Goal: Information Seeking & Learning: Learn about a topic

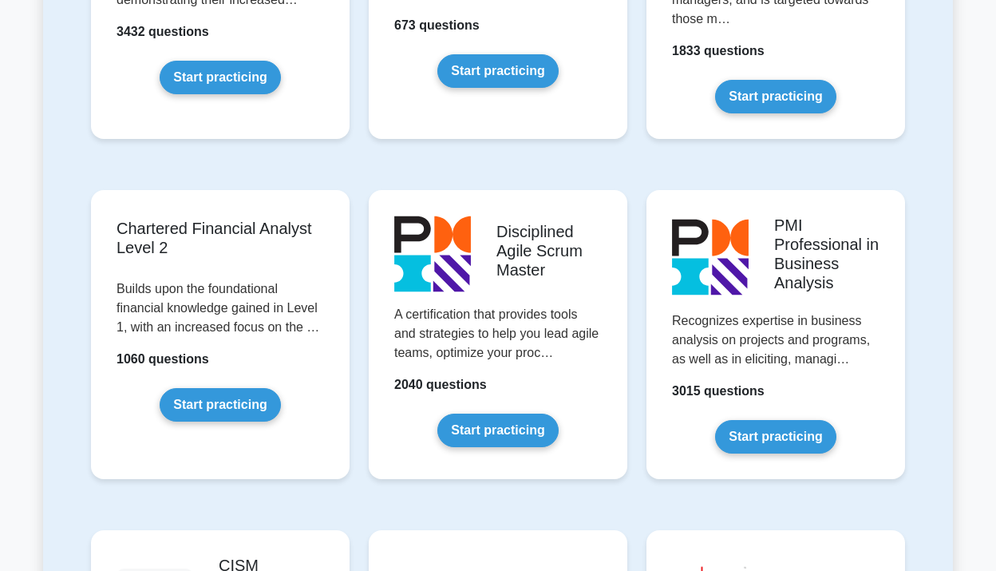
scroll to position [3296, 0]
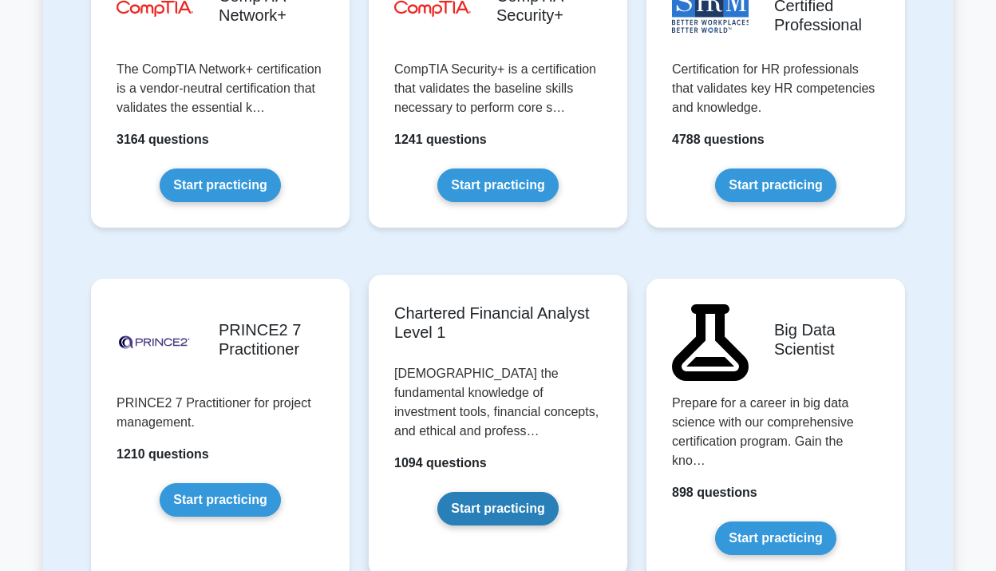
click at [524, 492] on link "Start practicing" at bounding box center [497, 509] width 121 height 34
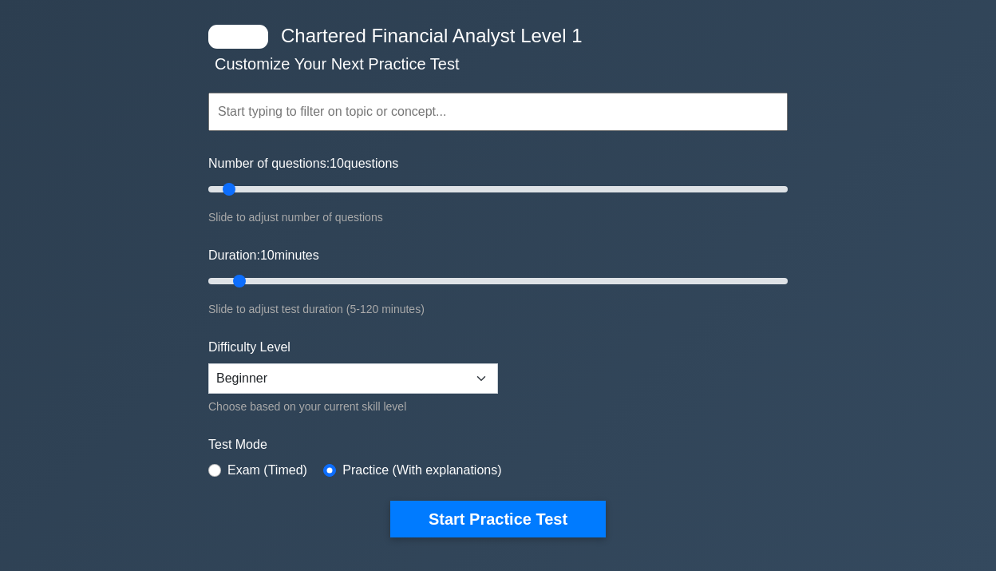
scroll to position [69, 0]
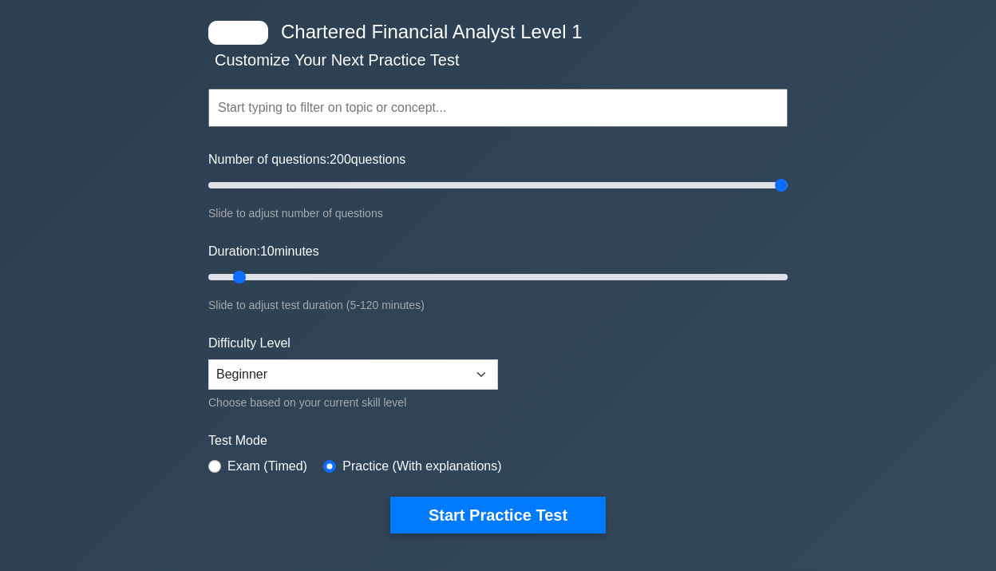
drag, startPoint x: 453, startPoint y: 181, endPoint x: 877, endPoint y: 196, distance: 424.9
type input "200"
click at [788, 195] on input "Number of questions: 200 questions" at bounding box center [498, 185] width 580 height 19
click at [778, 287] on div "Duration: 10 minutes Slide to adjust test duration (5-120 minutes)" at bounding box center [498, 278] width 580 height 73
drag, startPoint x: 778, startPoint y: 279, endPoint x: 825, endPoint y: 282, distance: 47.2
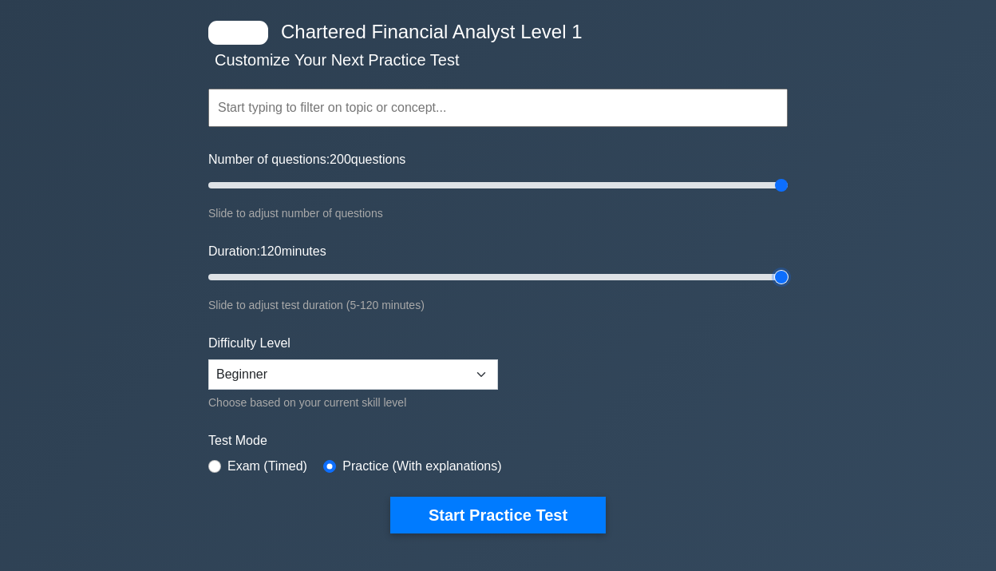
type input "120"
click at [788, 282] on input "Duration: 120 minutes" at bounding box center [498, 276] width 580 height 19
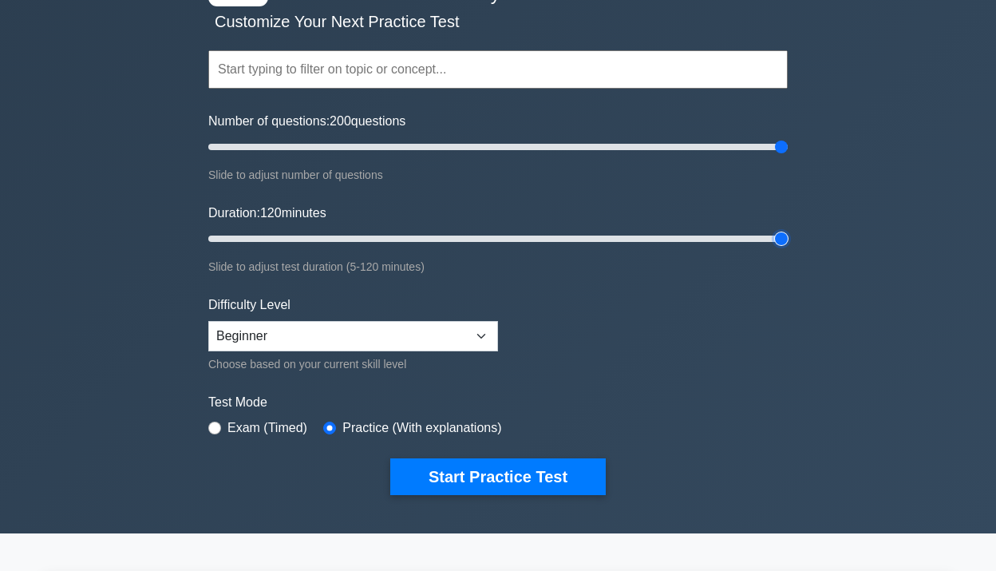
scroll to position [108, 0]
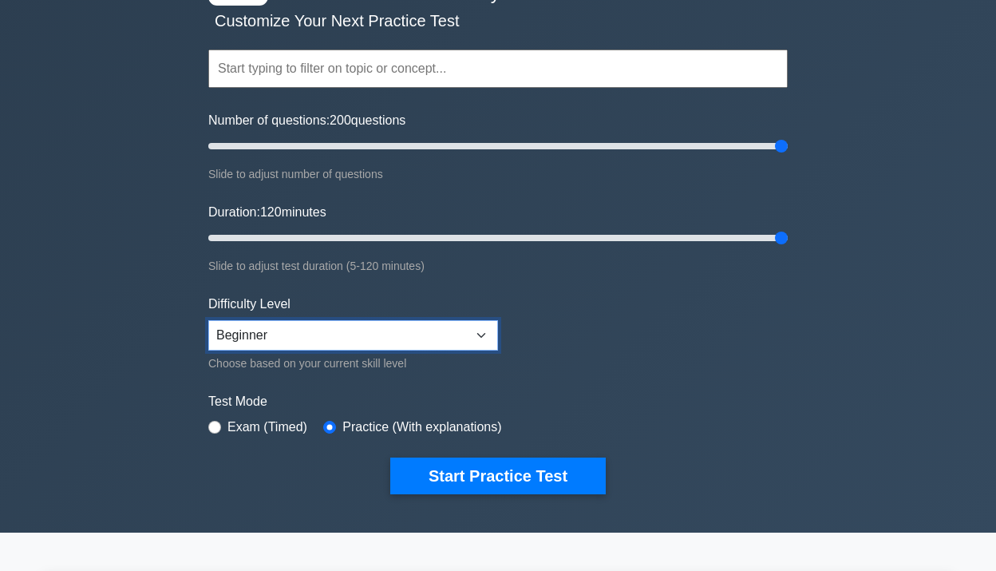
click at [311, 342] on select "Beginner Intermediate Expert" at bounding box center [353, 335] width 290 height 30
select select "intermediate"
click at [208, 320] on select "Beginner Intermediate Expert" at bounding box center [353, 335] width 290 height 30
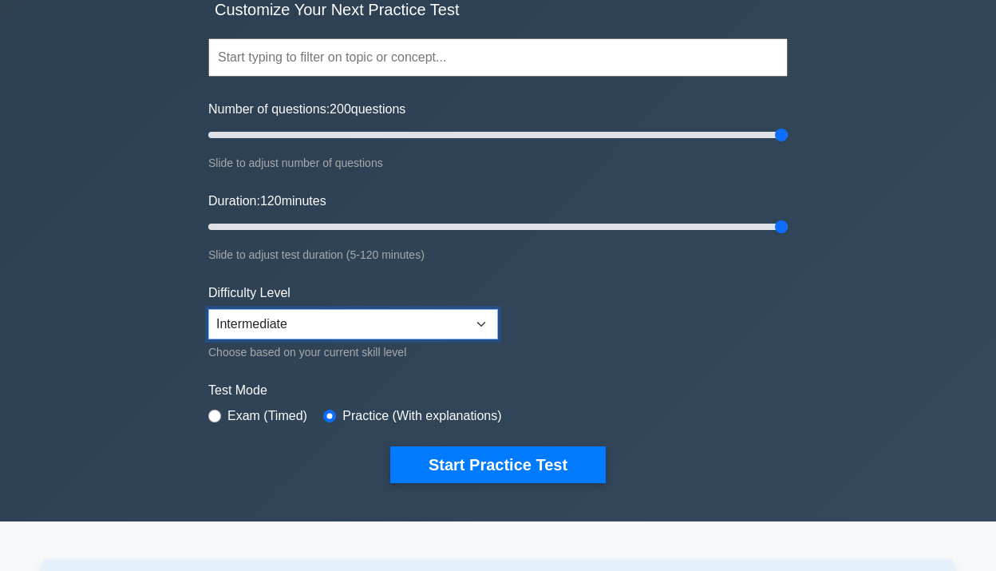
scroll to position [120, 0]
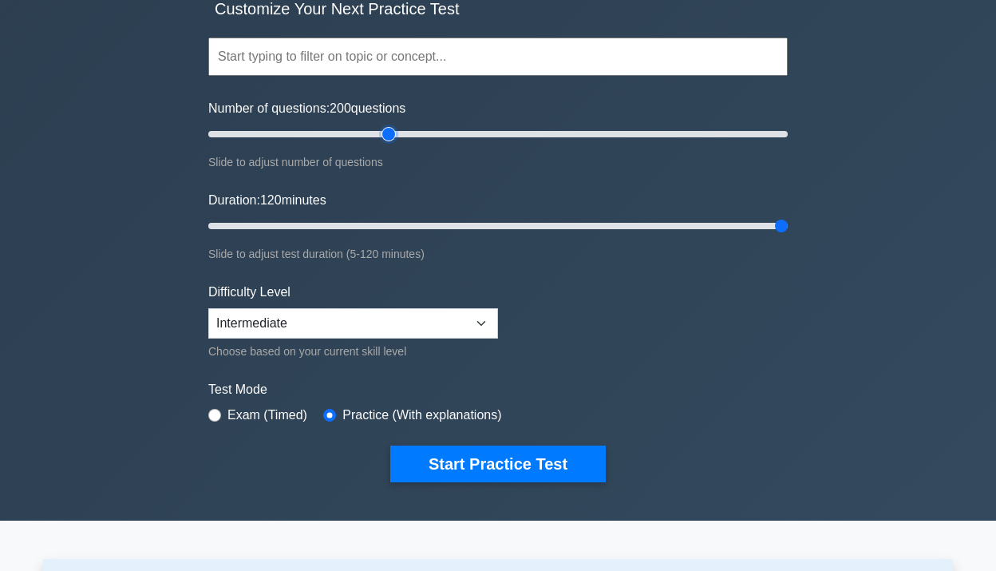
click at [388, 125] on input "Number of questions: 200 questions" at bounding box center [498, 134] width 580 height 19
click at [371, 127] on input "Number of questions: 60 questions" at bounding box center [498, 134] width 580 height 19
drag, startPoint x: 372, startPoint y: 132, endPoint x: 290, endPoint y: 132, distance: 82.2
type input "30"
click at [290, 132] on input "Number of questions: 30 questions" at bounding box center [498, 134] width 580 height 19
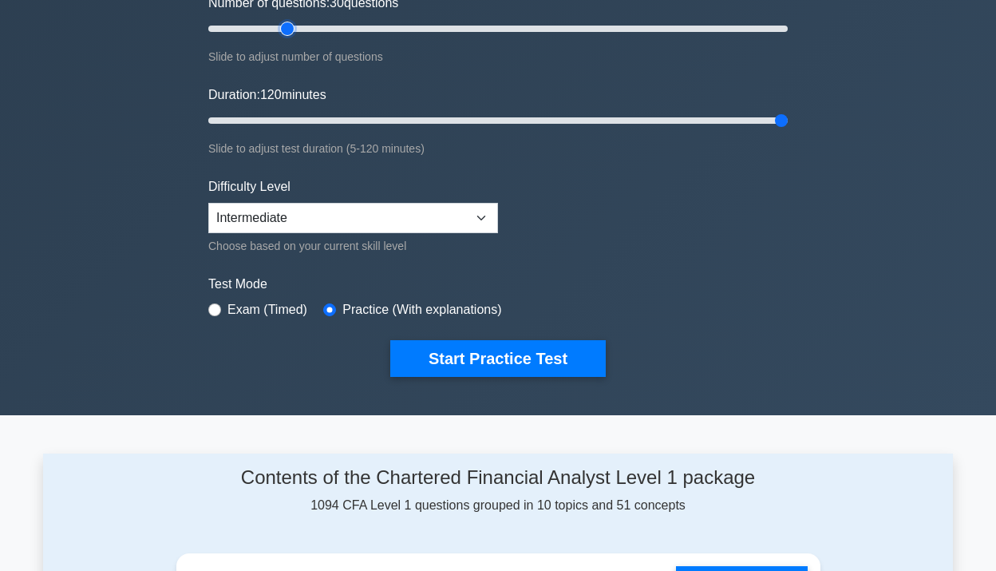
scroll to position [226, 0]
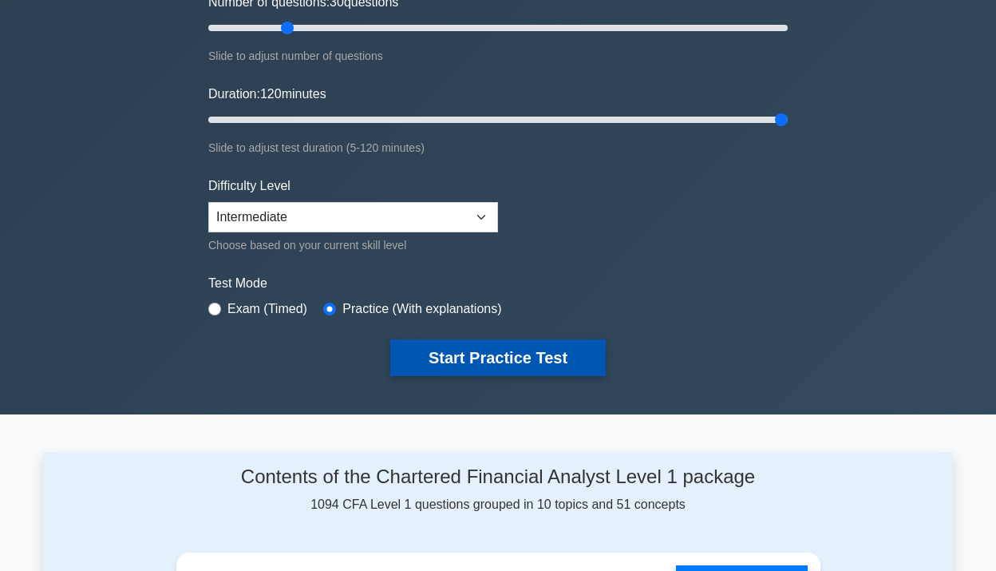
click at [519, 355] on button "Start Practice Test" at bounding box center [498, 357] width 216 height 37
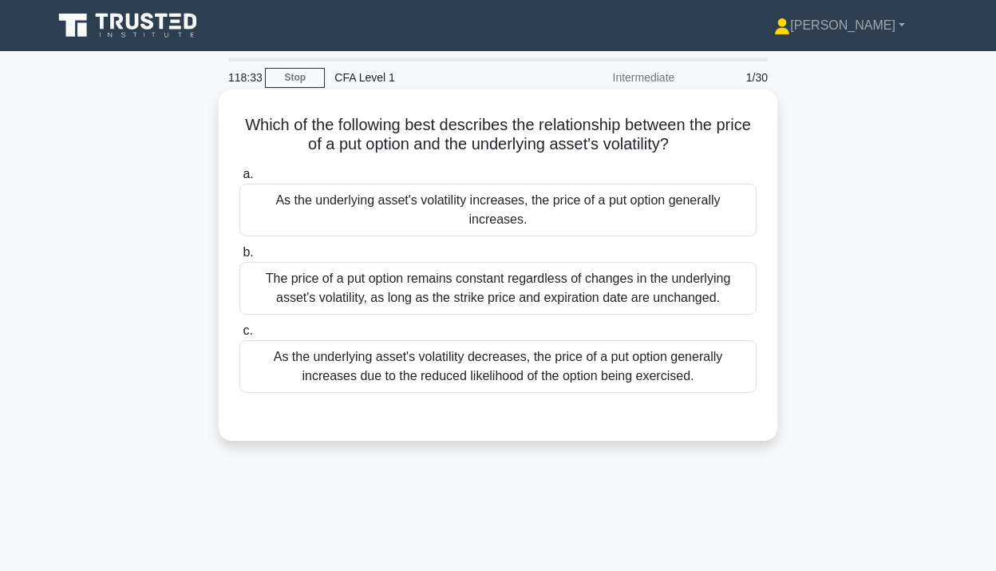
click at [442, 140] on h5 "Which of the following best describes the relationship between the price of a p…" at bounding box center [498, 135] width 520 height 40
click at [421, 210] on div "As the underlying asset's volatility increases, the price of a put option gener…" at bounding box center [497, 210] width 517 height 53
click at [239, 180] on input "a. As the underlying asset's volatility increases, the price of a put option ge…" at bounding box center [239, 174] width 0 height 10
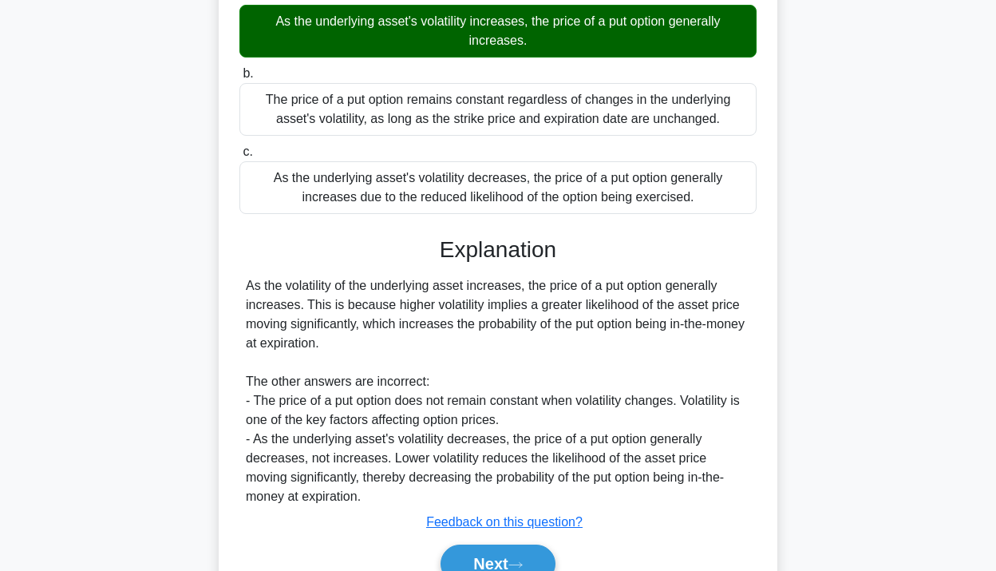
scroll to position [183, 0]
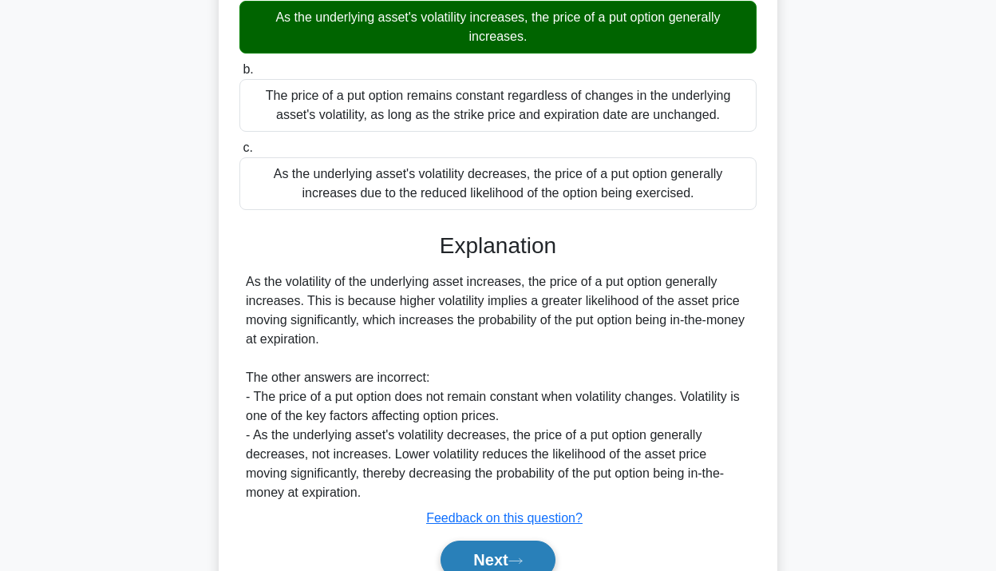
click at [494, 564] on button "Next" at bounding box center [498, 559] width 114 height 38
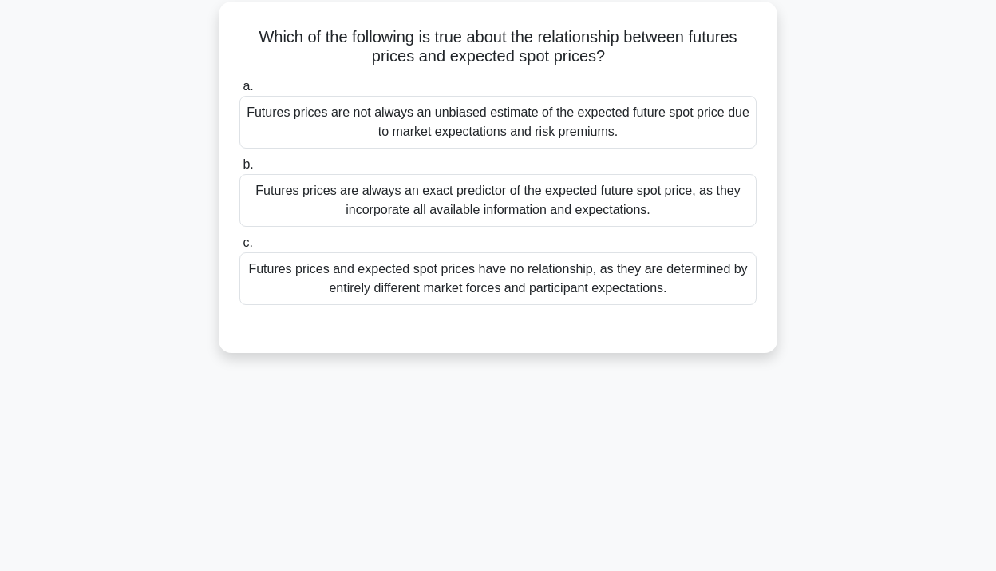
scroll to position [0, 0]
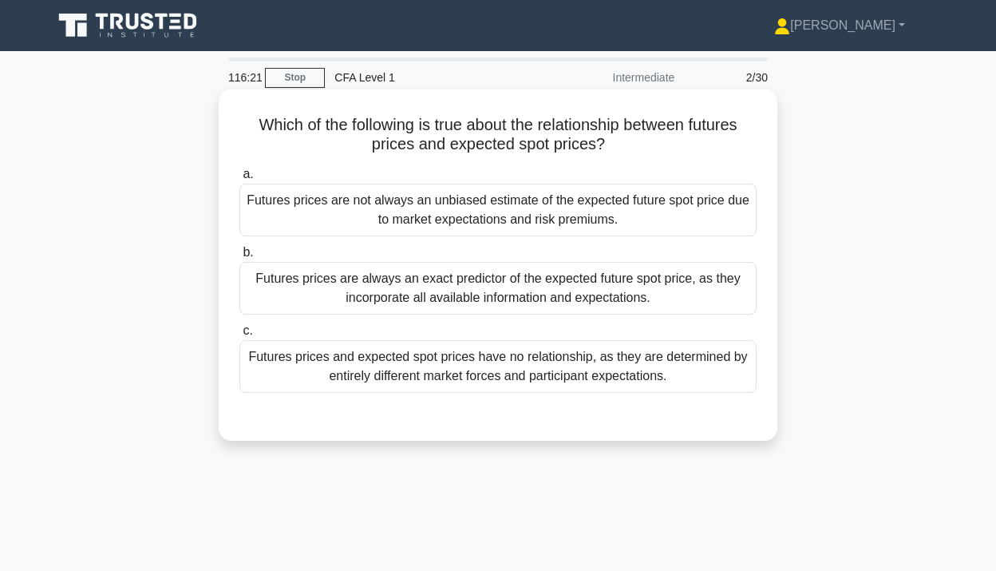
click at [489, 136] on h5 "Which of the following is true about the relationship between futures prices an…" at bounding box center [498, 135] width 520 height 40
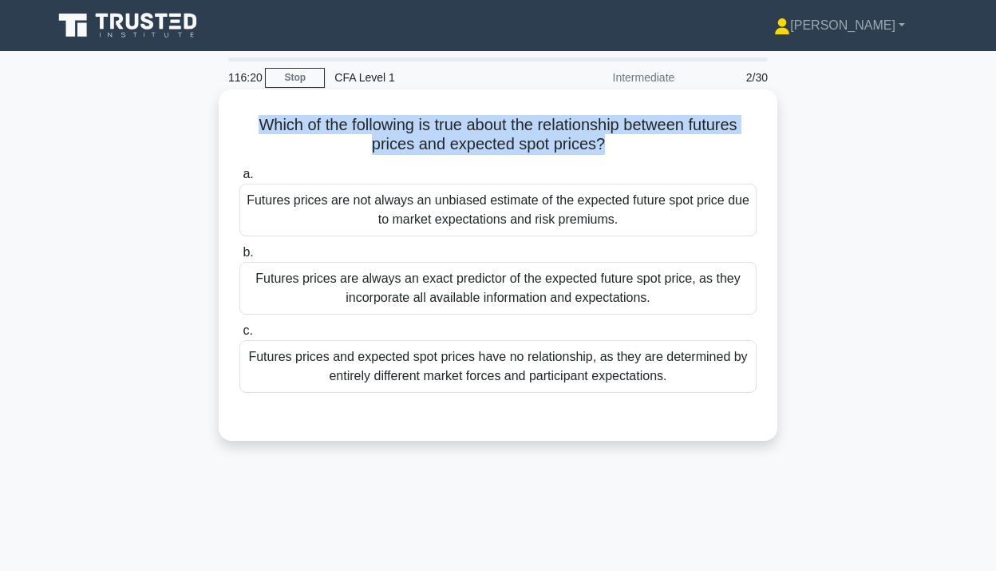
click at [489, 136] on h5 "Which of the following is true about the relationship between futures prices an…" at bounding box center [498, 135] width 520 height 40
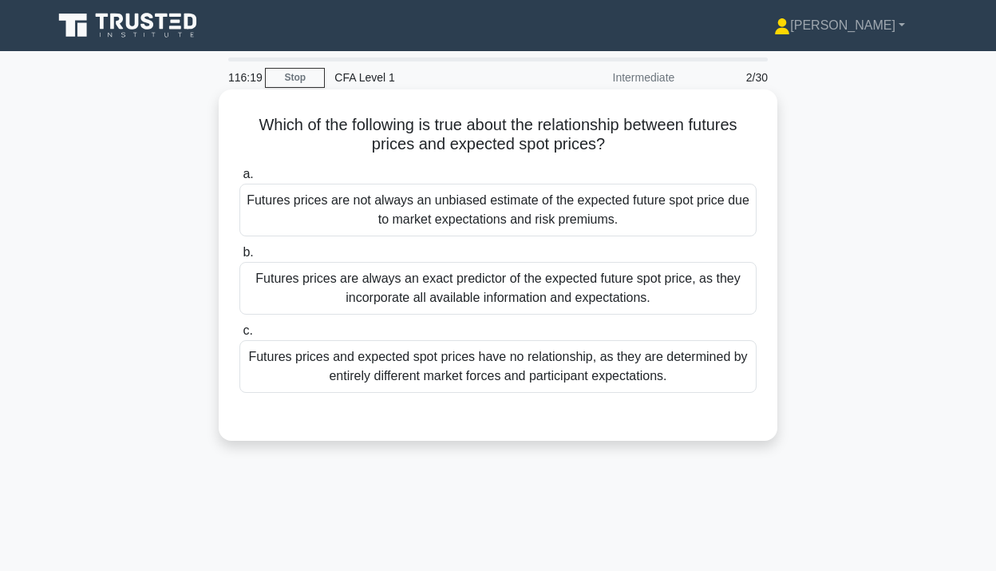
click at [635, 168] on label "a. Futures prices are not always an unbiased estimate of the expected future sp…" at bounding box center [497, 200] width 517 height 72
click at [239, 169] on input "a. Futures prices are not always an unbiased estimate of the expected future sp…" at bounding box center [239, 174] width 0 height 10
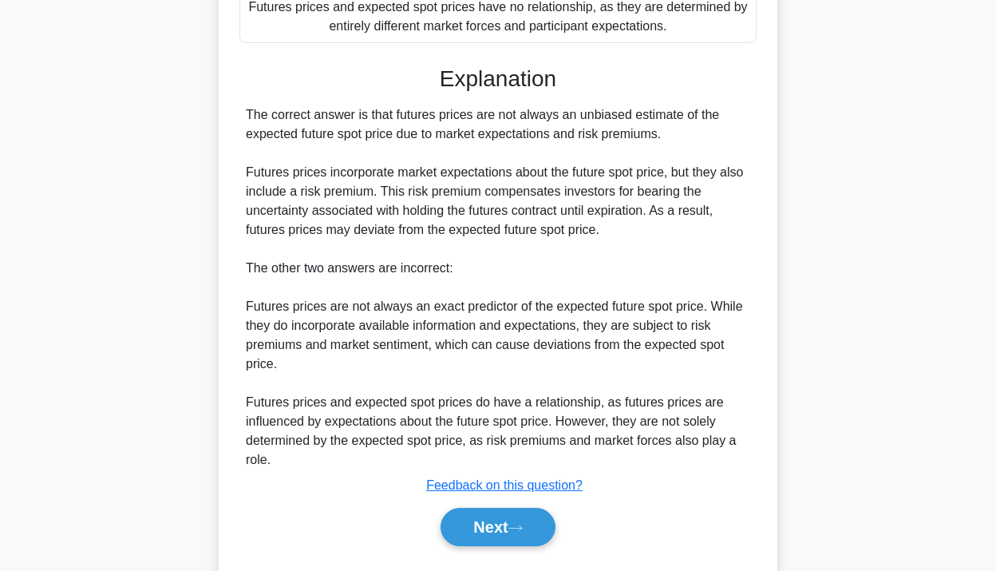
scroll to position [365, 0]
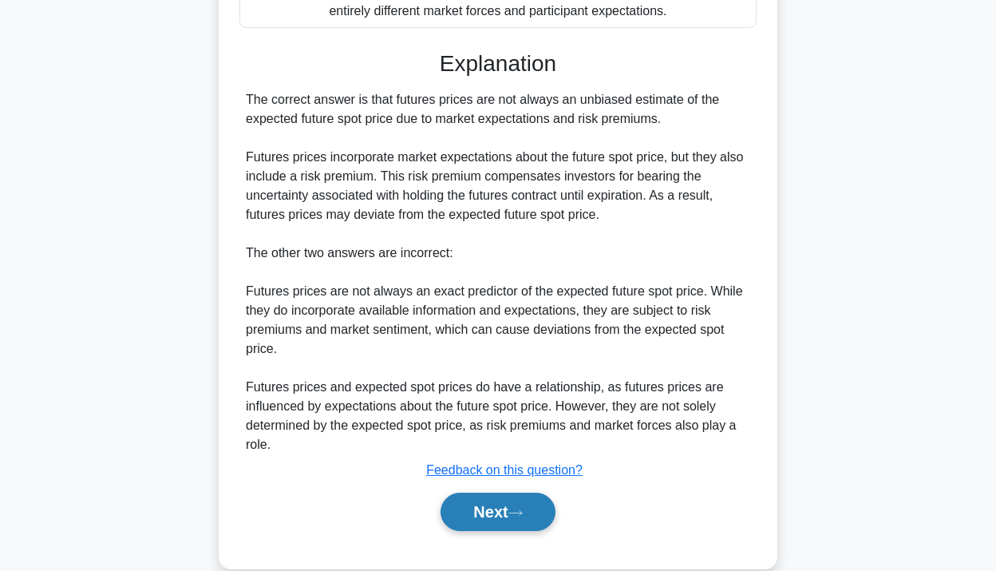
click at [513, 496] on button "Next" at bounding box center [498, 511] width 114 height 38
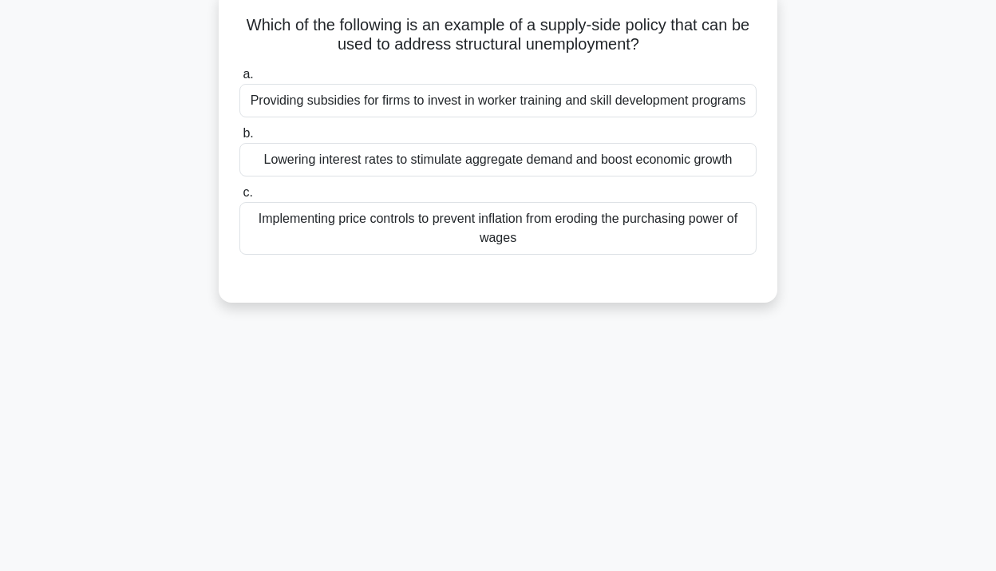
scroll to position [0, 0]
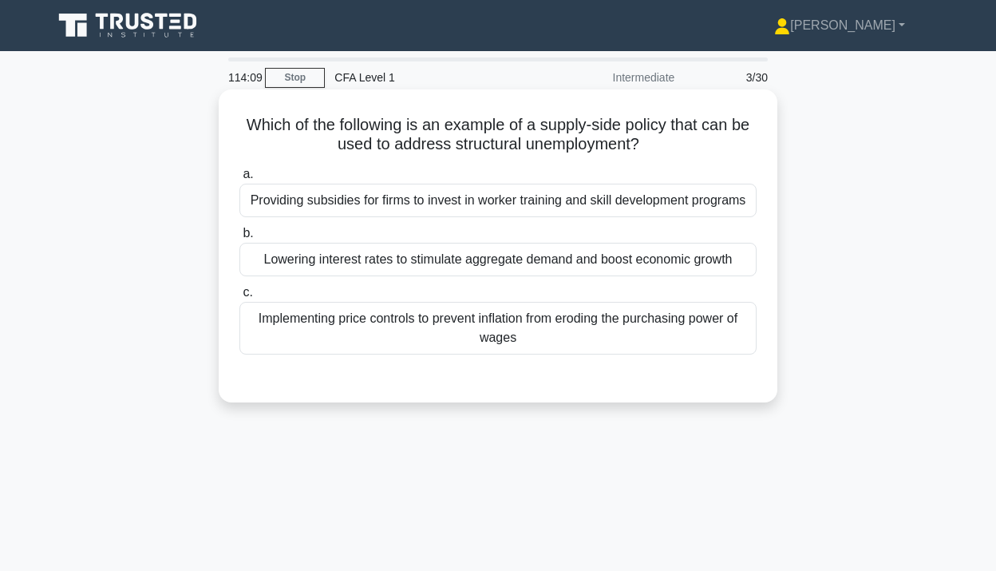
click at [438, 129] on h5 "Which of the following is an example of a supply-side policy that can be used t…" at bounding box center [498, 135] width 520 height 40
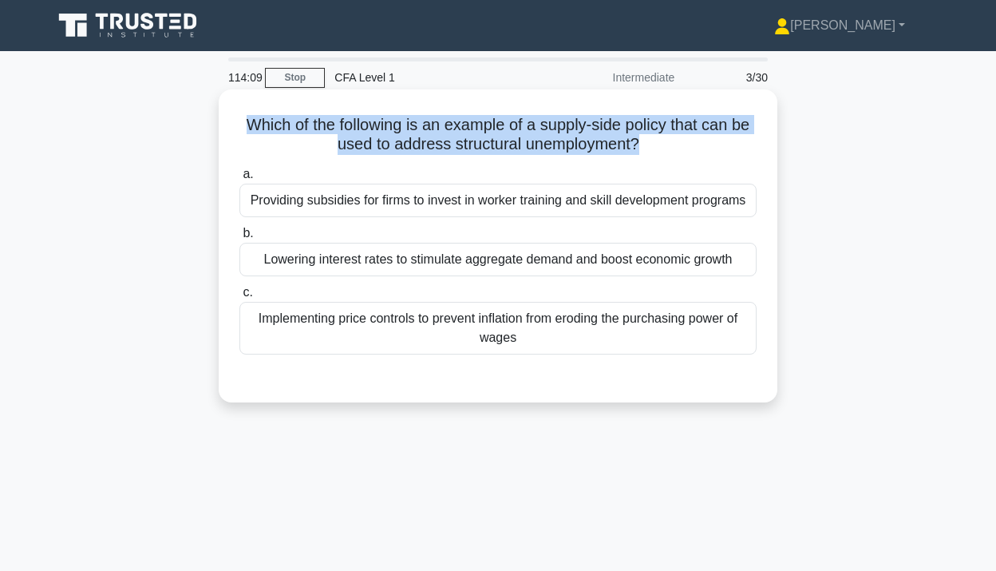
click at [438, 129] on h5 "Which of the following is an example of a supply-side policy that can be used t…" at bounding box center [498, 135] width 520 height 40
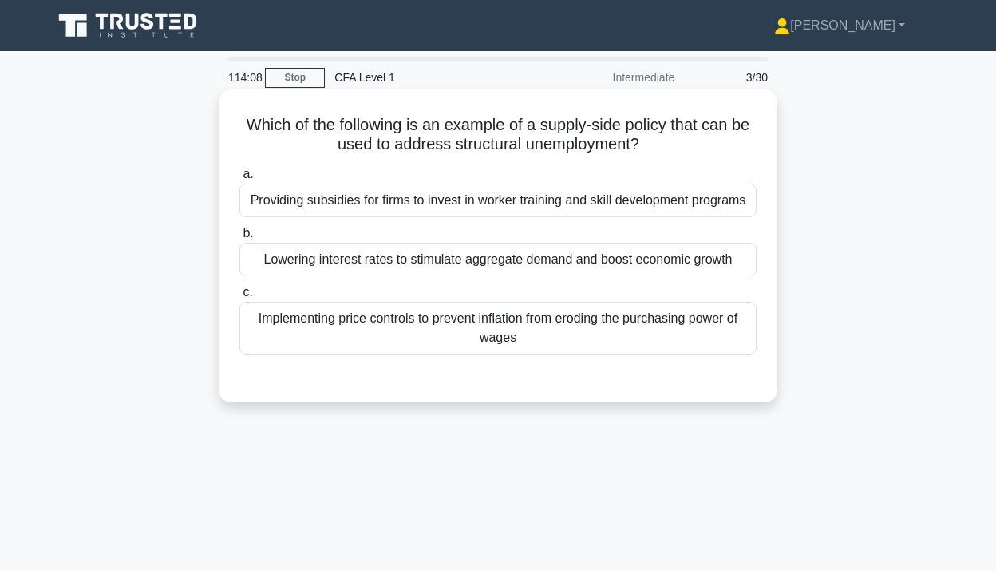
click at [461, 137] on h5 "Which of the following is an example of a supply-side policy that can be used t…" at bounding box center [498, 135] width 520 height 40
click at [503, 121] on h5 "Which of the following is an example of a supply-side policy that can be used t…" at bounding box center [498, 135] width 520 height 40
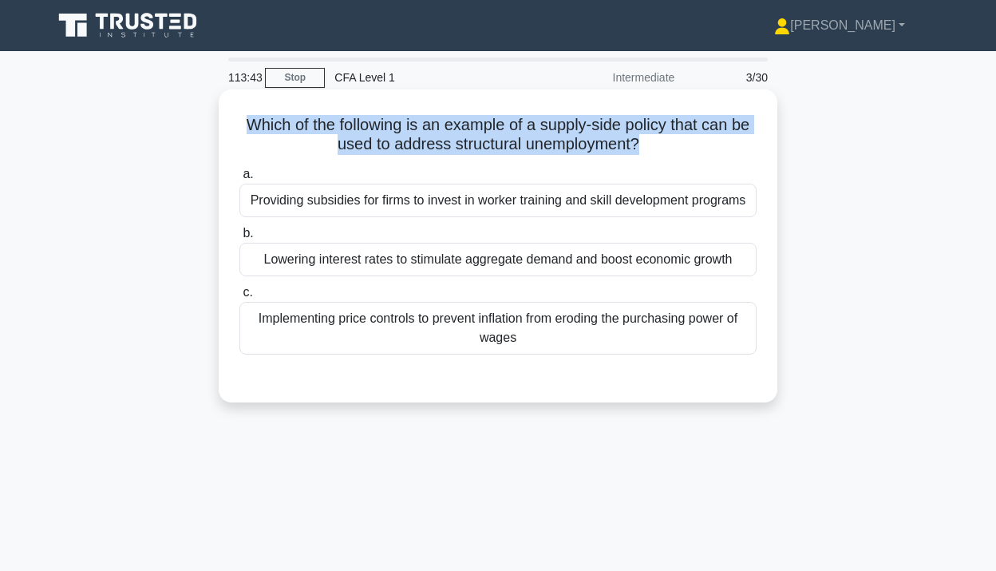
click at [503, 121] on h5 "Which of the following is an example of a supply-side policy that can be used t…" at bounding box center [498, 135] width 520 height 40
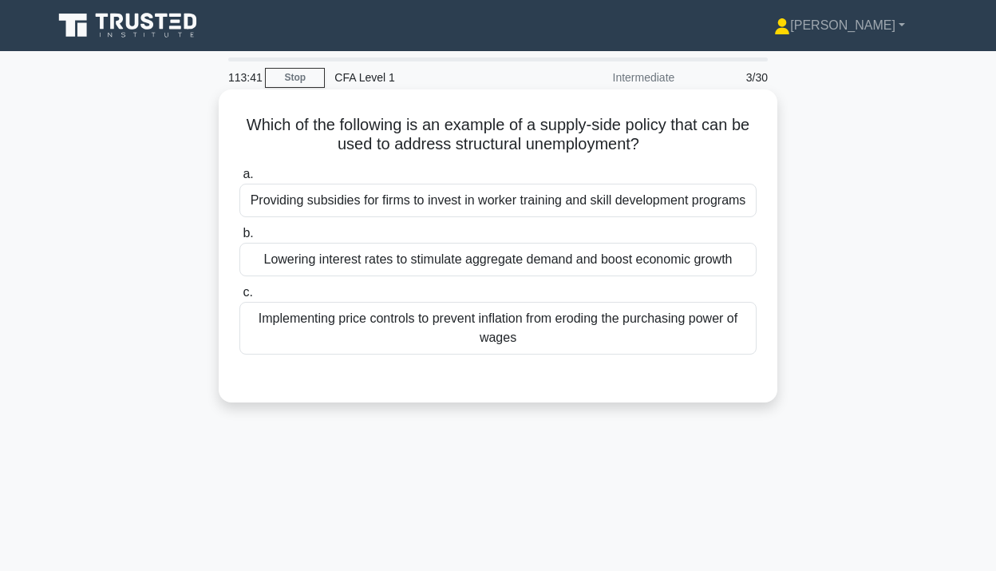
click at [503, 122] on h5 "Which of the following is an example of a supply-side policy that can be used t…" at bounding box center [498, 135] width 520 height 40
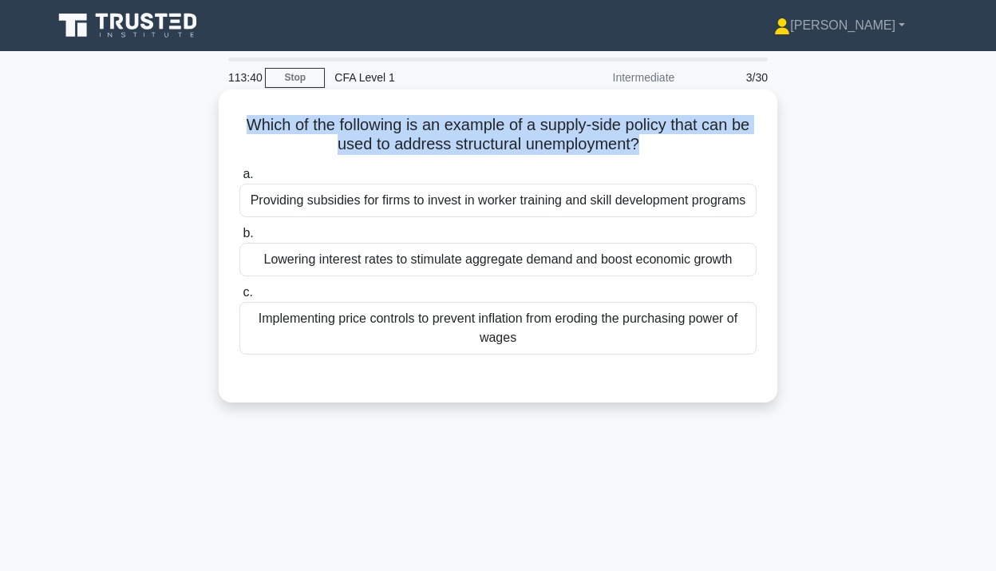
click at [503, 122] on h5 "Which of the following is an example of a supply-side policy that can be used t…" at bounding box center [498, 135] width 520 height 40
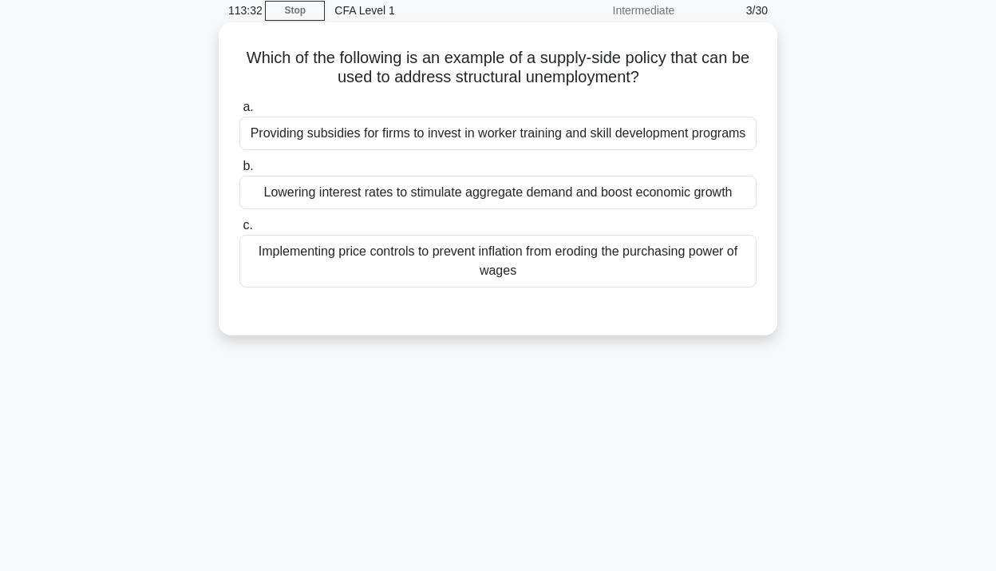
scroll to position [69, 0]
click at [536, 50] on h5 "Which of the following is an example of a supply-side policy that can be used t…" at bounding box center [498, 66] width 520 height 40
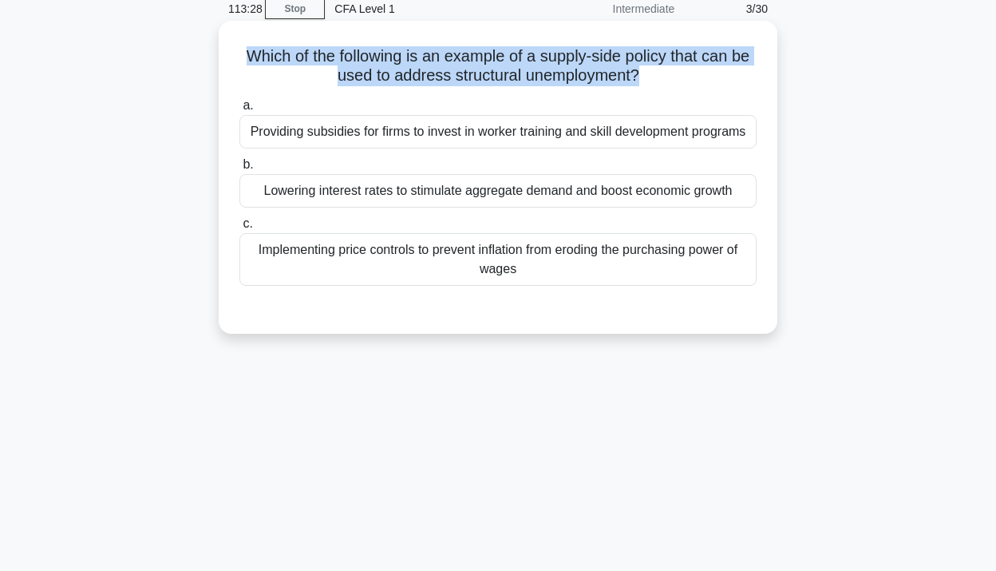
click at [536, 50] on h5 "Which of the following is an example of a supply-side policy that can be used t…" at bounding box center [498, 66] width 520 height 40
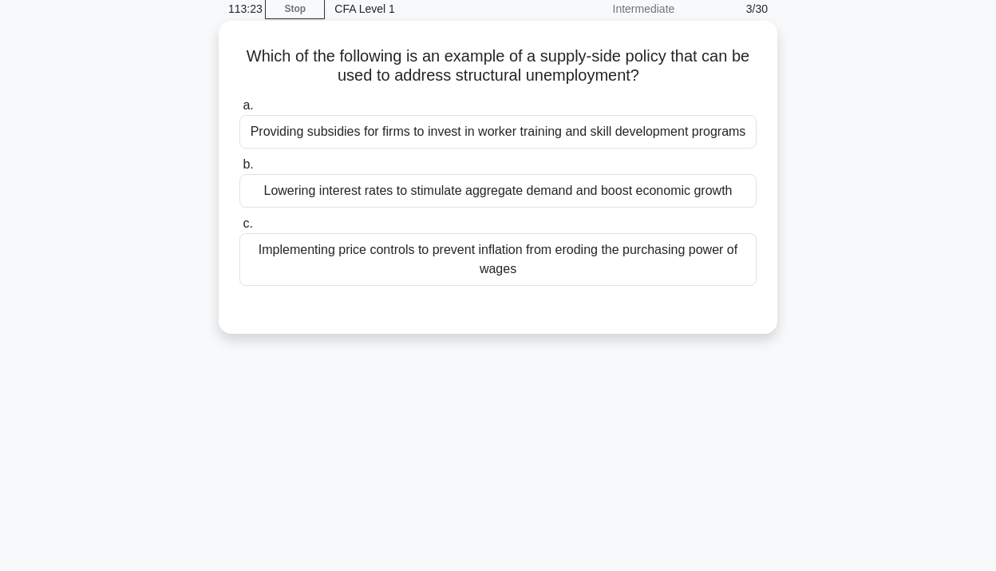
click at [540, 51] on h5 "Which of the following is an example of a supply-side policy that can be used t…" at bounding box center [498, 66] width 520 height 40
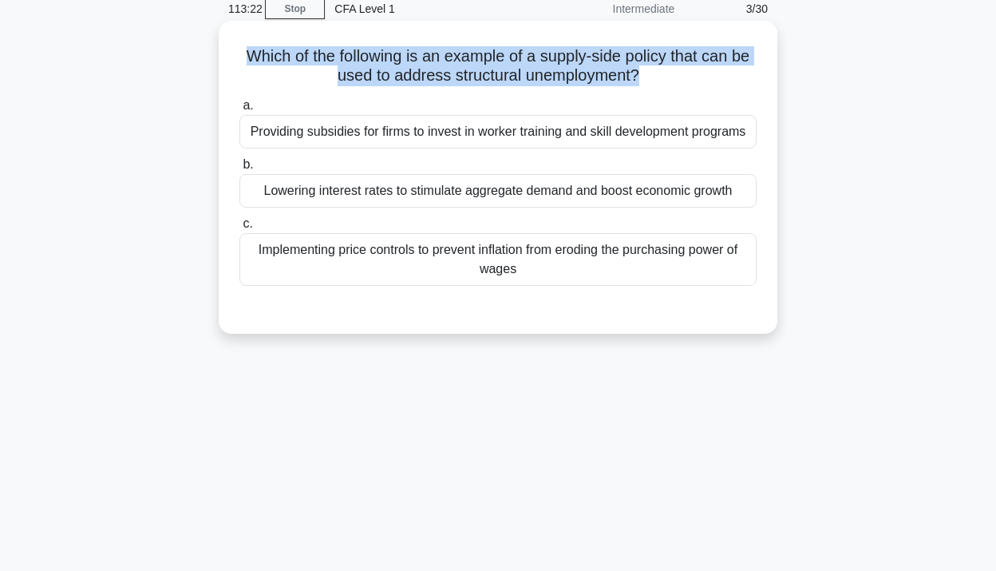
click at [540, 51] on h5 "Which of the following is an example of a supply-side policy that can be used t…" at bounding box center [498, 66] width 520 height 40
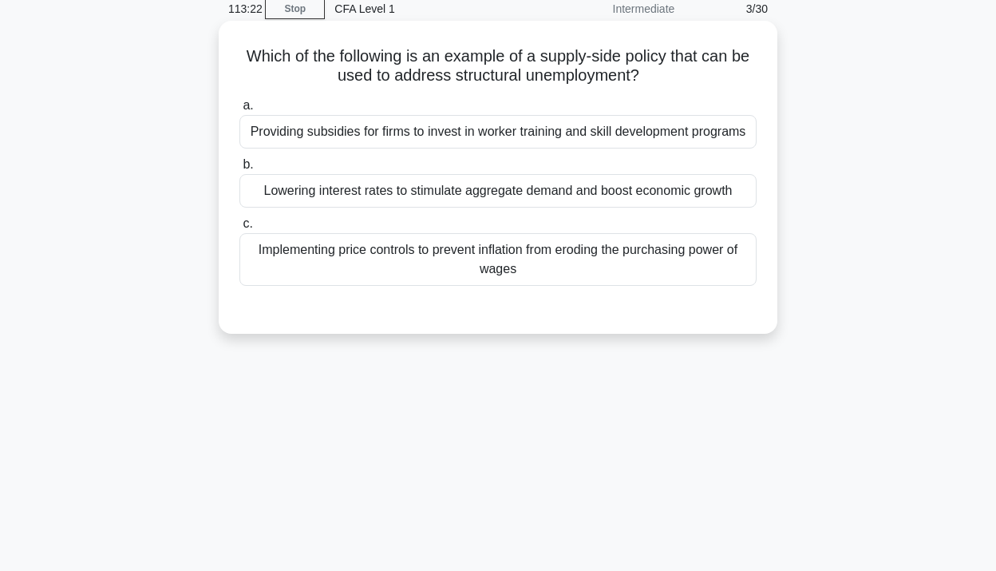
click at [540, 51] on h5 "Which of the following is an example of a supply-side policy that can be used t…" at bounding box center [498, 66] width 520 height 40
click at [566, 60] on h5 "Which of the following is an example of a supply-side policy that can be used t…" at bounding box center [498, 66] width 520 height 40
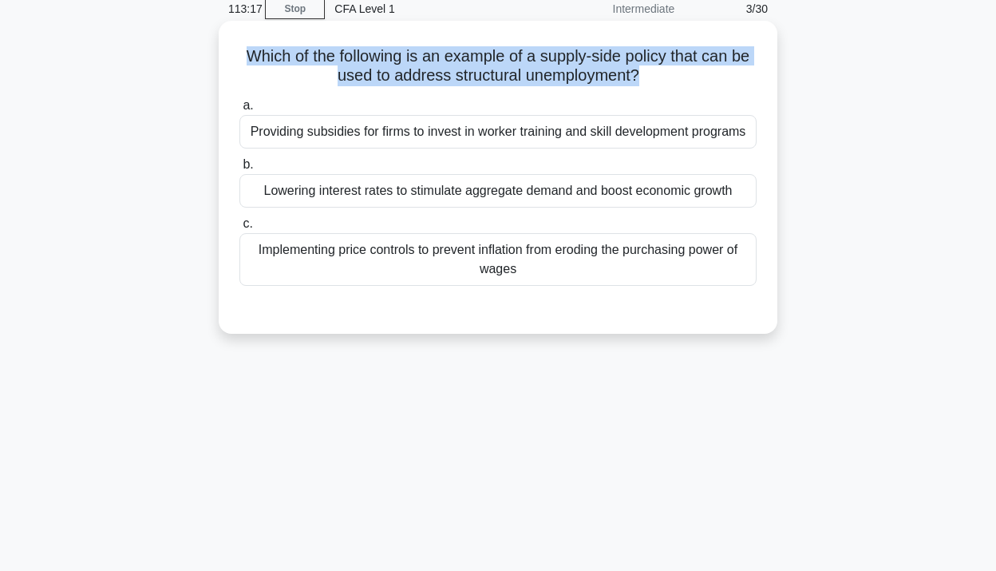
click at [566, 60] on h5 "Which of the following is an example of a supply-side policy that can be used t…" at bounding box center [498, 66] width 520 height 40
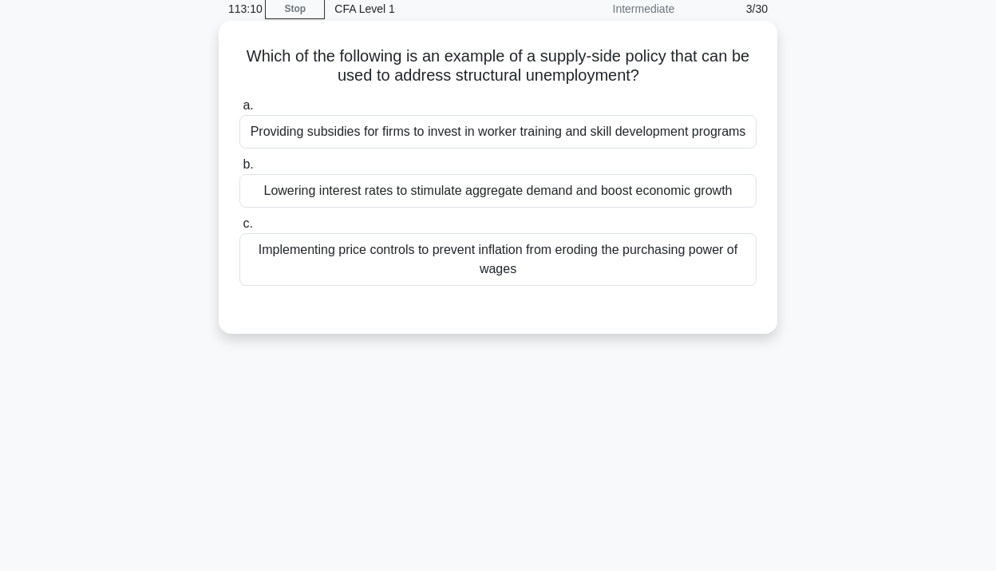
click at [566, 60] on h5 "Which of the following is an example of a supply-side policy that can be used t…" at bounding box center [498, 66] width 520 height 40
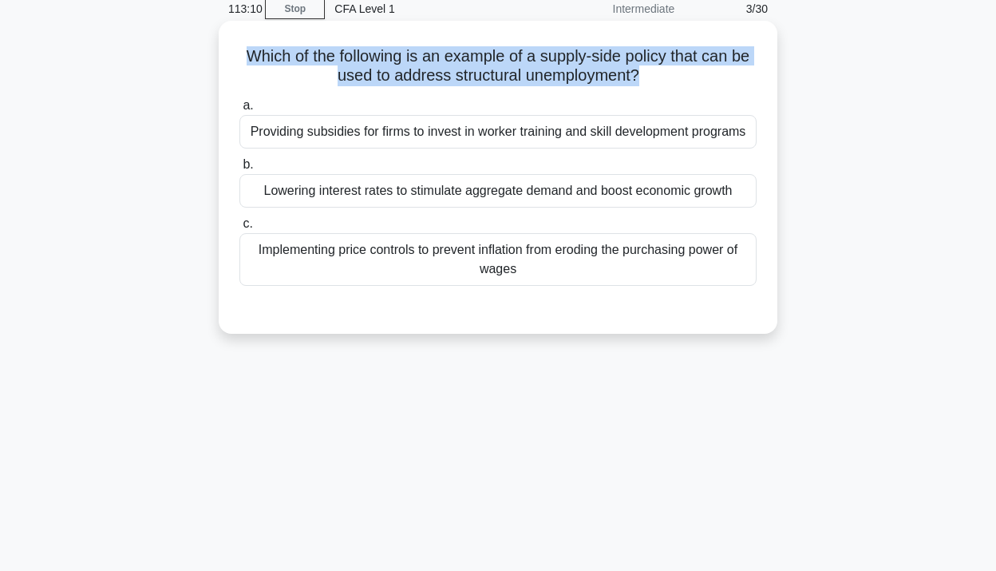
click at [566, 60] on h5 "Which of the following is an example of a supply-side policy that can be used t…" at bounding box center [498, 66] width 520 height 40
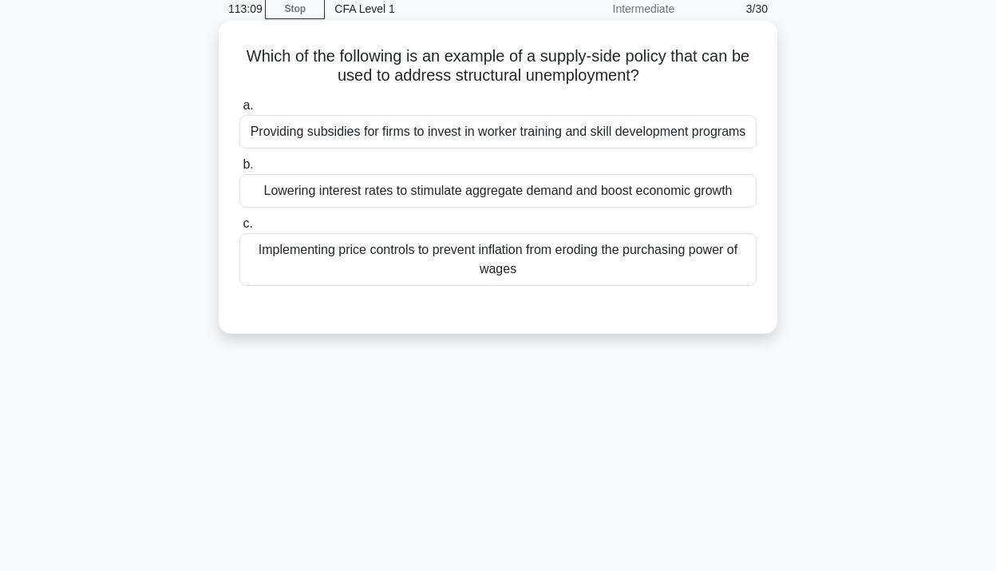
click at [568, 79] on h5 "Which of the following is an example of a supply-side policy that can be used t…" at bounding box center [498, 66] width 520 height 40
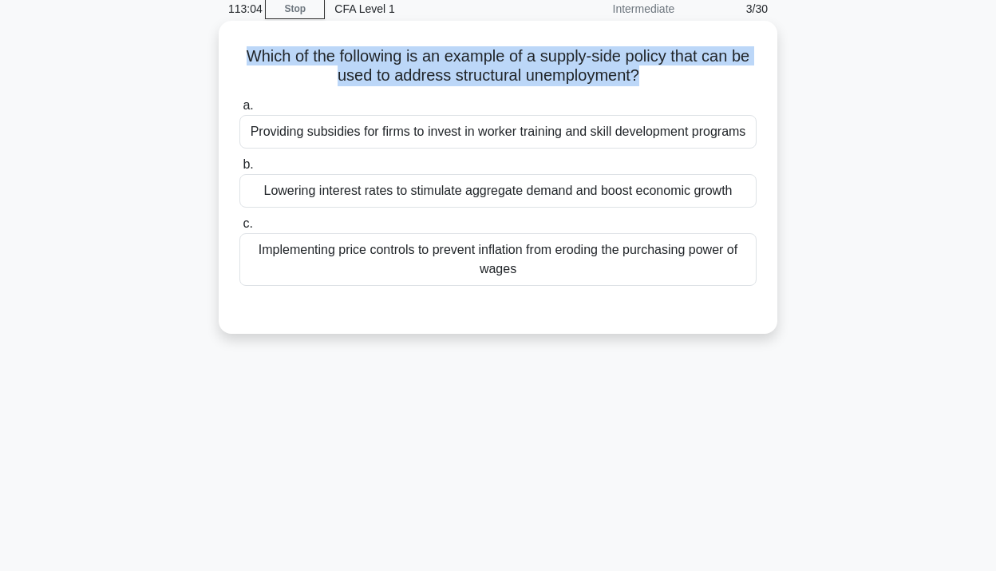
click at [568, 79] on h5 "Which of the following is an example of a supply-side policy that can be used t…" at bounding box center [498, 66] width 520 height 40
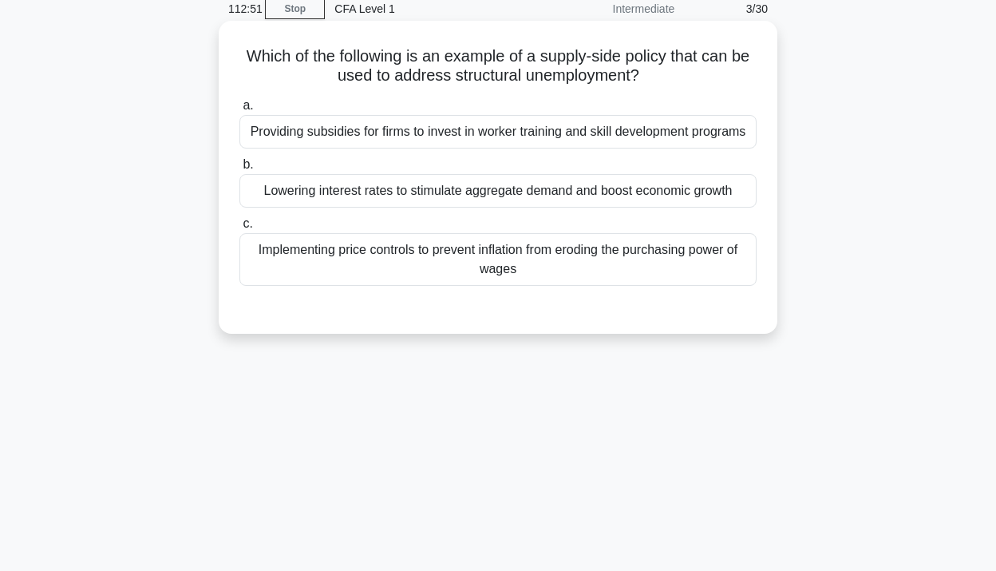
click at [568, 79] on h5 "Which of the following is an example of a supply-side policy that can be used t…" at bounding box center [498, 66] width 520 height 40
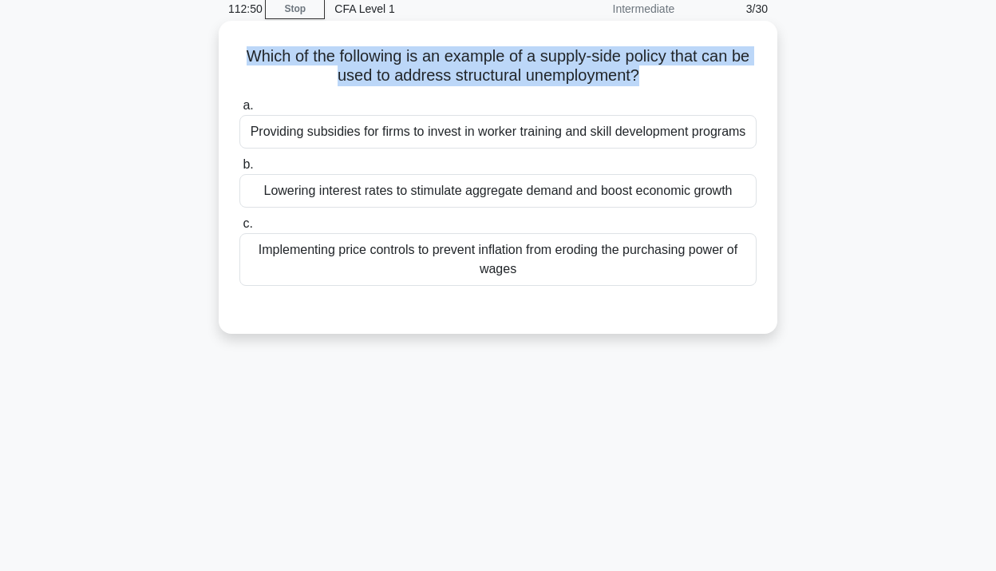
click at [568, 79] on h5 "Which of the following is an example of a supply-side policy that can be used t…" at bounding box center [498, 66] width 520 height 40
click at [574, 62] on h5 "Which of the following is an example of a supply-side policy that can be used t…" at bounding box center [498, 66] width 520 height 40
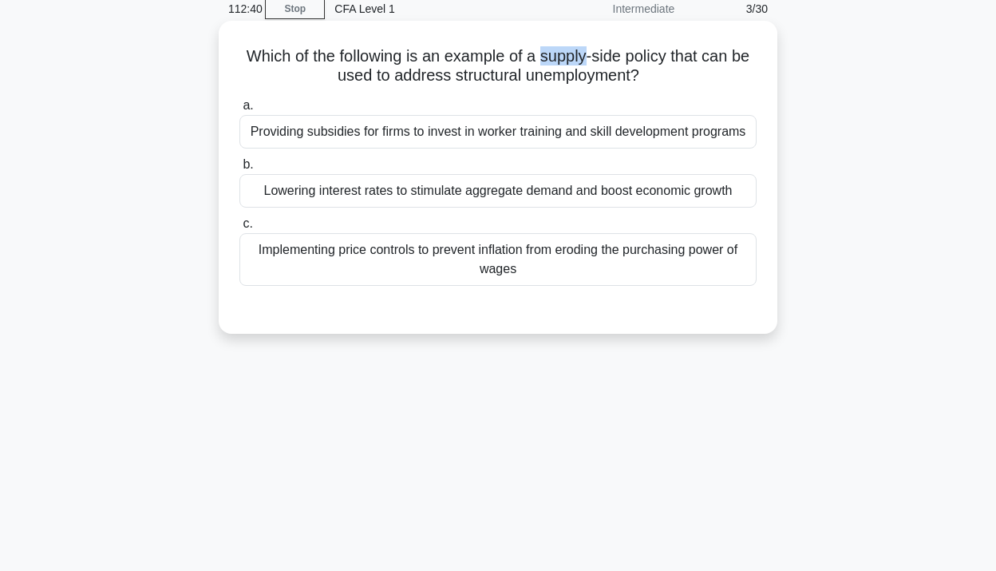
click at [574, 62] on h5 "Which of the following is an example of a supply-side policy that can be used t…" at bounding box center [498, 66] width 520 height 40
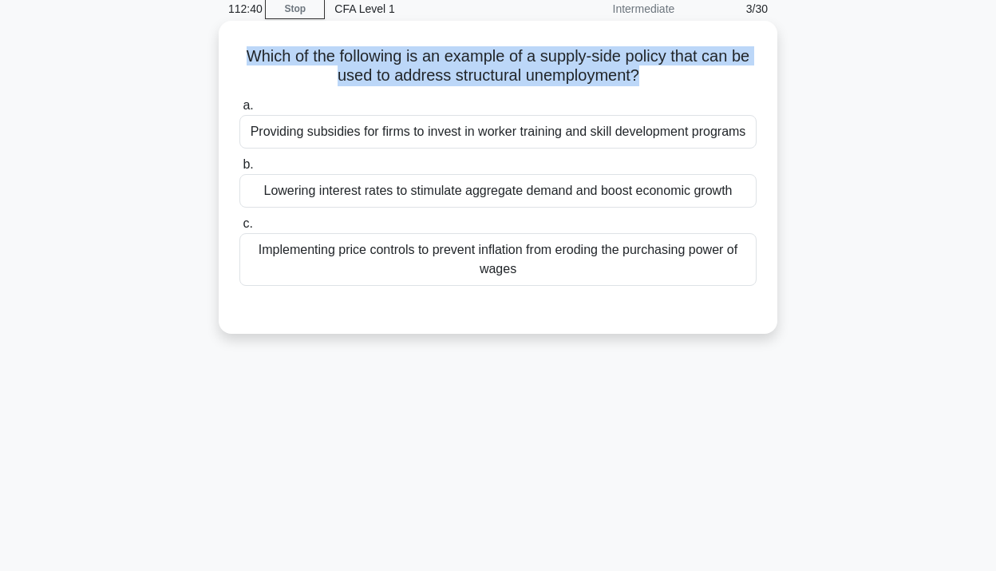
click at [574, 62] on h5 "Which of the following is an example of a supply-side policy that can be used t…" at bounding box center [498, 66] width 520 height 40
click at [629, 69] on h5 "Which of the following is an example of a supply-side policy that can be used t…" at bounding box center [498, 66] width 520 height 40
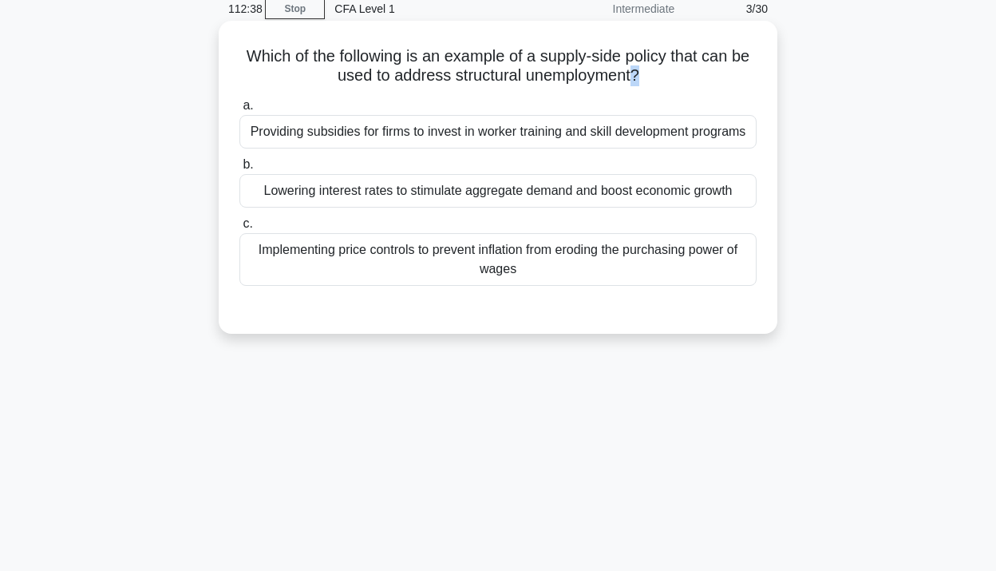
click at [629, 69] on h5 "Which of the following is an example of a supply-side policy that can be used t…" at bounding box center [498, 66] width 520 height 40
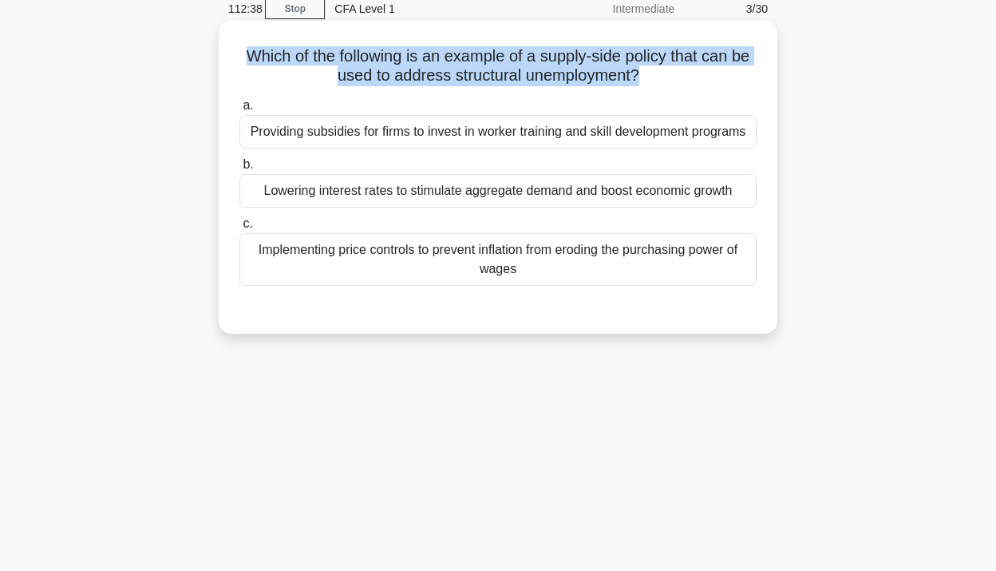
click at [629, 69] on h5 "Which of the following is an example of a supply-side policy that can be used t…" at bounding box center [498, 66] width 520 height 40
click at [615, 65] on h5 "Which of the following is an example of a supply-side policy that can be used t…" at bounding box center [498, 66] width 520 height 40
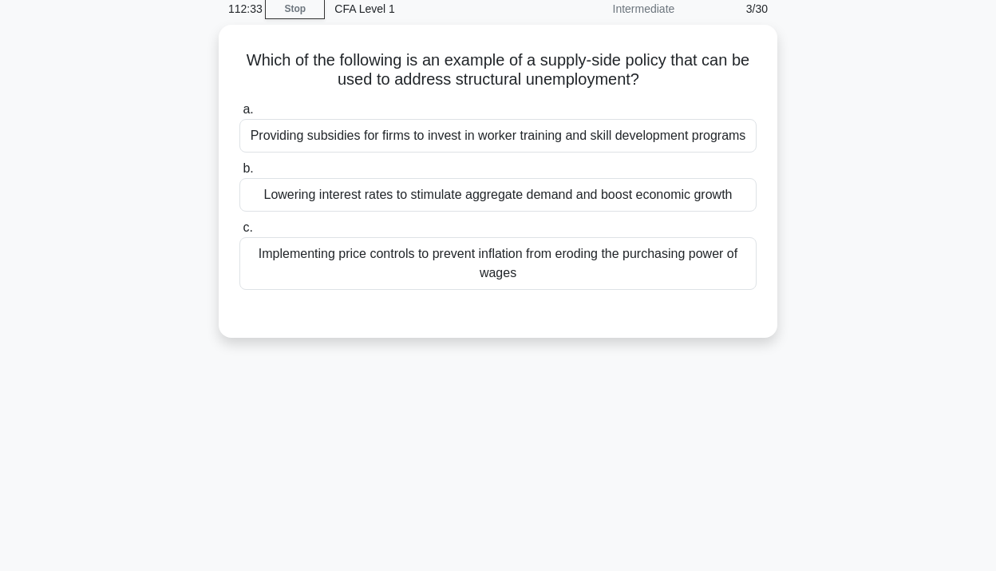
scroll to position [61, 0]
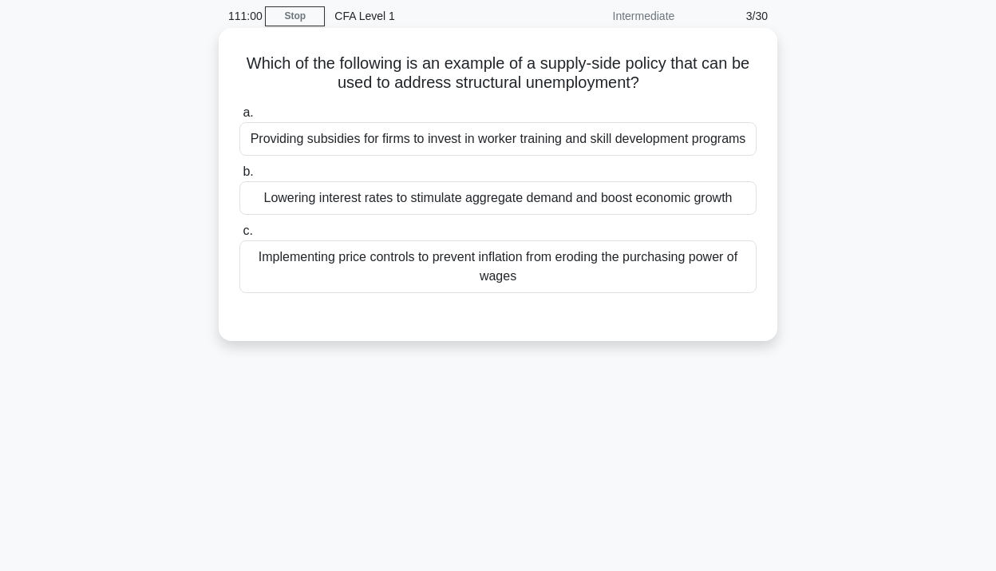
click at [453, 57] on h5 "Which of the following is an example of a supply-side policy that can be used t…" at bounding box center [498, 73] width 520 height 40
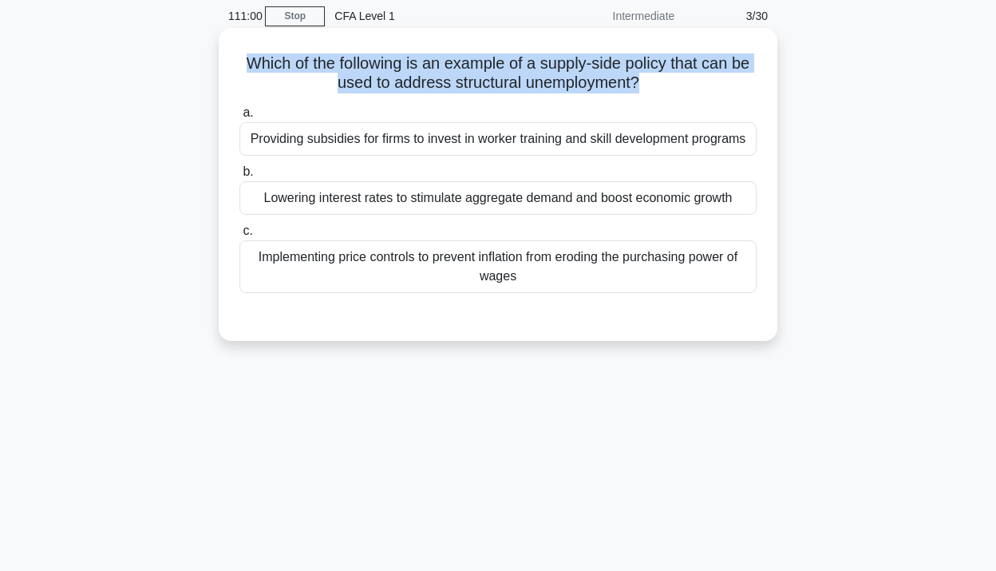
click at [453, 57] on h5 "Which of the following is an example of a supply-side policy that can be used t…" at bounding box center [498, 73] width 520 height 40
click at [482, 85] on h5 "Which of the following is an example of a supply-side policy that can be used t…" at bounding box center [498, 73] width 520 height 40
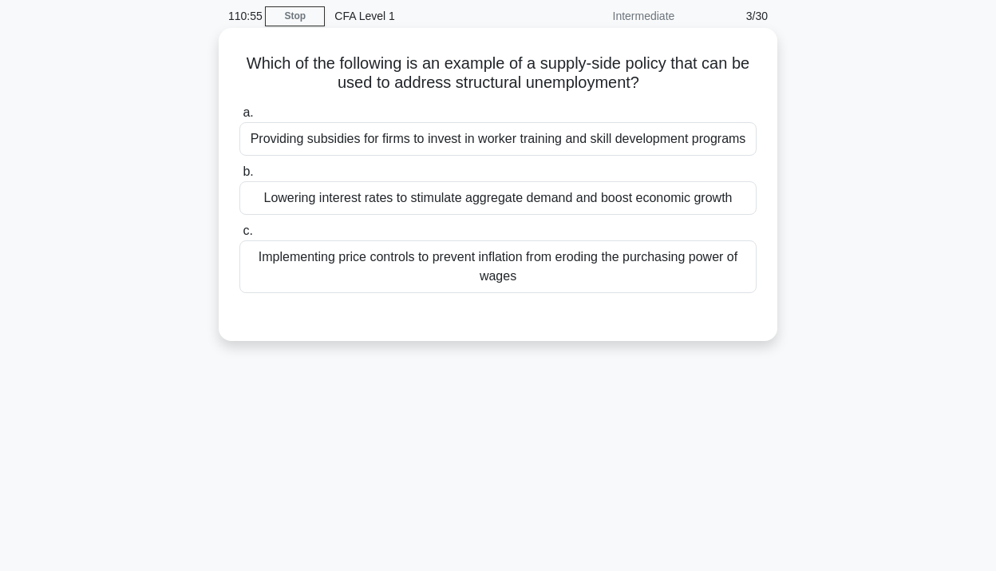
click at [482, 85] on h5 "Which of the following is an example of a supply-side policy that can be used t…" at bounding box center [498, 73] width 520 height 40
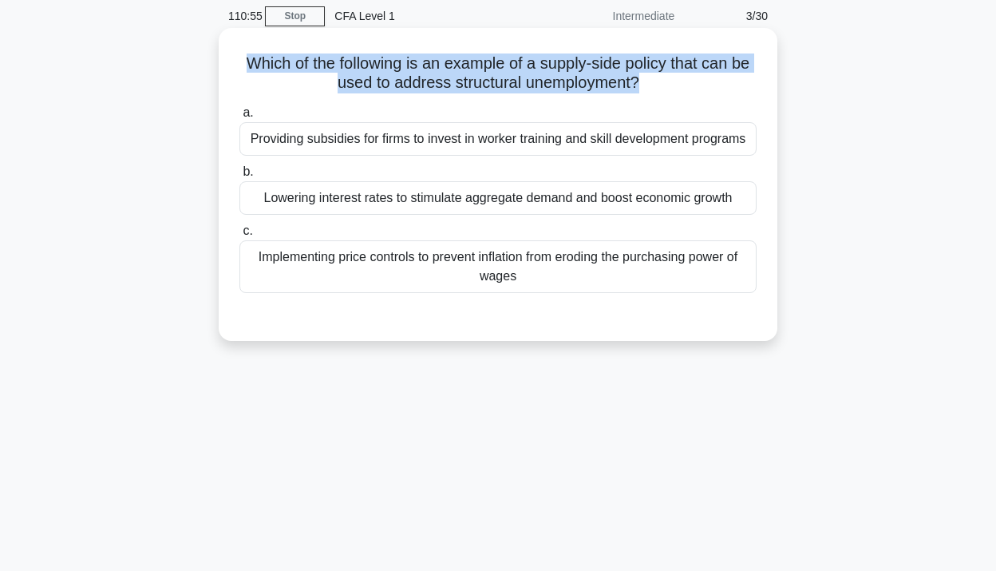
click at [482, 85] on h5 "Which of the following is an example of a supply-side policy that can be used t…" at bounding box center [498, 73] width 520 height 40
click at [510, 85] on h5 "Which of the following is an example of a supply-side policy that can be used t…" at bounding box center [498, 73] width 520 height 40
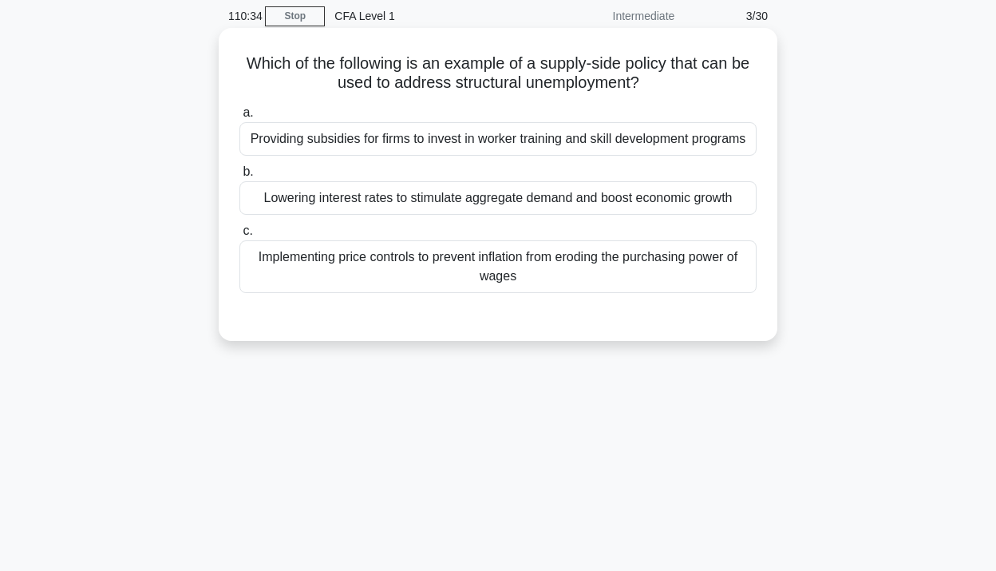
click at [569, 97] on div "Which of the following is an example of a supply-side policy that can be used t…" at bounding box center [498, 184] width 546 height 300
click at [496, 199] on div "Lowering interest rates to stimulate aggregate demand and boost economic growth" at bounding box center [497, 198] width 517 height 34
click at [239, 177] on input "b. Lowering interest rates to stimulate aggregate demand and boost economic gro…" at bounding box center [239, 172] width 0 height 10
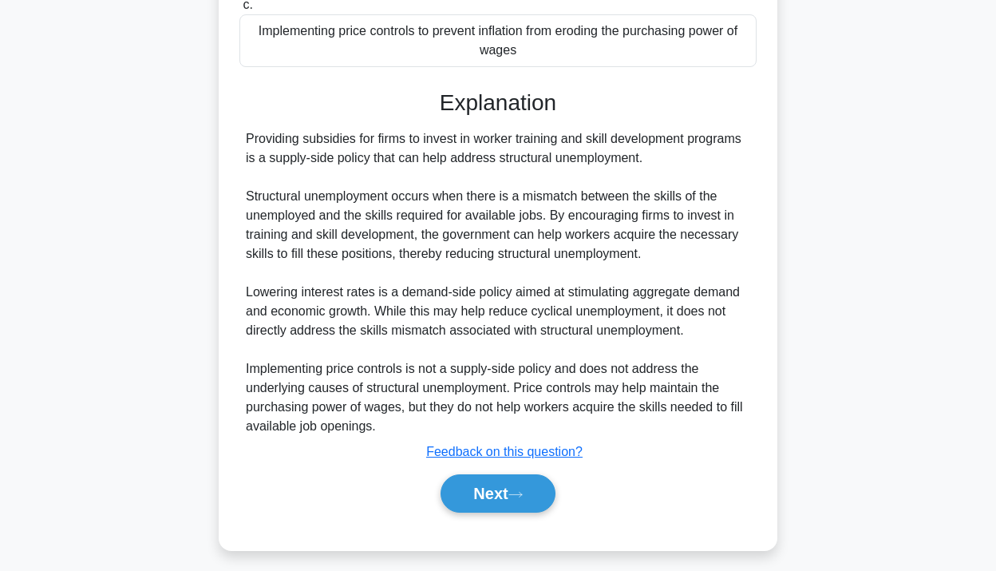
scroll to position [299, 0]
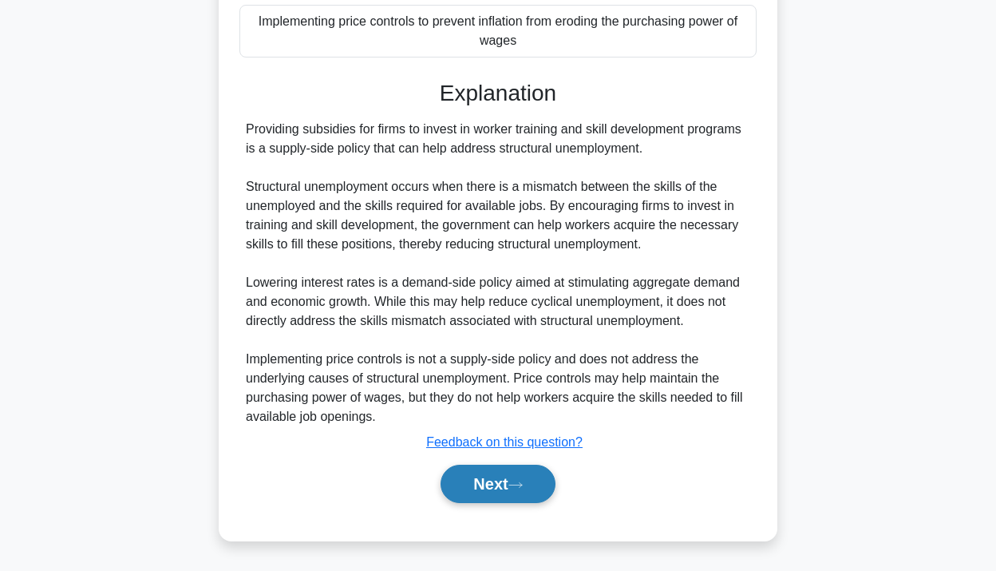
click at [496, 479] on button "Next" at bounding box center [498, 484] width 114 height 38
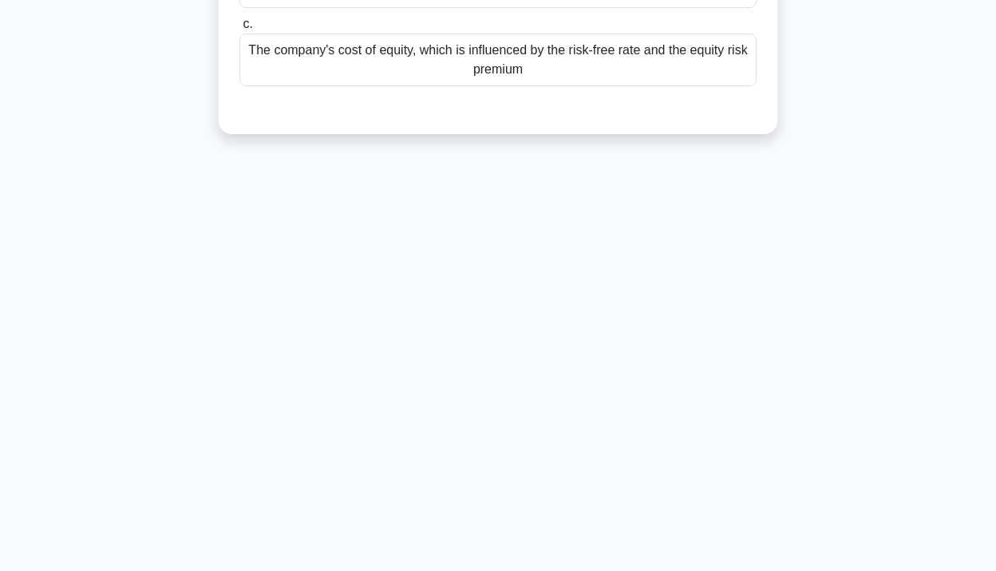
scroll to position [0, 0]
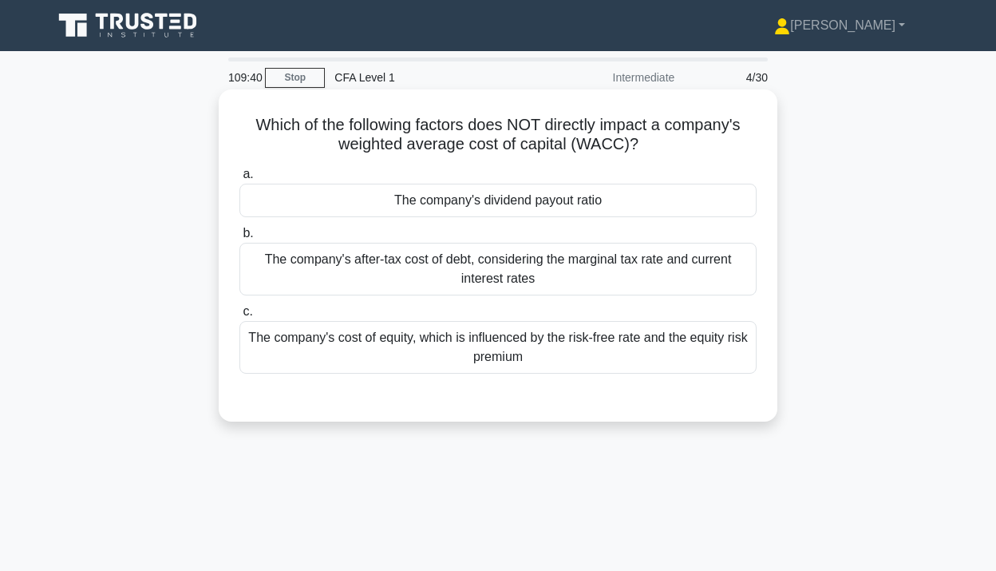
click at [576, 213] on div "The company's dividend payout ratio" at bounding box center [497, 201] width 517 height 34
click at [239, 180] on input "a. The company's dividend payout ratio" at bounding box center [239, 174] width 0 height 10
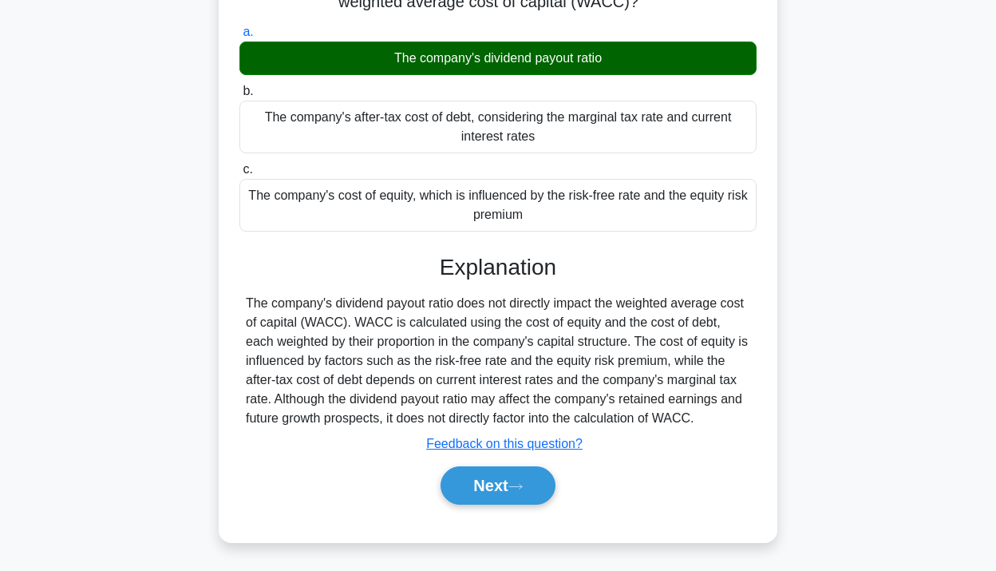
scroll to position [291, 0]
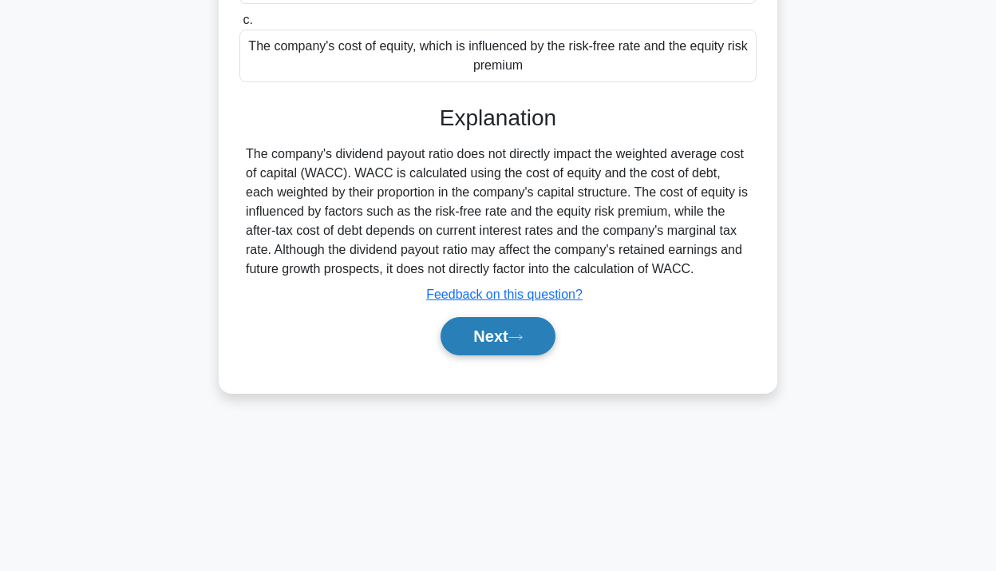
click at [516, 326] on button "Next" at bounding box center [498, 336] width 114 height 38
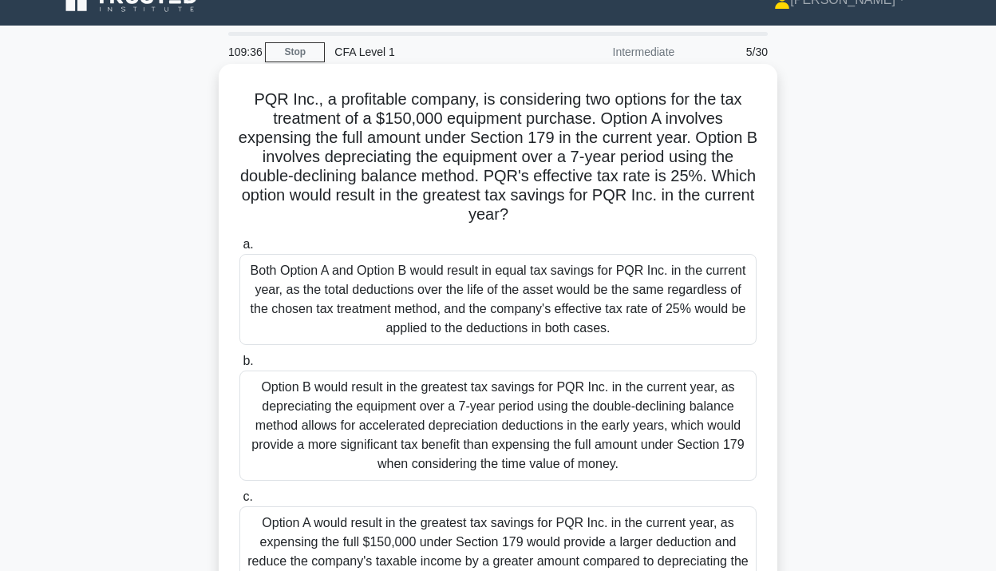
scroll to position [26, 0]
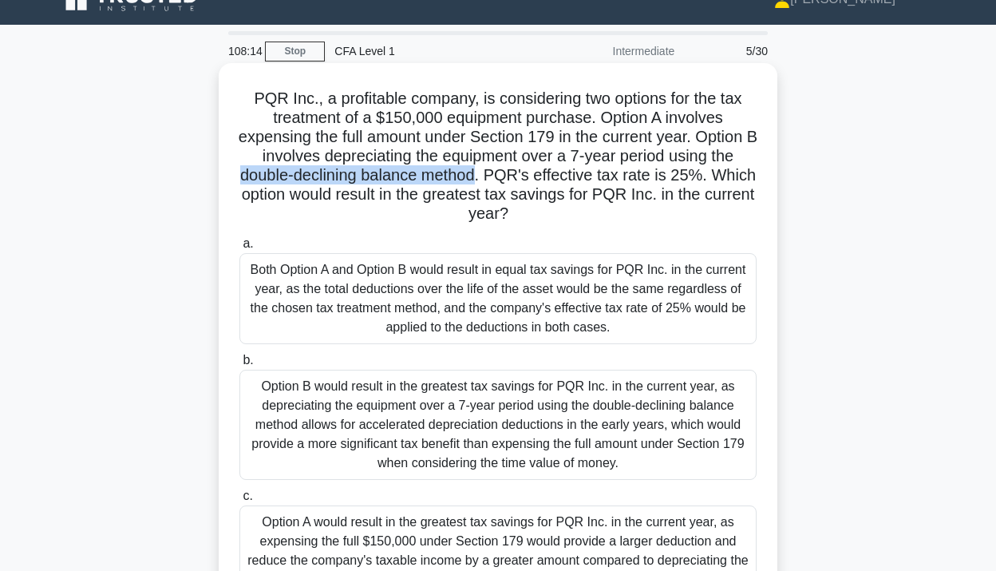
drag, startPoint x: 241, startPoint y: 176, endPoint x: 470, endPoint y: 177, distance: 229.1
click at [470, 177] on h5 "PQR Inc., a profitable company, is considering two options for the tax treatmen…" at bounding box center [498, 157] width 520 height 136
copy h5 "double-declining balance method"
click at [496, 297] on div "Both Option A and Option B would result in equal tax savings for PQR Inc. in th…" at bounding box center [497, 298] width 517 height 91
click at [239, 249] on input "a. Both Option A and Option B would result in equal tax savings for PQR Inc. in…" at bounding box center [239, 244] width 0 height 10
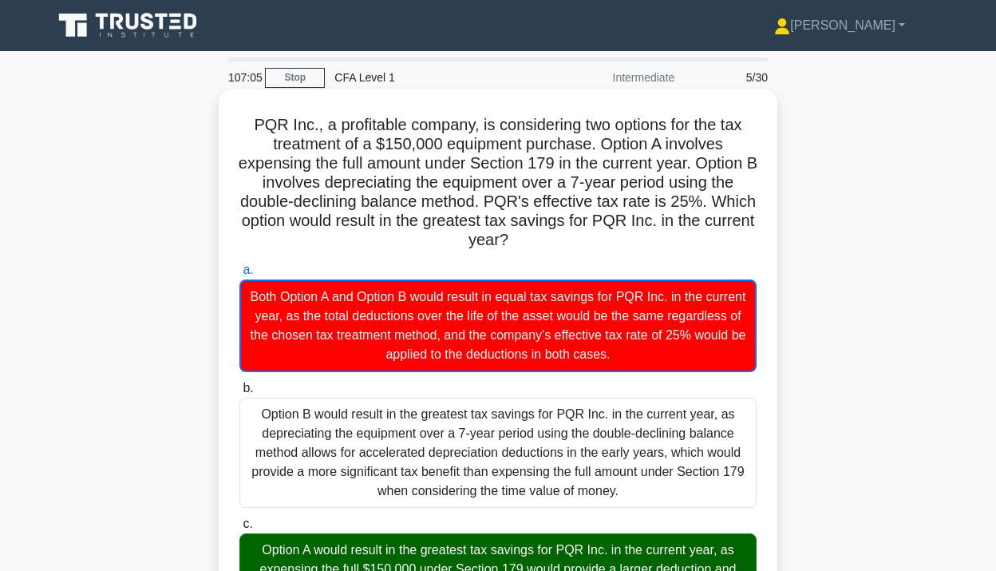
scroll to position [528, 0]
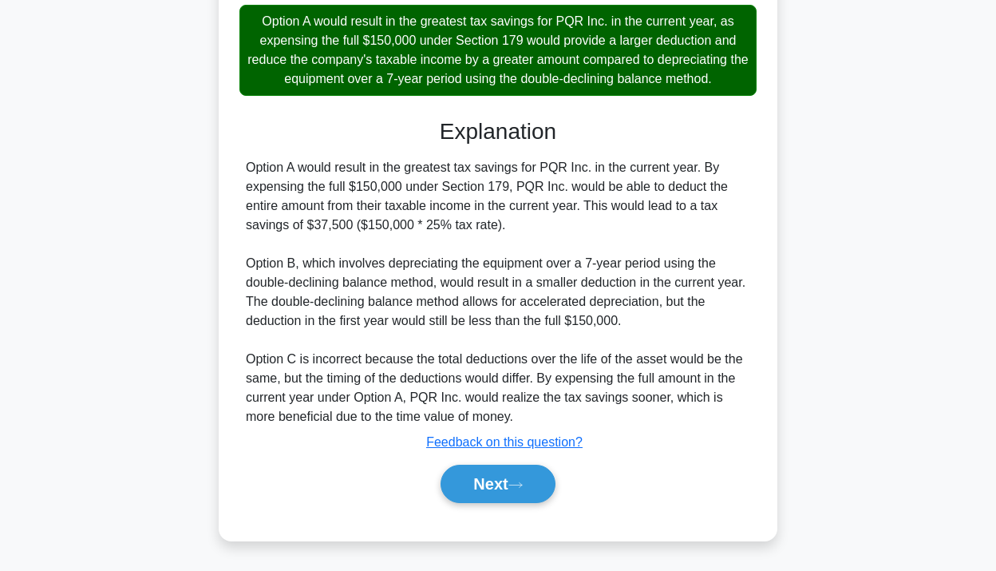
click at [506, 506] on div "Next" at bounding box center [497, 483] width 517 height 51
click at [506, 491] on button "Next" at bounding box center [498, 484] width 114 height 38
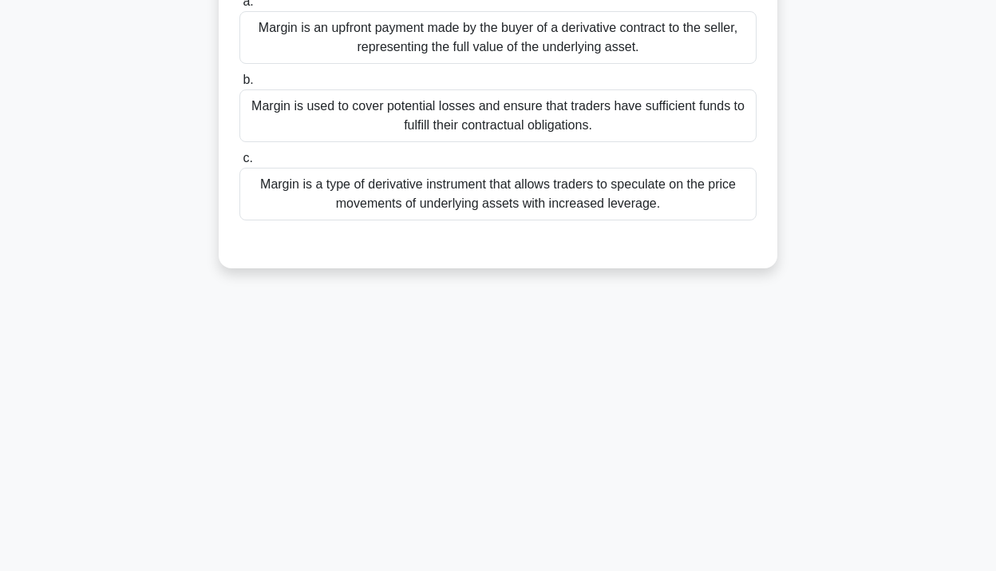
scroll to position [0, 0]
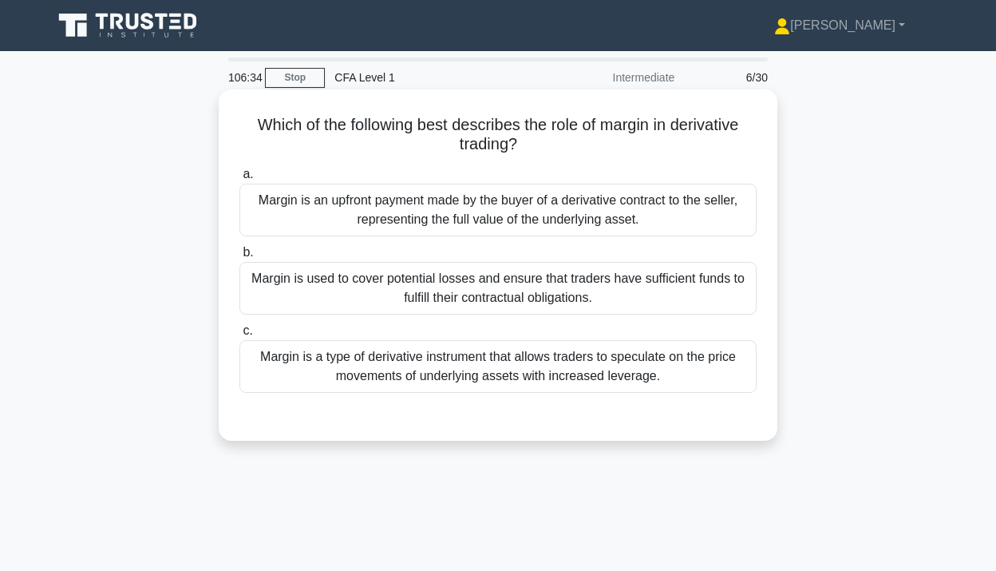
click at [621, 287] on div "Margin is used to cover potential losses and ensure that traders have sufficien…" at bounding box center [497, 288] width 517 height 53
click at [239, 258] on input "b. Margin is used to cover potential losses and ensure that traders have suffic…" at bounding box center [239, 252] width 0 height 10
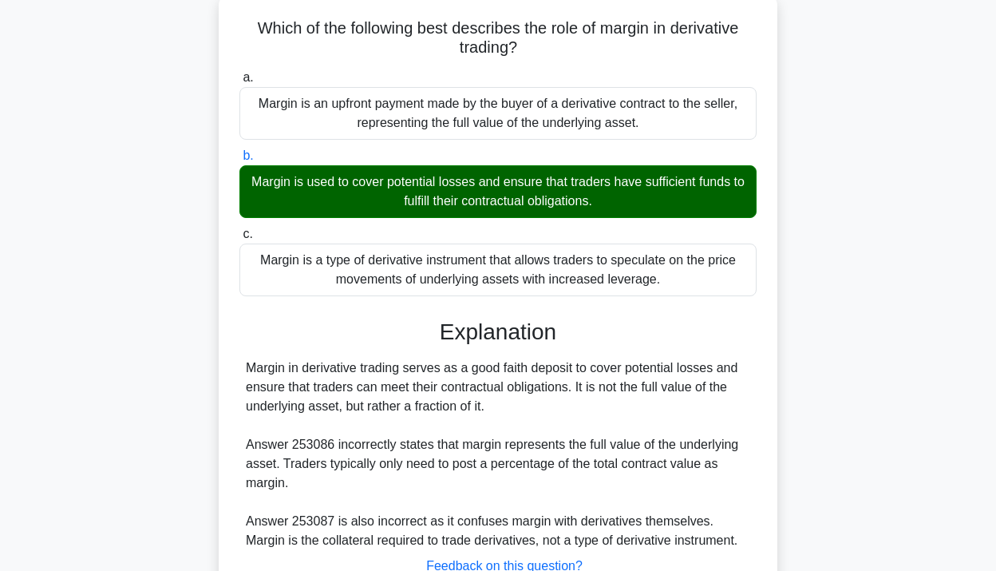
scroll to position [276, 0]
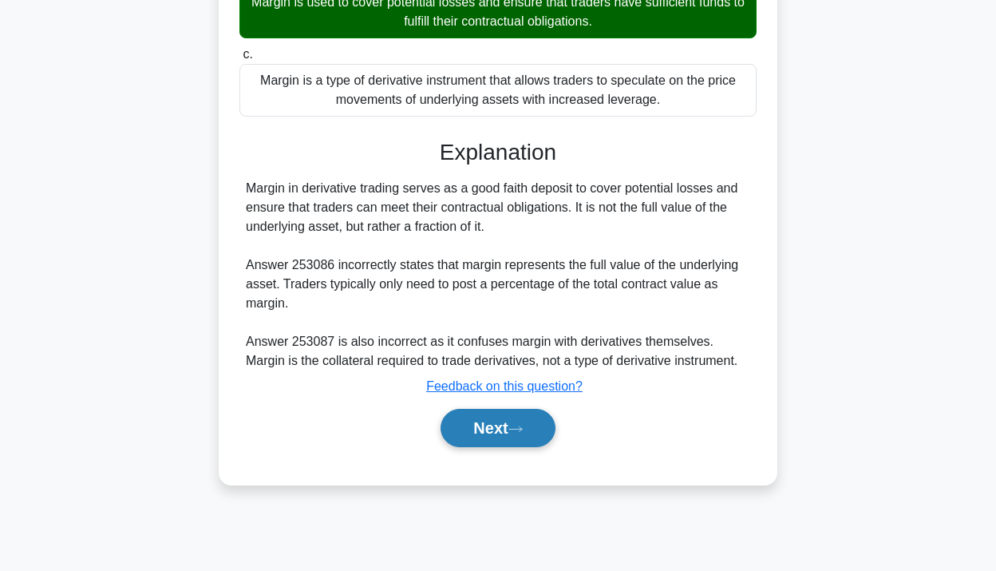
click at [504, 433] on button "Next" at bounding box center [498, 428] width 114 height 38
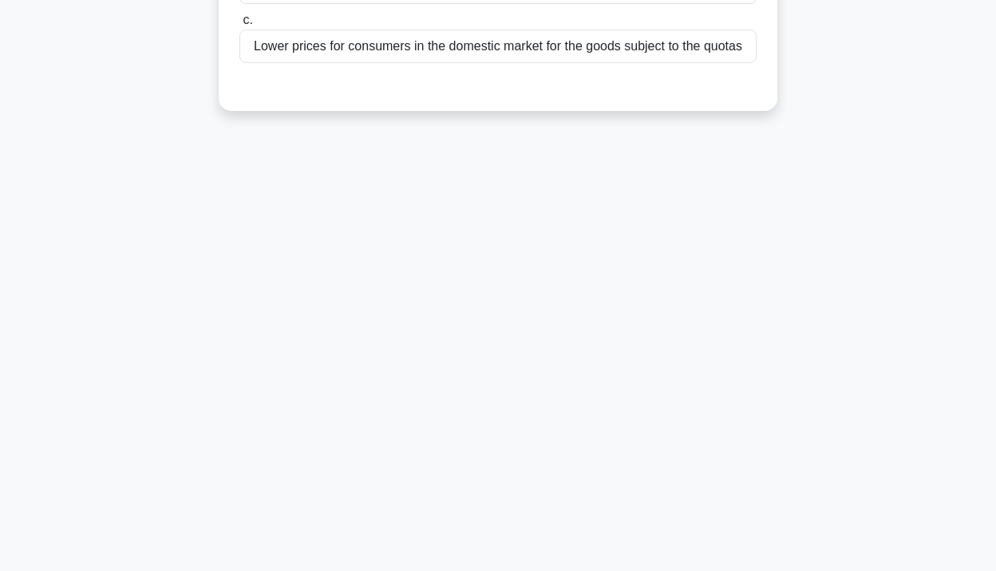
scroll to position [0, 0]
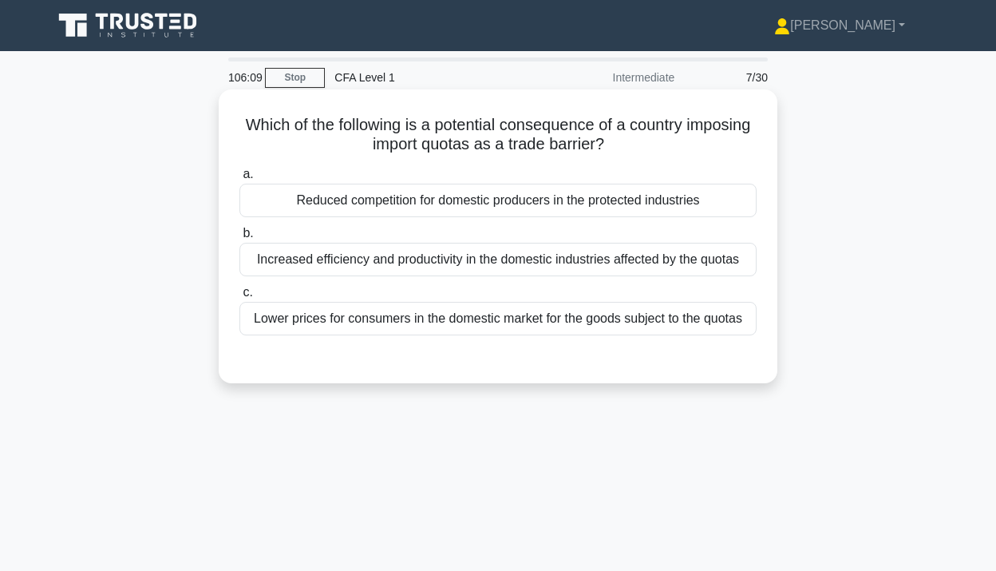
click at [397, 212] on div "Reduced competition for domestic producers in the protected industries" at bounding box center [497, 201] width 517 height 34
click at [239, 180] on input "a. Reduced competition for domestic producers in the protected industries" at bounding box center [239, 174] width 0 height 10
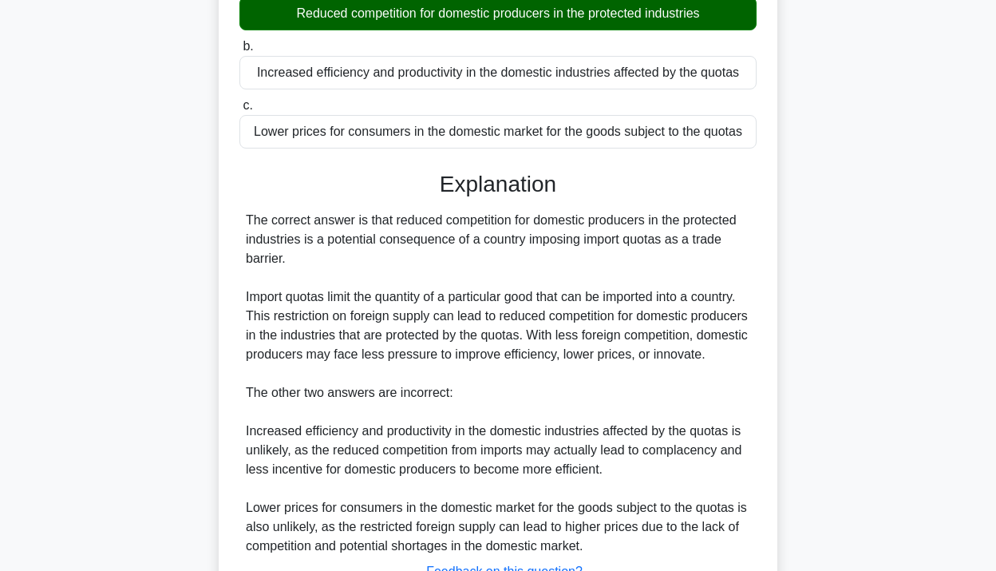
scroll to position [335, 0]
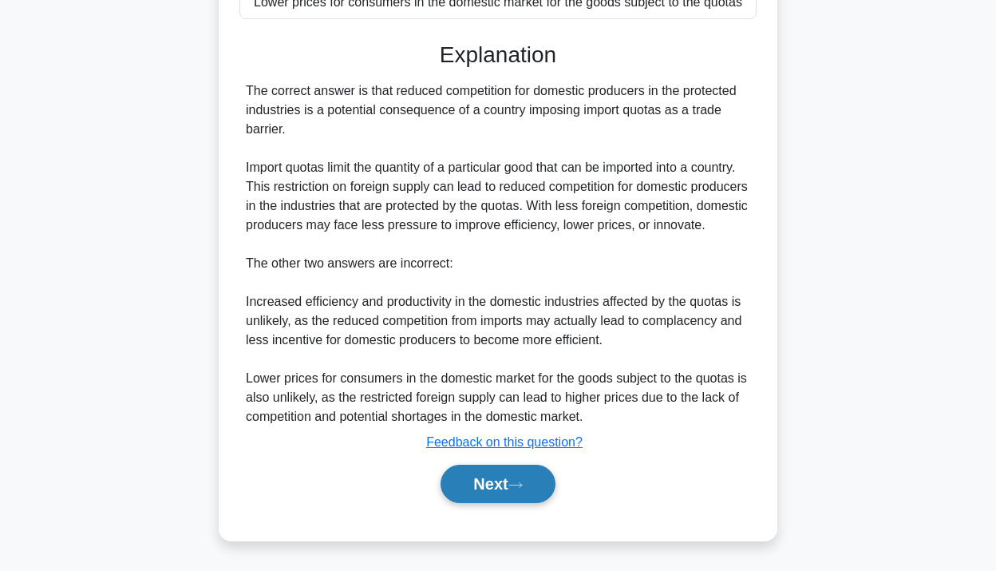
click at [484, 489] on button "Next" at bounding box center [498, 484] width 114 height 38
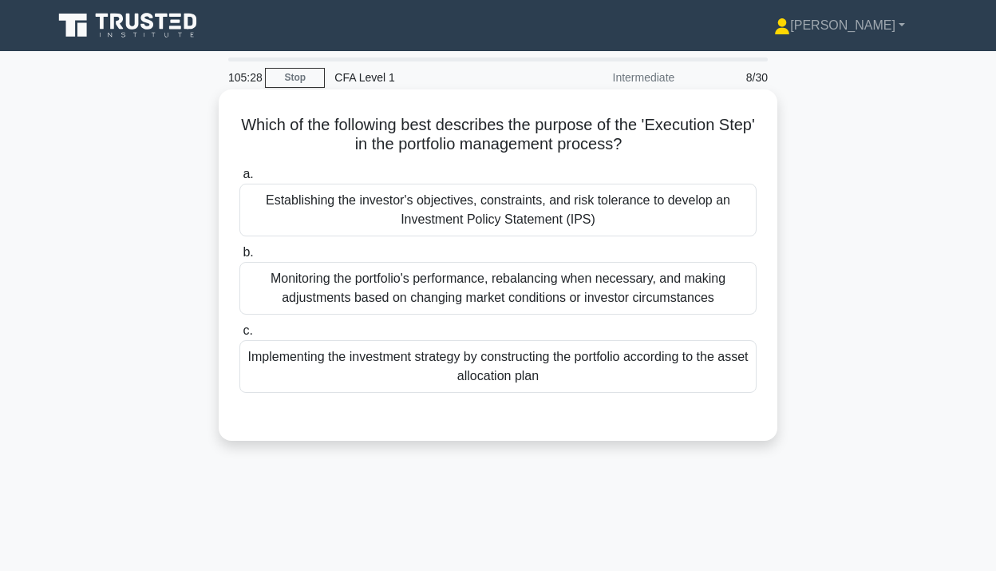
scroll to position [32, 0]
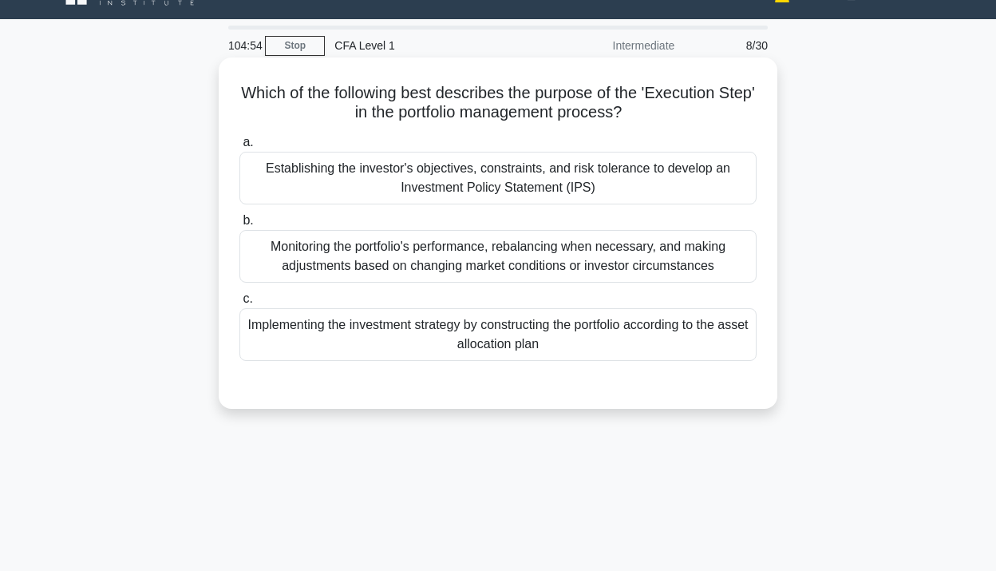
click at [447, 263] on div "Monitoring the portfolio's performance, rebalancing when necessary, and making …" at bounding box center [497, 256] width 517 height 53
click at [239, 226] on input "b. Monitoring the portfolio's performance, rebalancing when necessary, and maki…" at bounding box center [239, 221] width 0 height 10
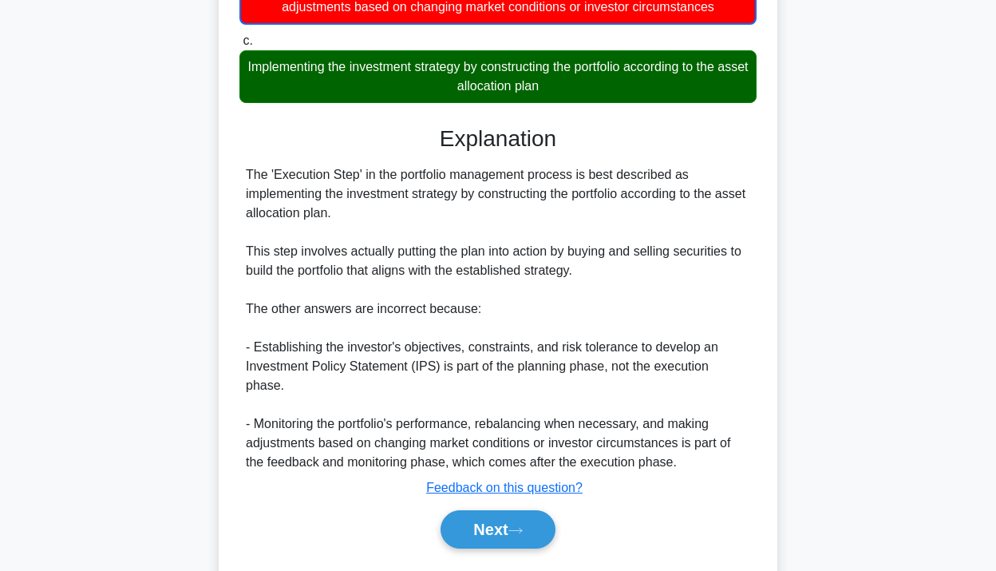
scroll to position [321, 0]
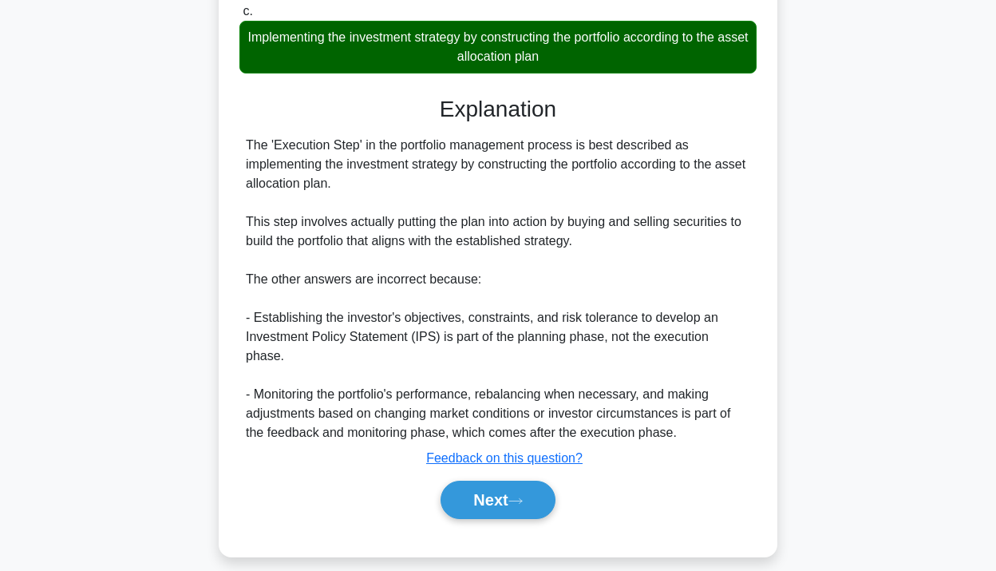
click at [510, 524] on div "Next" at bounding box center [497, 499] width 517 height 51
click at [513, 497] on button "Next" at bounding box center [498, 500] width 114 height 38
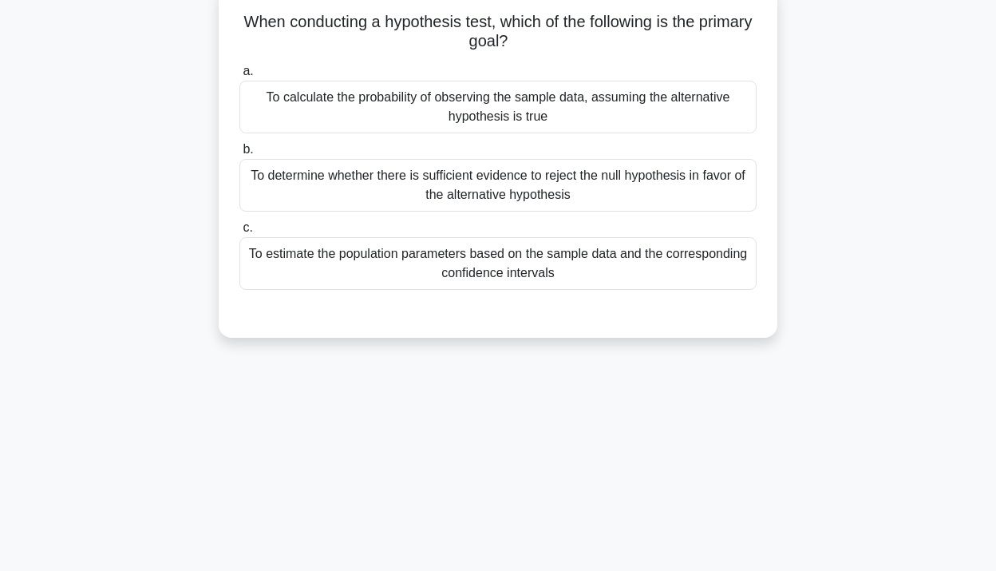
scroll to position [0, 0]
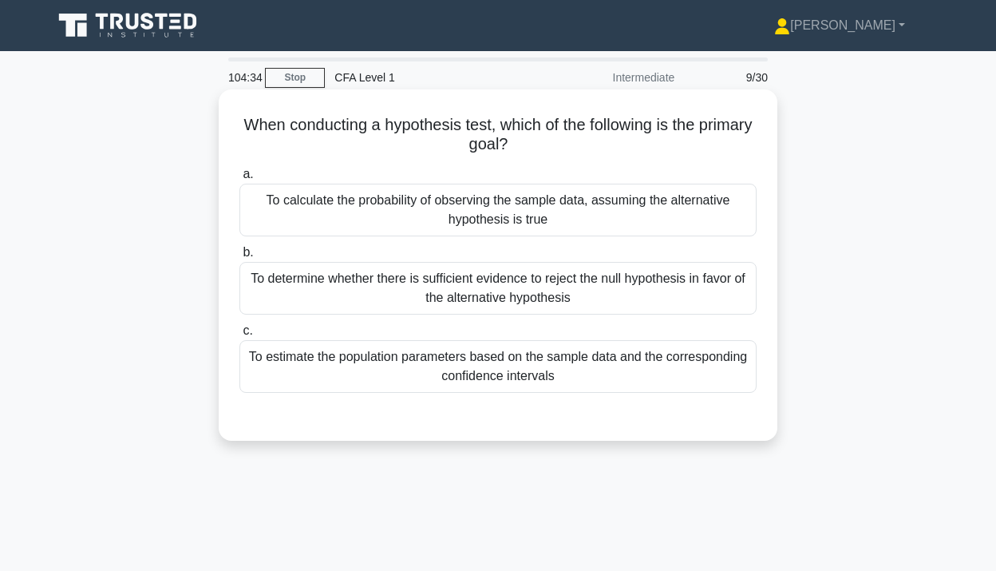
click at [585, 301] on div "To determine whether there is sufficient evidence to reject the null hypothesis…" at bounding box center [497, 288] width 517 height 53
click at [239, 258] on input "b. To determine whether there is sufficient evidence to reject the null hypothe…" at bounding box center [239, 252] width 0 height 10
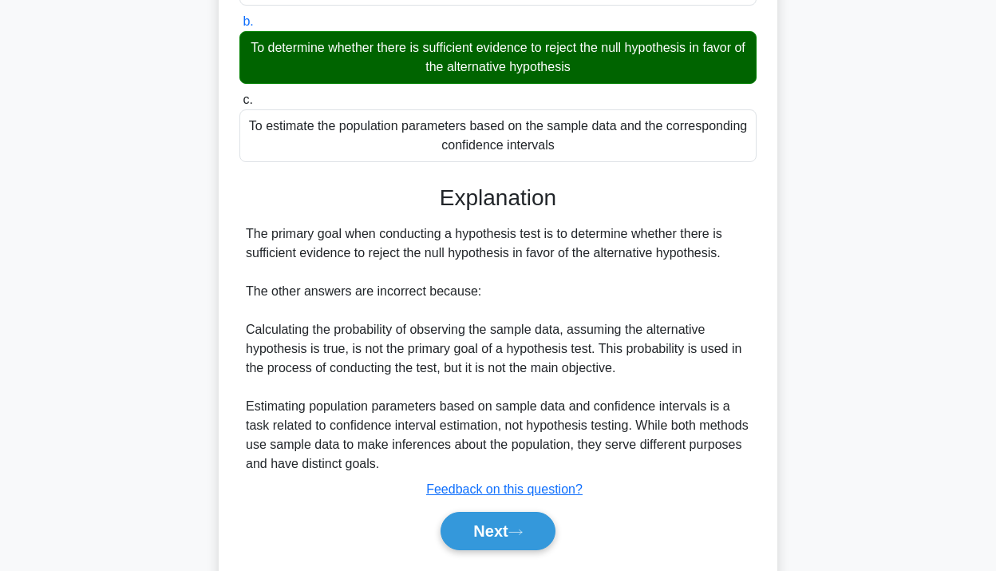
scroll to position [291, 0]
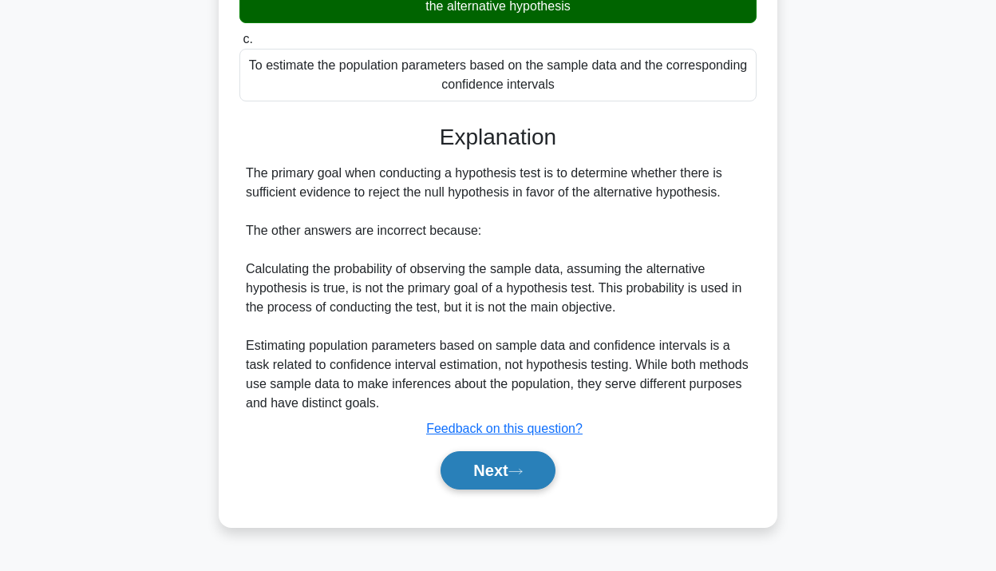
click at [528, 465] on button "Next" at bounding box center [498, 470] width 114 height 38
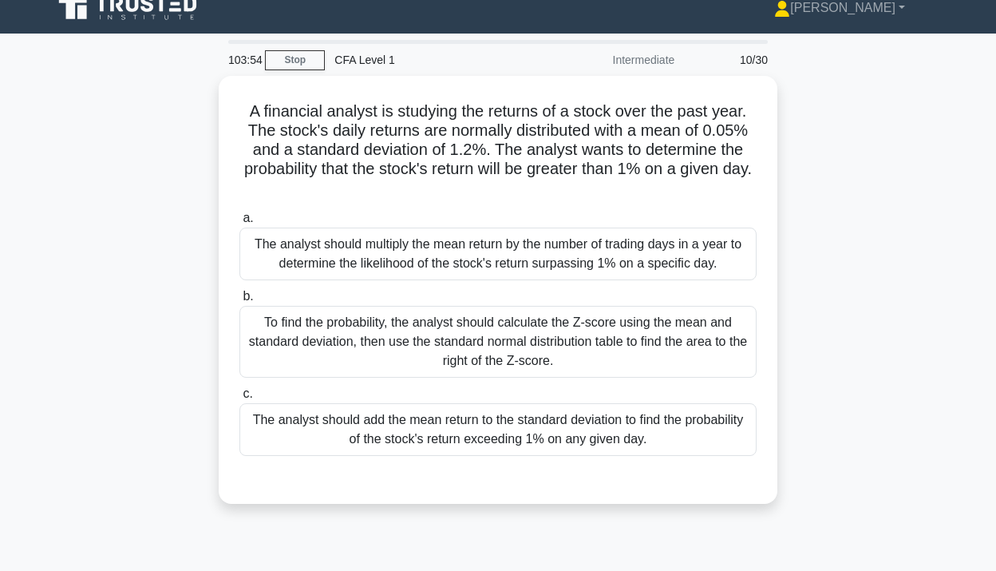
scroll to position [15, 0]
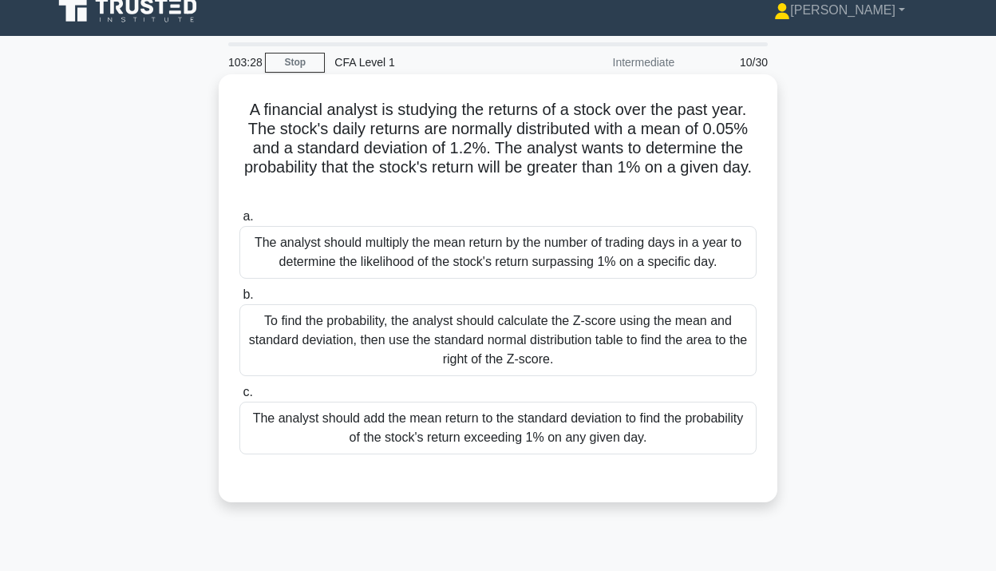
click at [495, 329] on div "To find the probability, the analyst should calculate the Z-score using the mea…" at bounding box center [497, 340] width 517 height 72
click at [239, 300] on input "b. To find the probability, the analyst should calculate the Z-score using the …" at bounding box center [239, 295] width 0 height 10
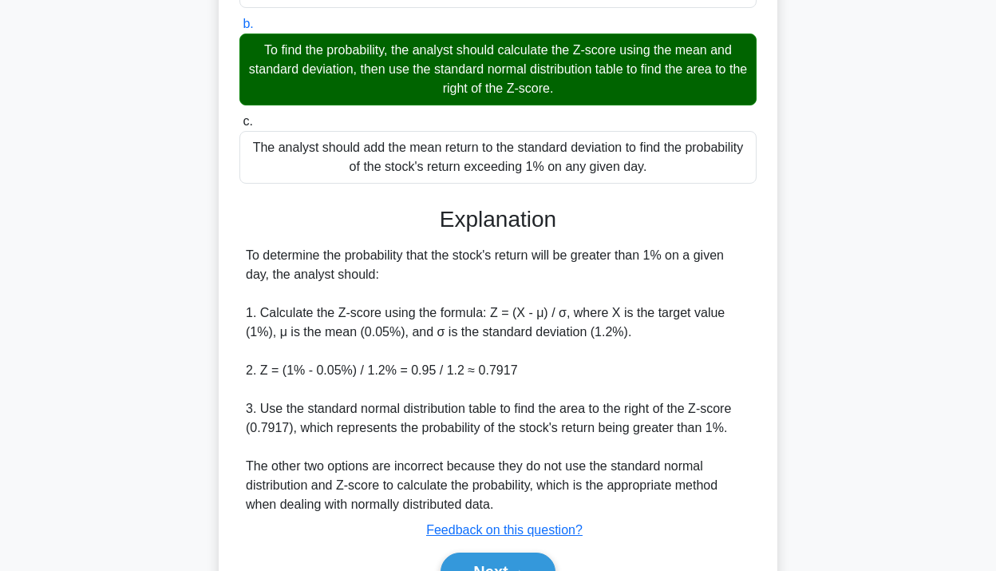
scroll to position [321, 0]
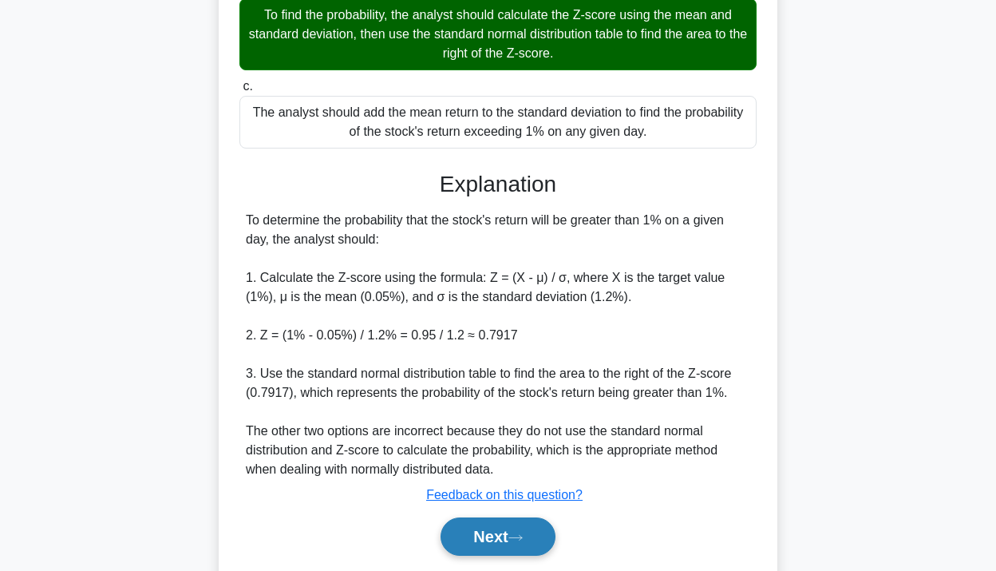
click at [504, 544] on button "Next" at bounding box center [498, 536] width 114 height 38
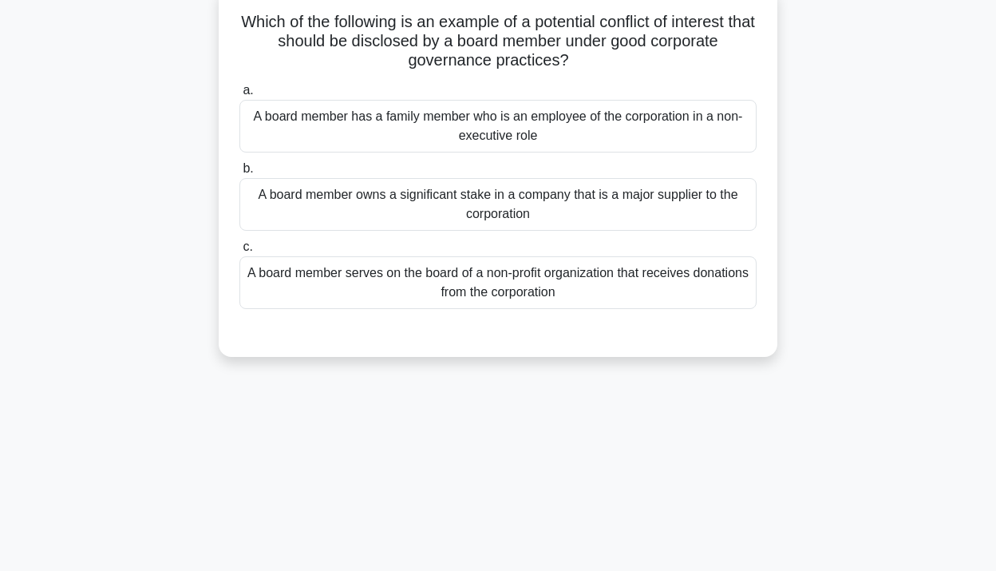
scroll to position [0, 0]
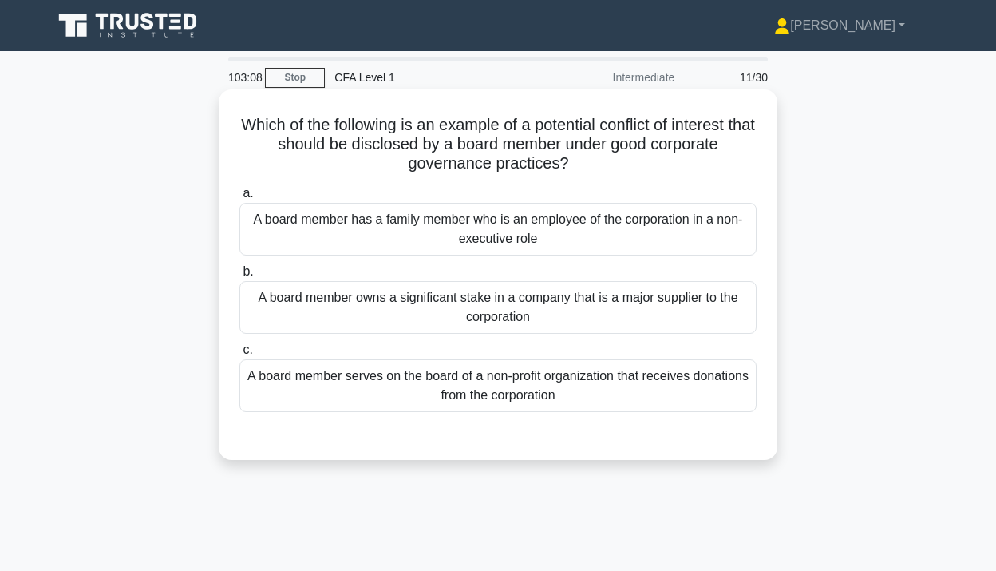
click at [583, 295] on div "A board member owns a significant stake in a company that is a major supplier t…" at bounding box center [497, 307] width 517 height 53
click at [239, 277] on input "b. A board member owns a significant stake in a company that is a major supplie…" at bounding box center [239, 272] width 0 height 10
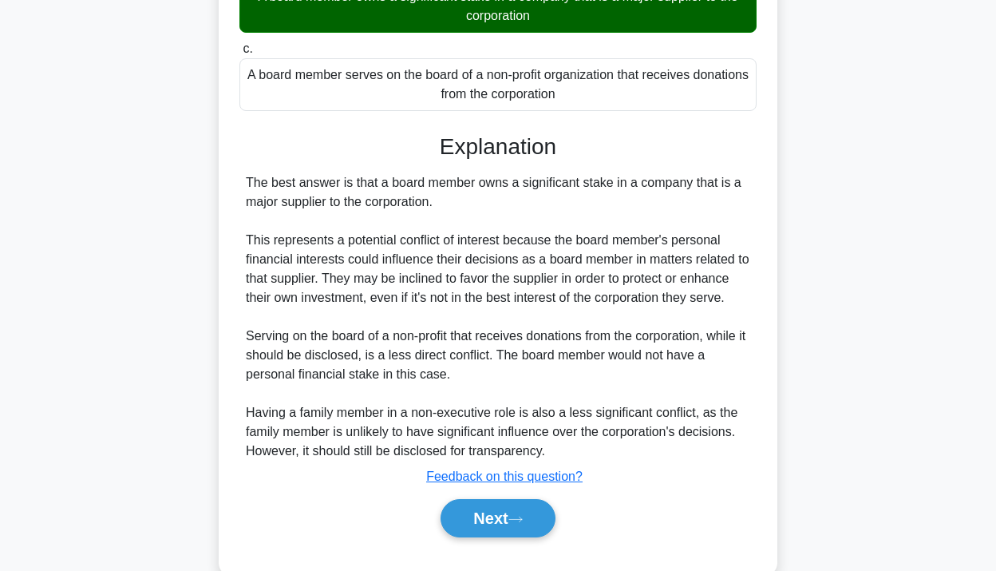
scroll to position [335, 0]
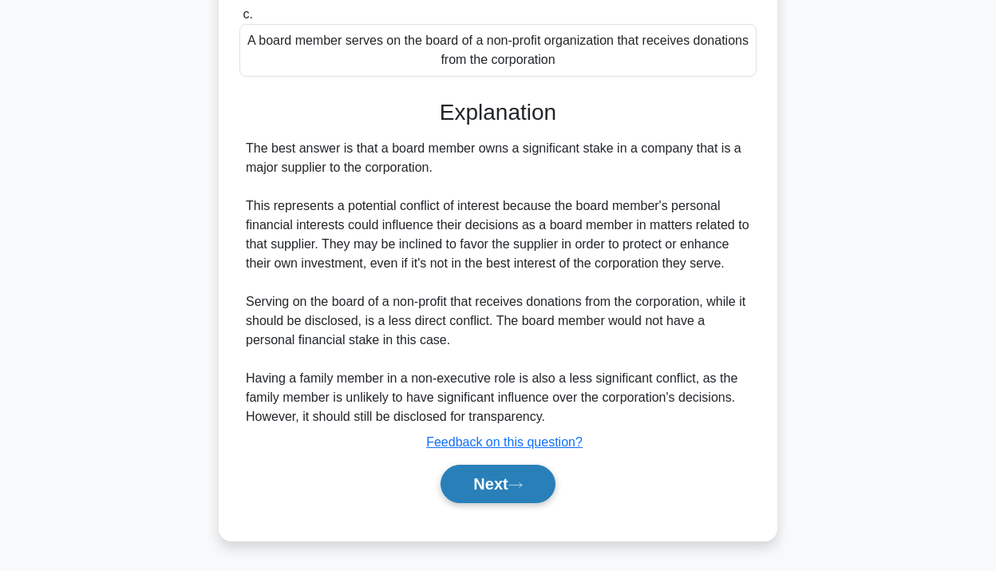
click at [523, 481] on icon at bounding box center [515, 485] width 14 height 9
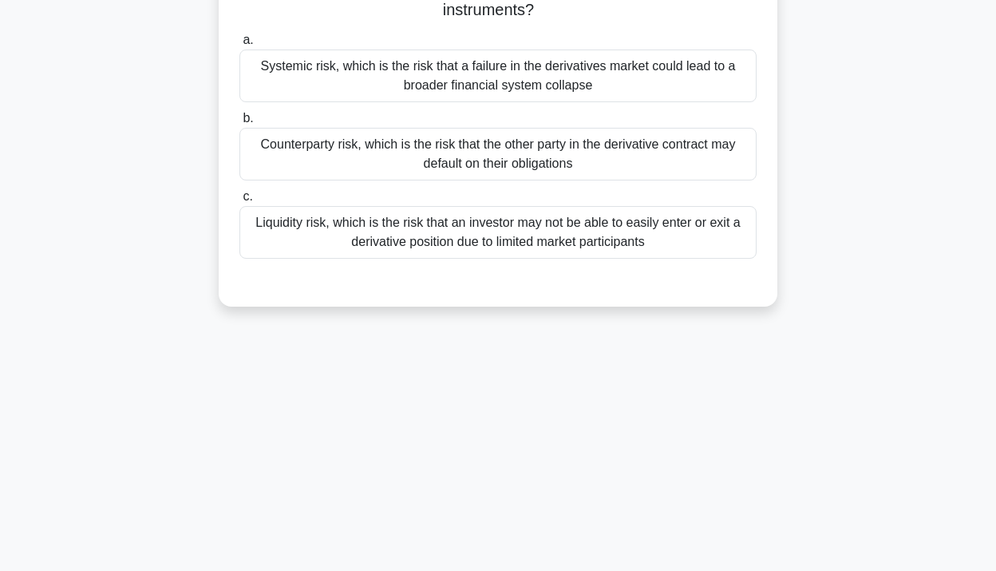
scroll to position [0, 0]
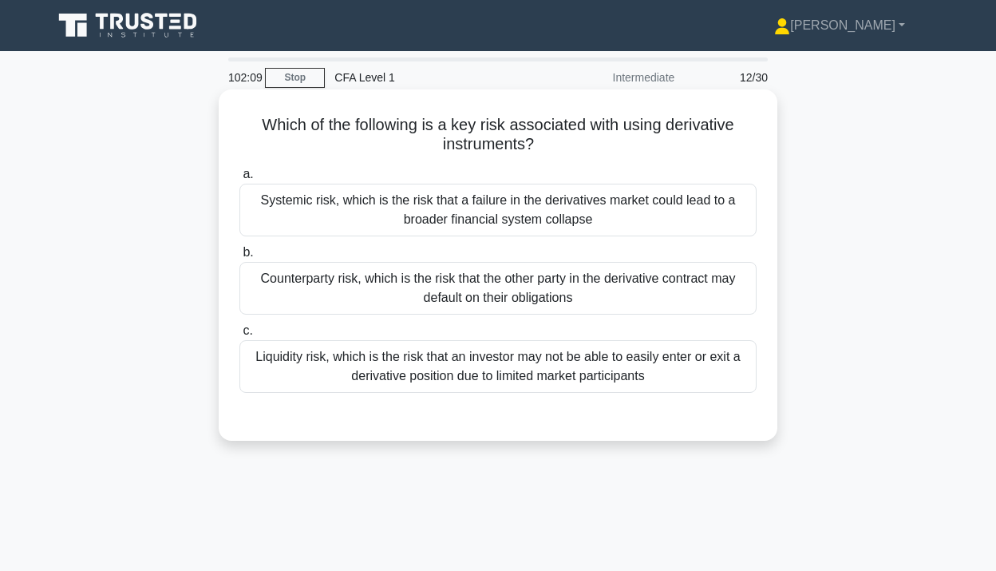
click at [359, 280] on div "Counterparty risk, which is the risk that the other party in the derivative con…" at bounding box center [497, 288] width 517 height 53
click at [239, 258] on input "b. Counterparty risk, which is the risk that the other party in the derivative …" at bounding box center [239, 252] width 0 height 10
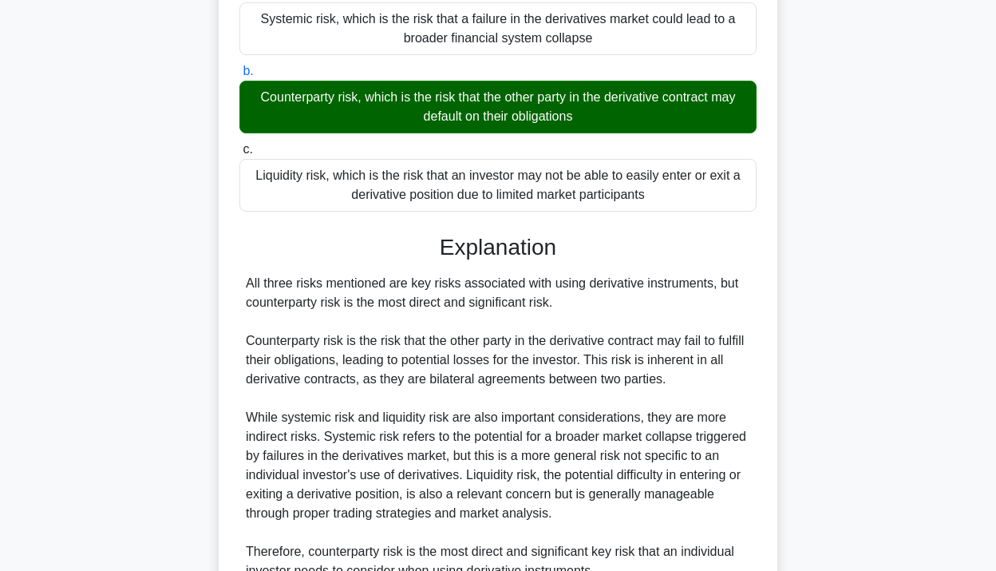
scroll to position [335, 0]
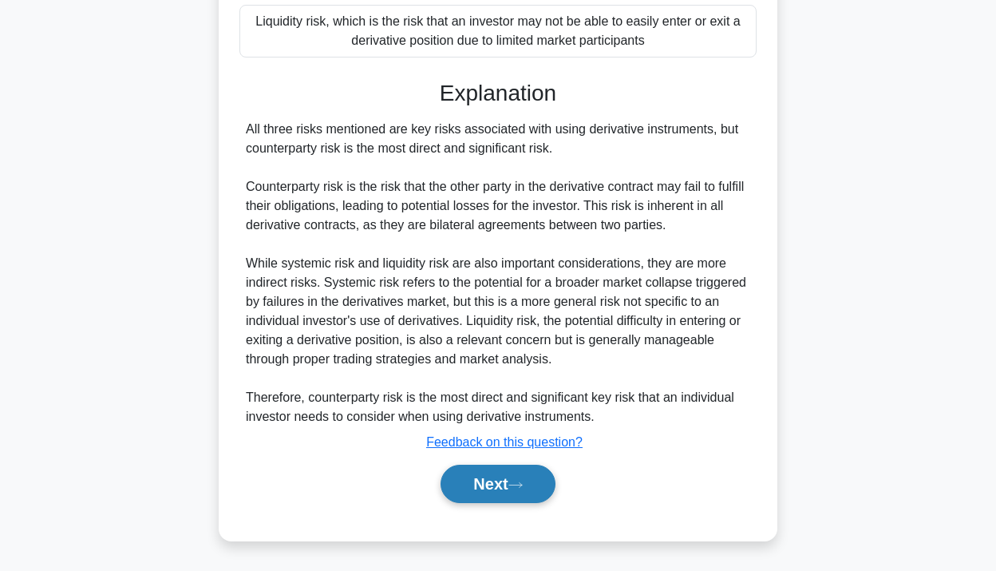
click at [532, 490] on button "Next" at bounding box center [498, 484] width 114 height 38
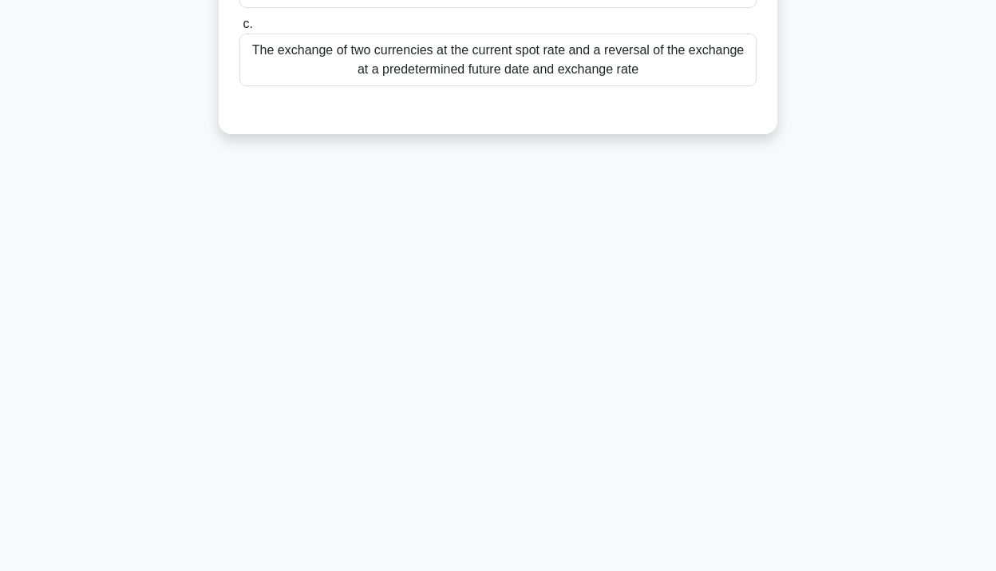
click at [500, 241] on div "102:06 Stop CFA Level 1 Intermediate 13/30 In a variance swap, which of the fol…" at bounding box center [498, 165] width 910 height 798
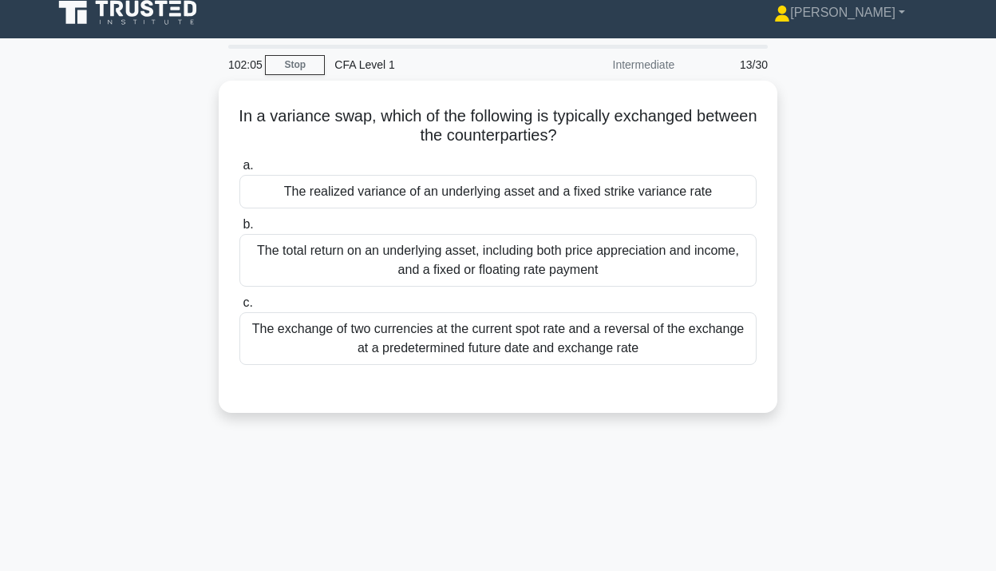
scroll to position [0, 0]
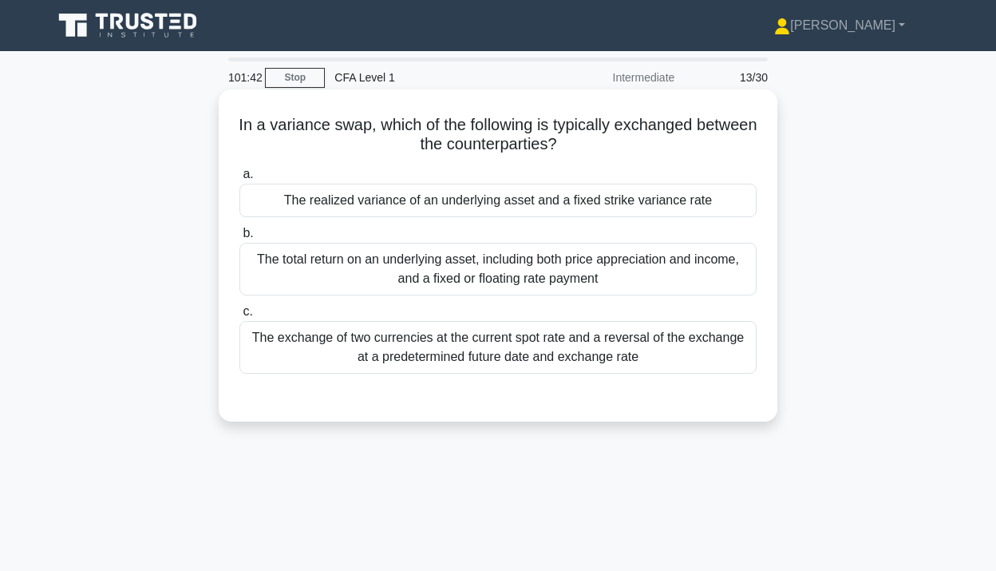
click at [424, 345] on div "The exchange of two currencies at the current spot rate and a reversal of the e…" at bounding box center [497, 347] width 517 height 53
click at [239, 317] on input "c. The exchange of two currencies at the current spot rate and a reversal of th…" at bounding box center [239, 312] width 0 height 10
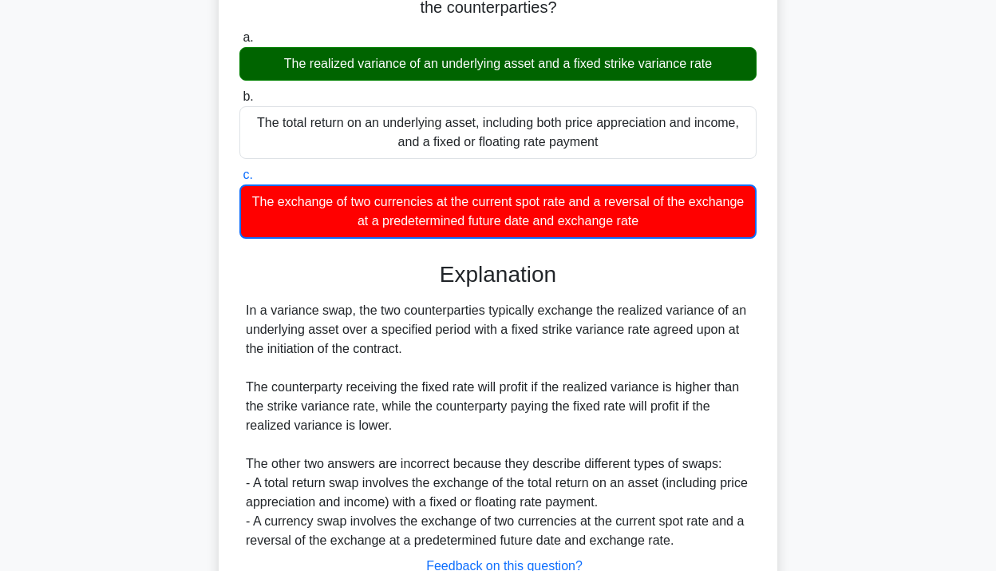
scroll to position [291, 0]
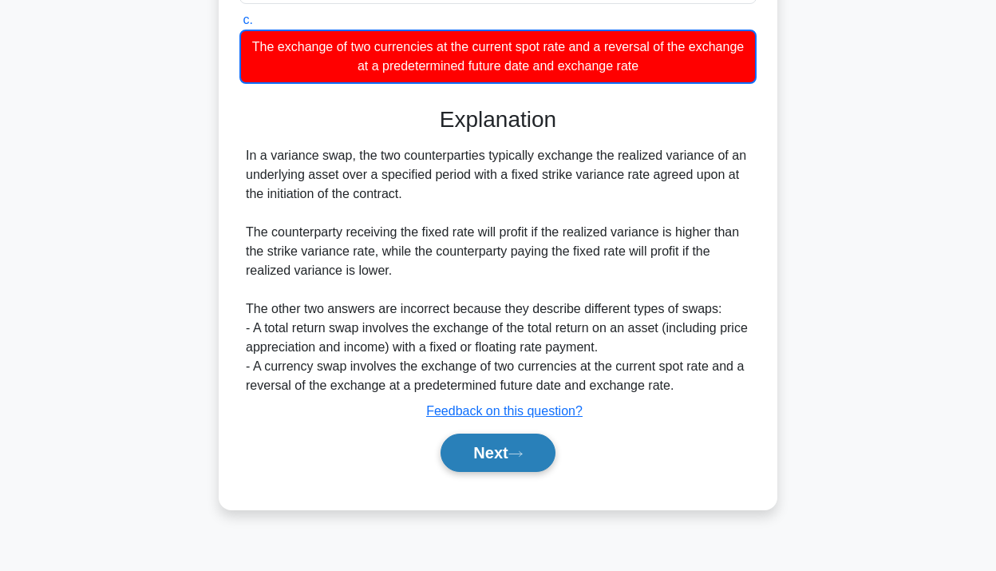
click at [504, 466] on button "Next" at bounding box center [498, 452] width 114 height 38
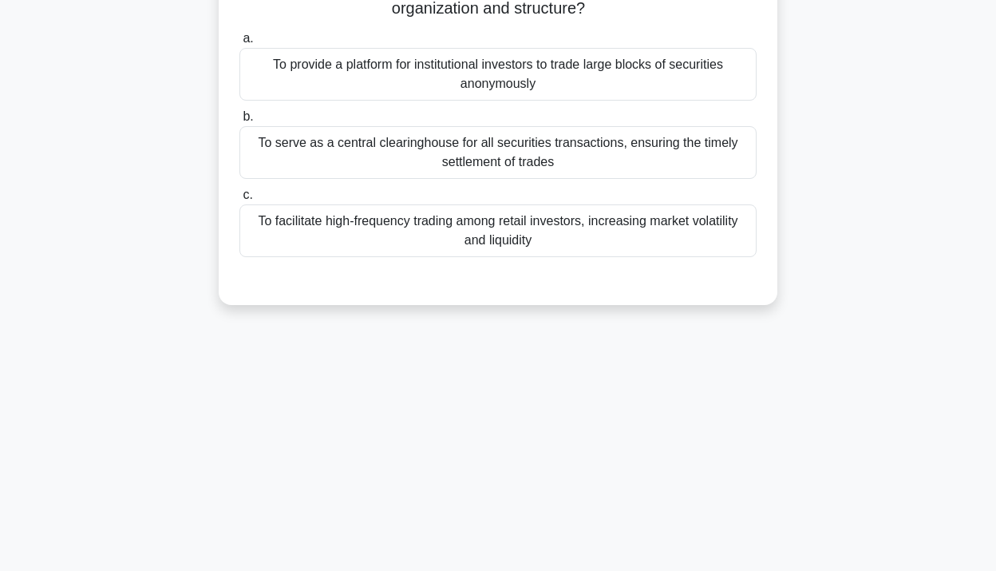
scroll to position [0, 0]
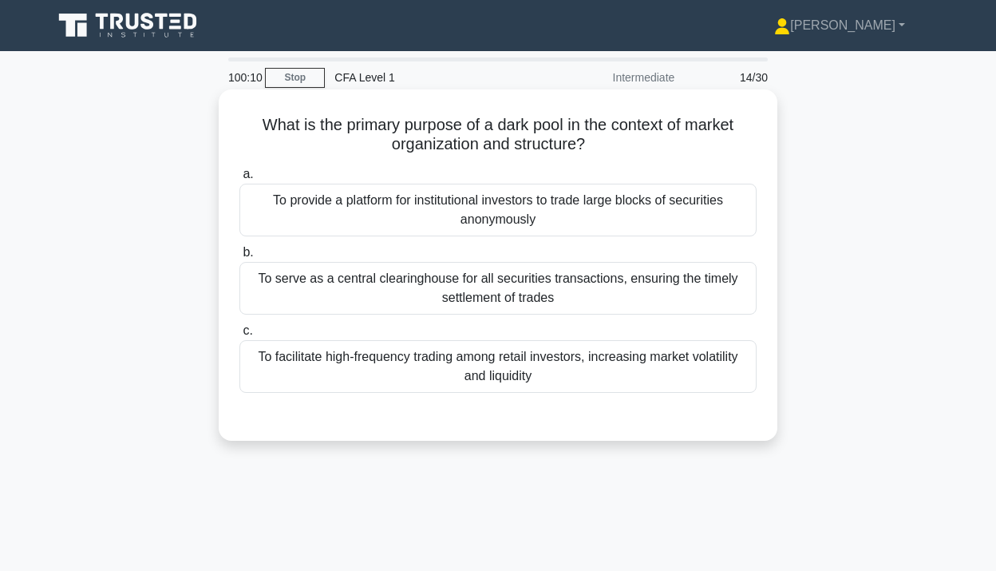
click at [623, 128] on h5 "What is the primary purpose of a dark pool in the context of market organizatio…" at bounding box center [498, 135] width 520 height 40
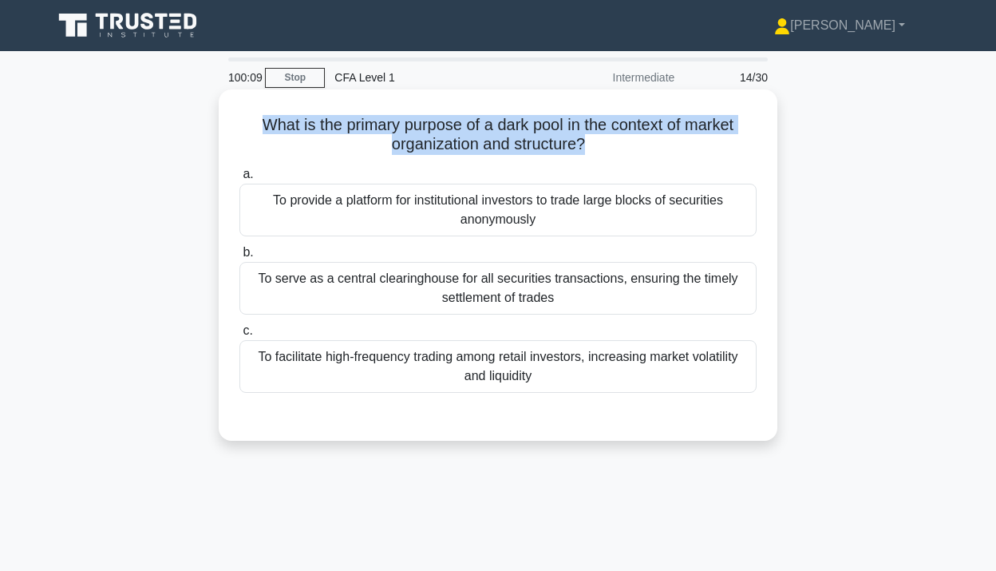
click at [623, 128] on h5 "What is the primary purpose of a dark pool in the context of market organizatio…" at bounding box center [498, 135] width 520 height 40
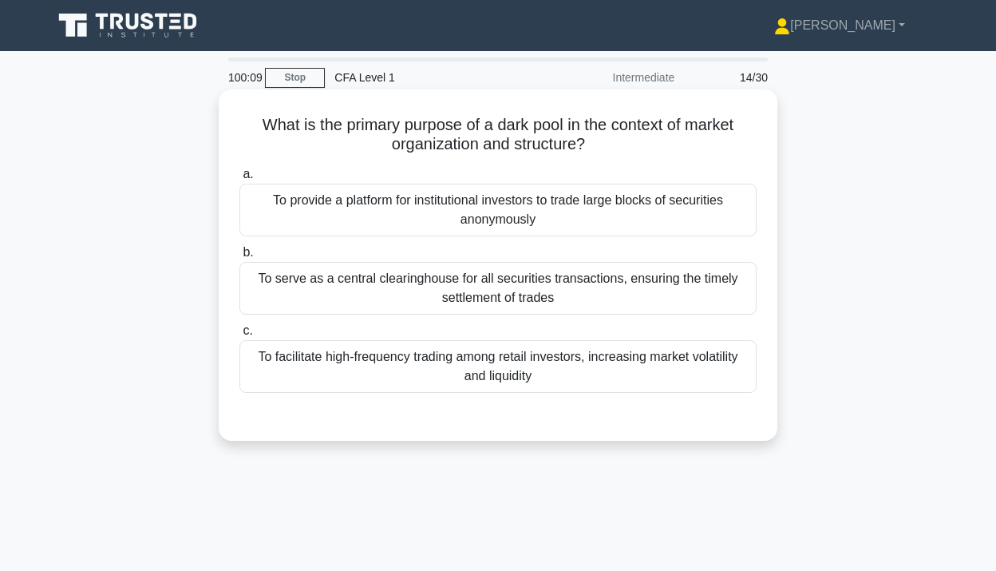
click at [623, 128] on h5 "What is the primary purpose of a dark pool in the context of market organizatio…" at bounding box center [498, 135] width 520 height 40
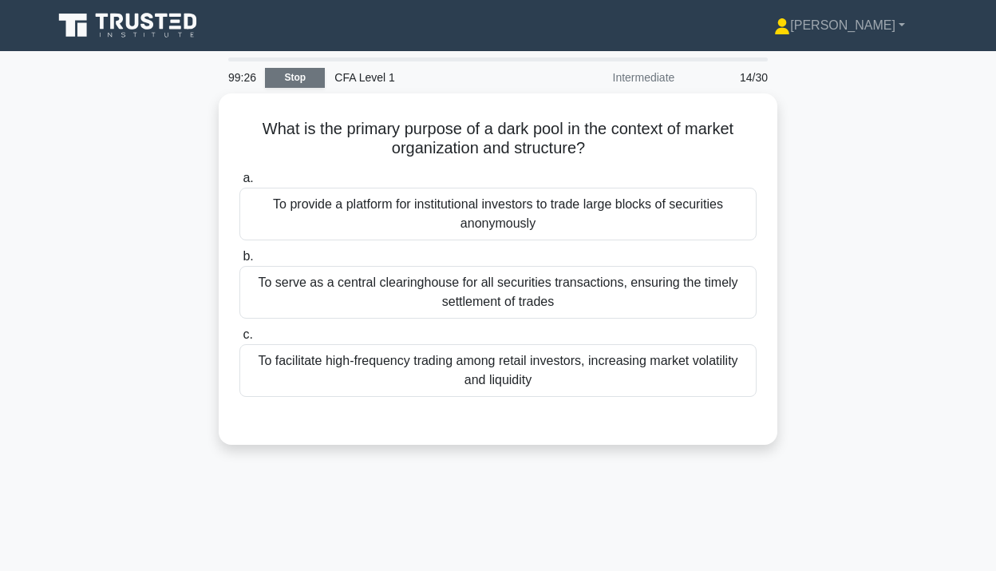
click at [279, 80] on link "Stop" at bounding box center [295, 78] width 60 height 20
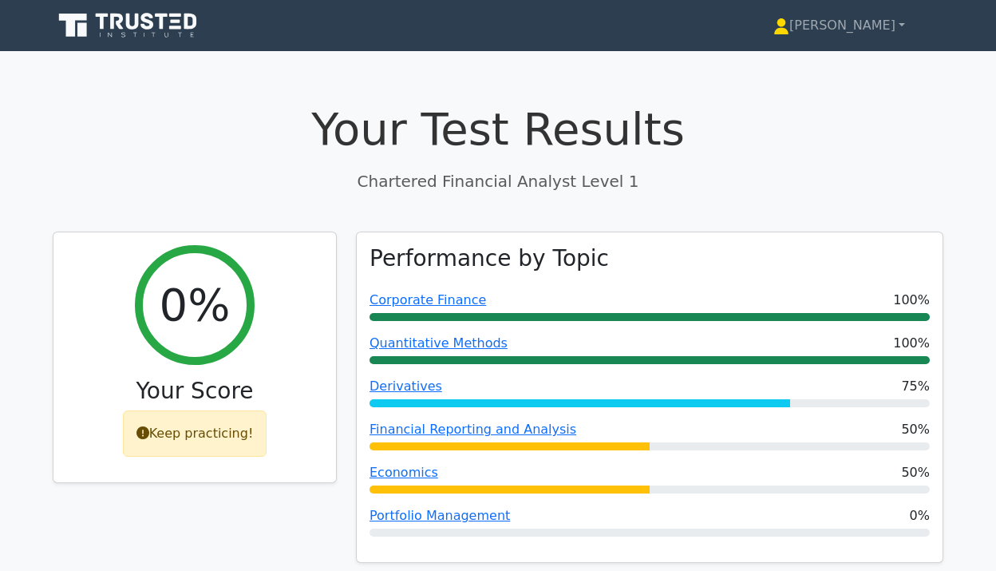
click at [152, 34] on icon at bounding box center [129, 25] width 153 height 30
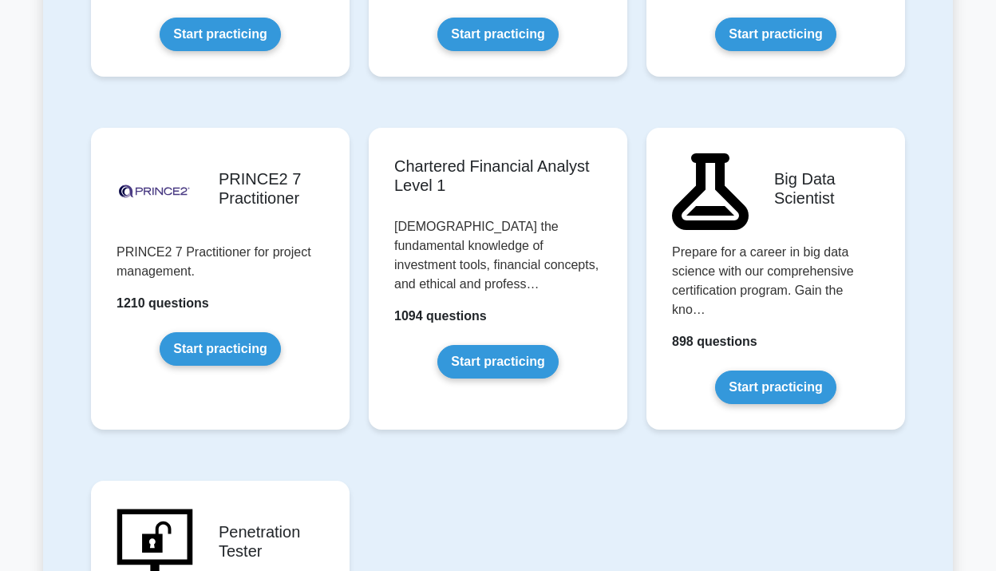
scroll to position [3291, 0]
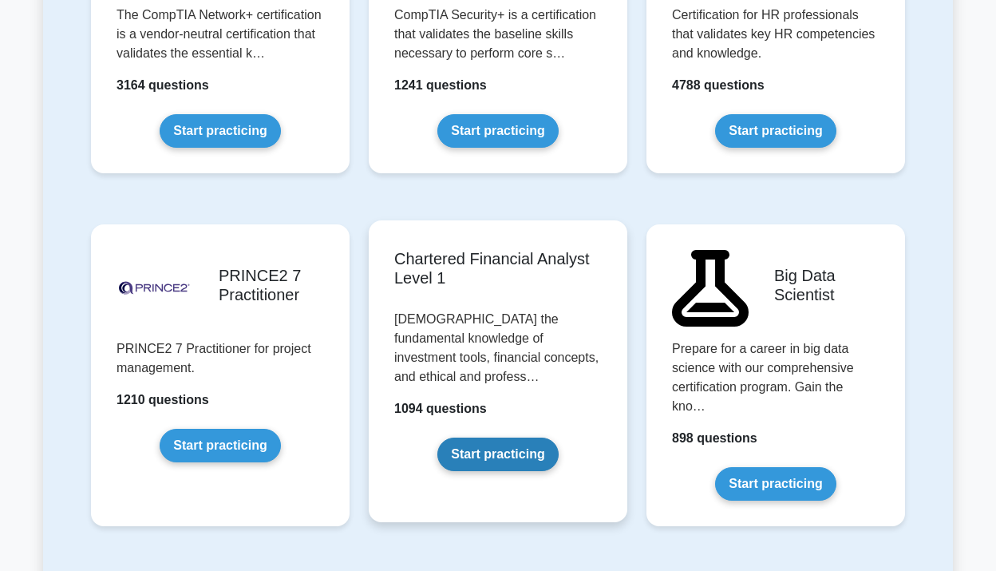
click at [507, 437] on link "Start practicing" at bounding box center [497, 454] width 121 height 34
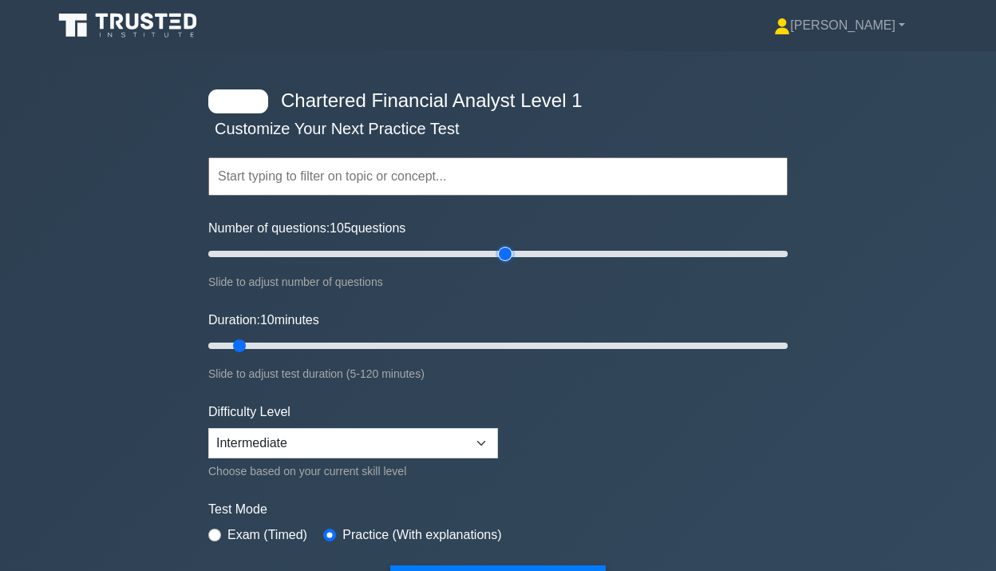
click at [498, 249] on input "Number of questions: 105 questions" at bounding box center [498, 253] width 580 height 19
drag, startPoint x: 498, startPoint y: 251, endPoint x: 394, endPoint y: 253, distance: 103.8
type input "65"
click at [394, 253] on input "Number of questions: 70 questions" at bounding box center [498, 253] width 580 height 19
type input "120"
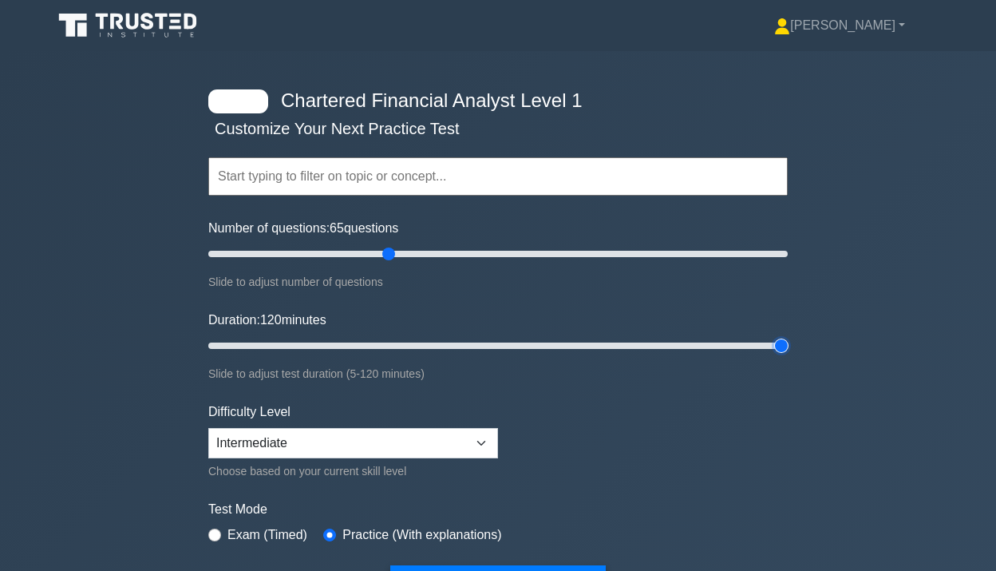
drag, startPoint x: 714, startPoint y: 342, endPoint x: 892, endPoint y: 344, distance: 178.8
click at [893, 344] on div "Chartered Financial Analyst Level 1 Customize Your Next Practice Test Topics Qu…" at bounding box center [498, 345] width 996 height 589
click at [310, 457] on div "Difficulty Level Beginner Intermediate Expert Choose based on your current skil…" at bounding box center [353, 441] width 290 height 78
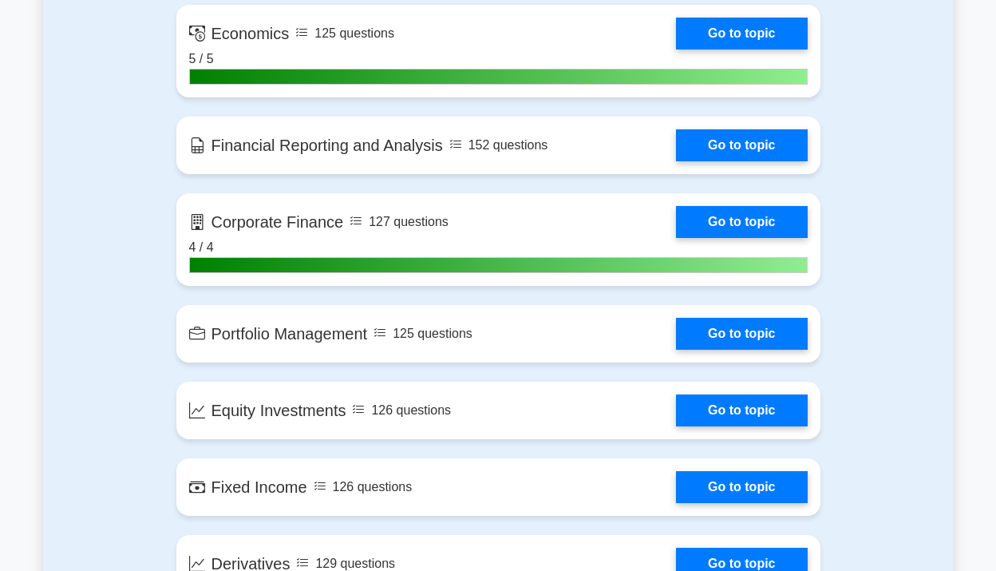
scroll to position [837, 0]
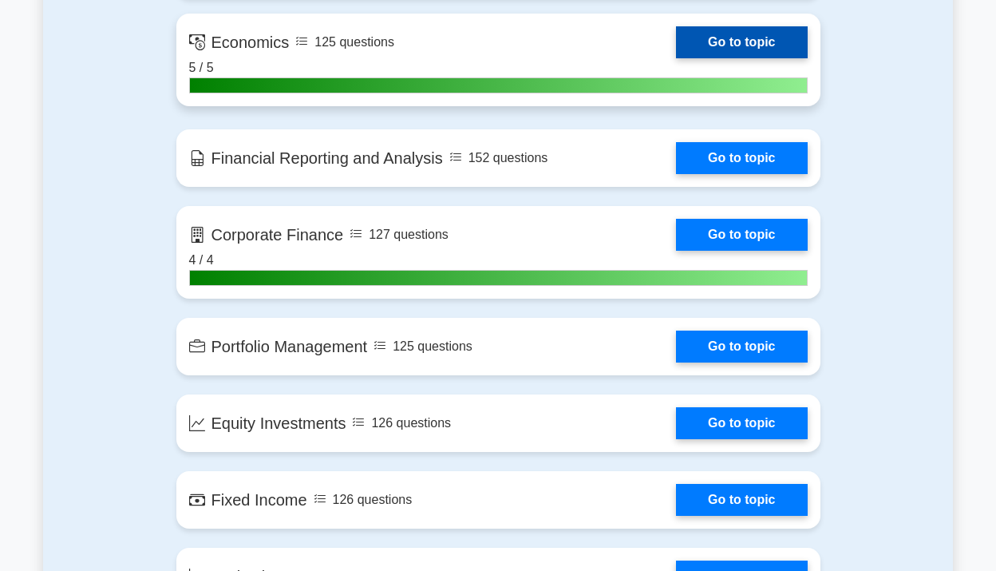
click at [736, 49] on link "Go to topic" at bounding box center [741, 42] width 131 height 32
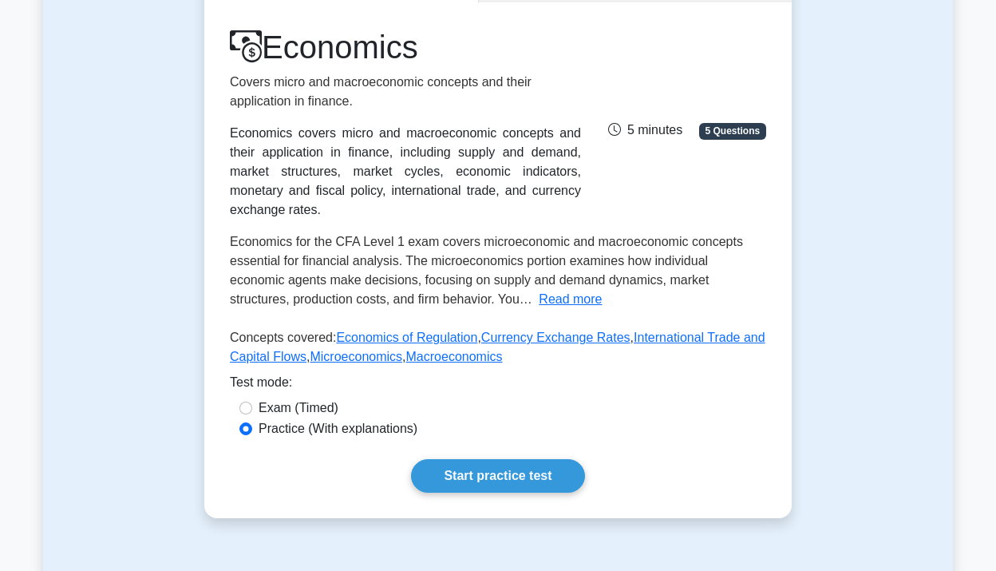
scroll to position [211, 0]
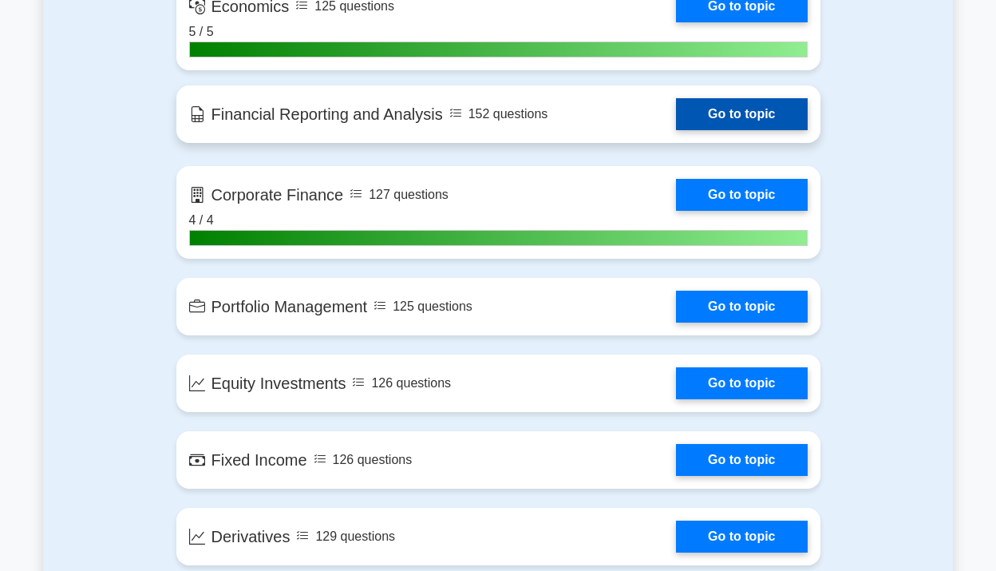
scroll to position [879, 0]
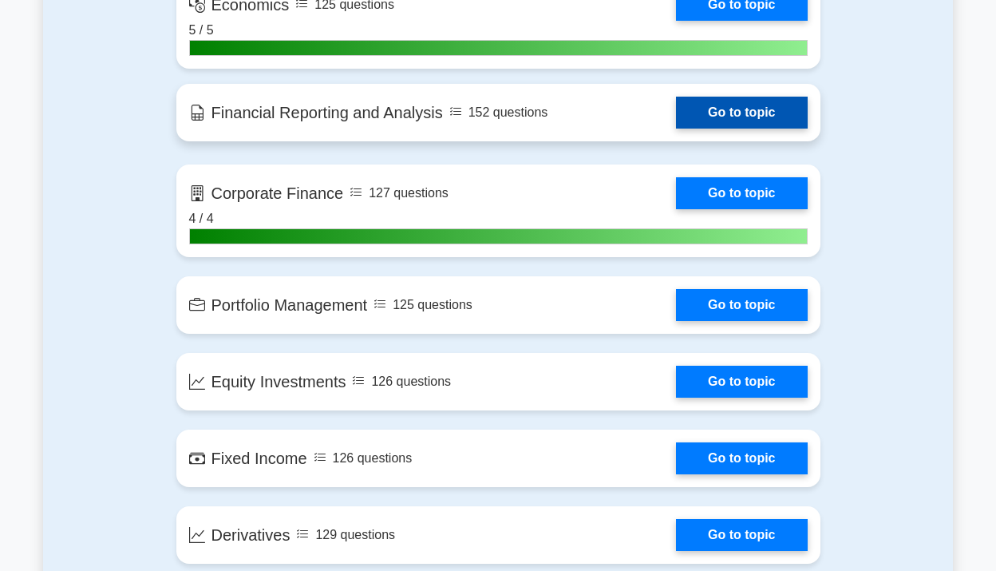
click at [702, 113] on link "Go to topic" at bounding box center [741, 113] width 131 height 32
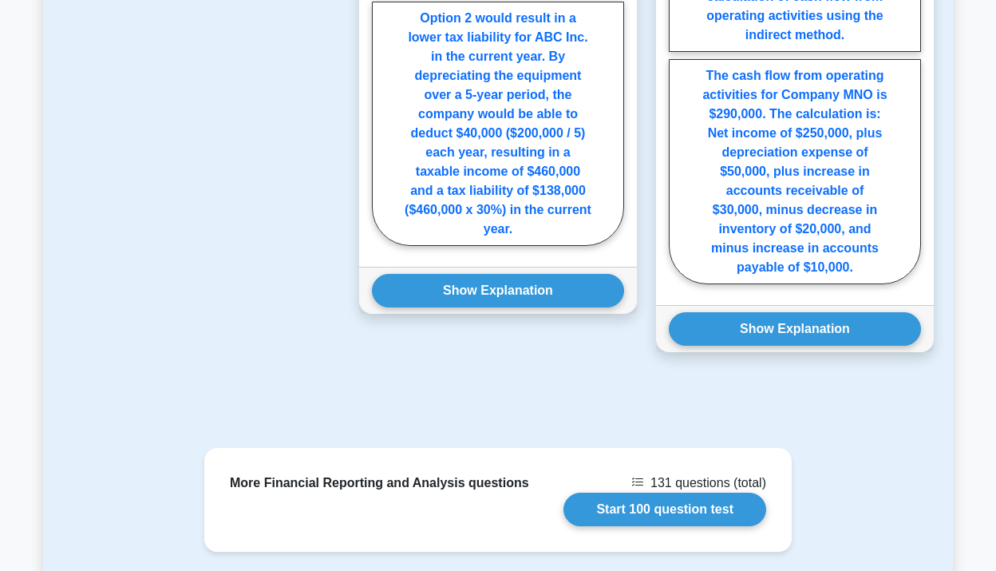
scroll to position [1674, 0]
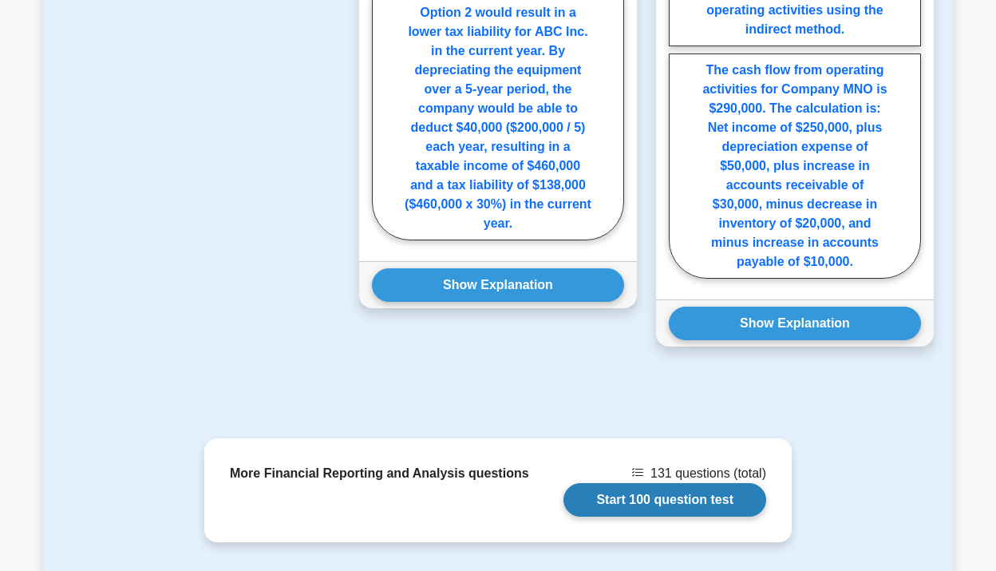
click at [686, 485] on link "Start 100 question test" at bounding box center [665, 500] width 203 height 34
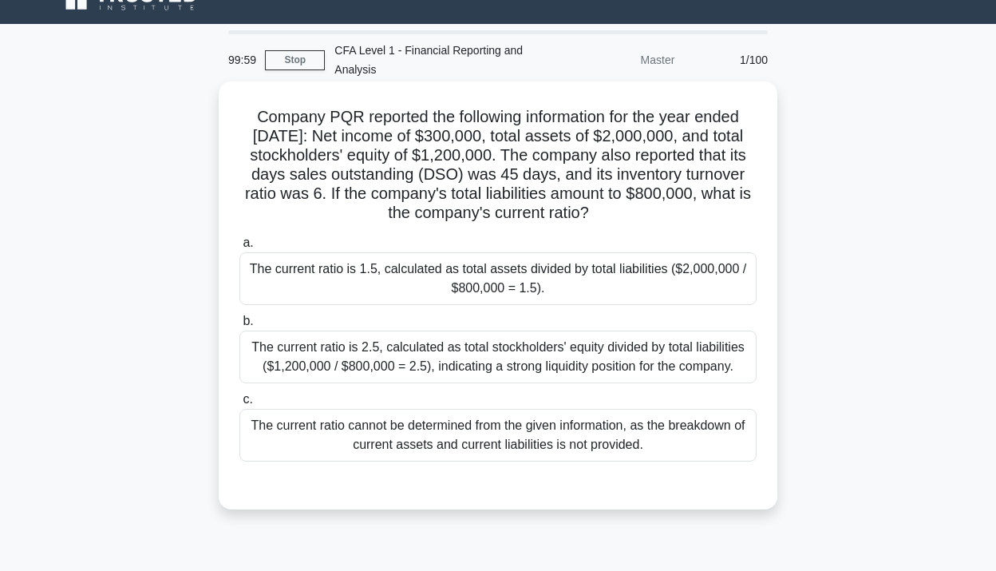
scroll to position [31, 0]
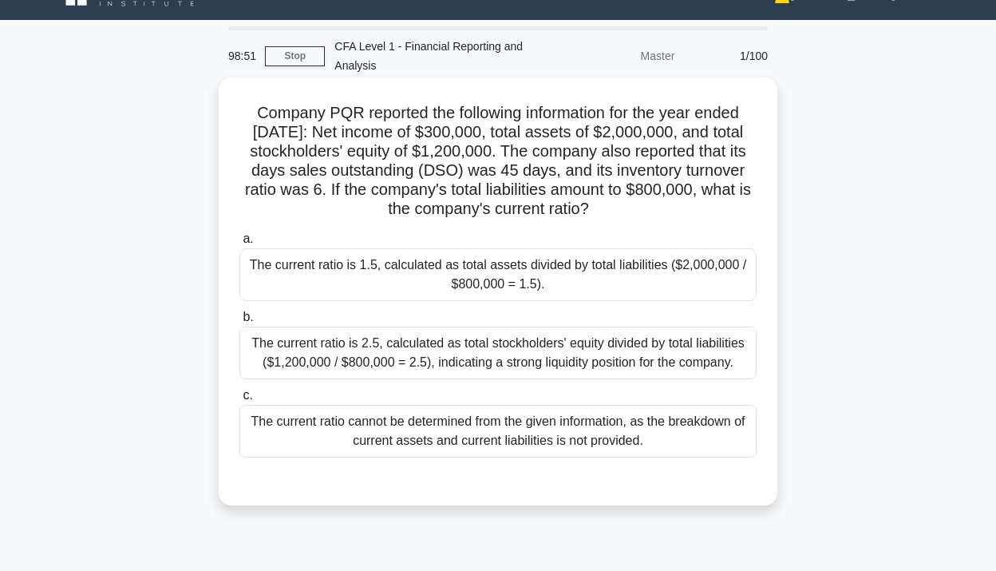
click at [672, 420] on div "The current ratio cannot be determined from the given information, as the break…" at bounding box center [497, 431] width 517 height 53
click at [239, 401] on input "c. The current ratio cannot be determined from the given information, as the br…" at bounding box center [239, 395] width 0 height 10
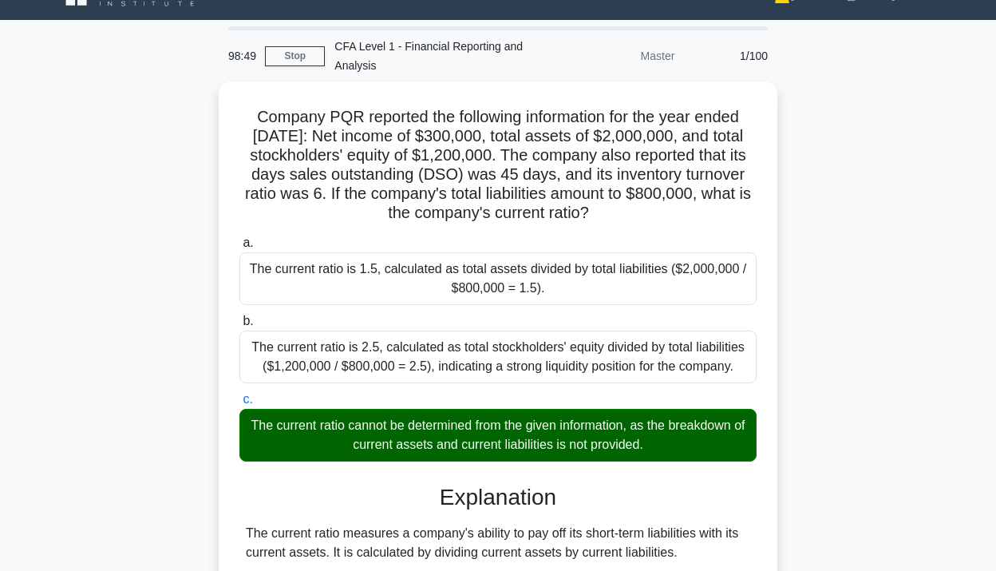
scroll to position [316, 0]
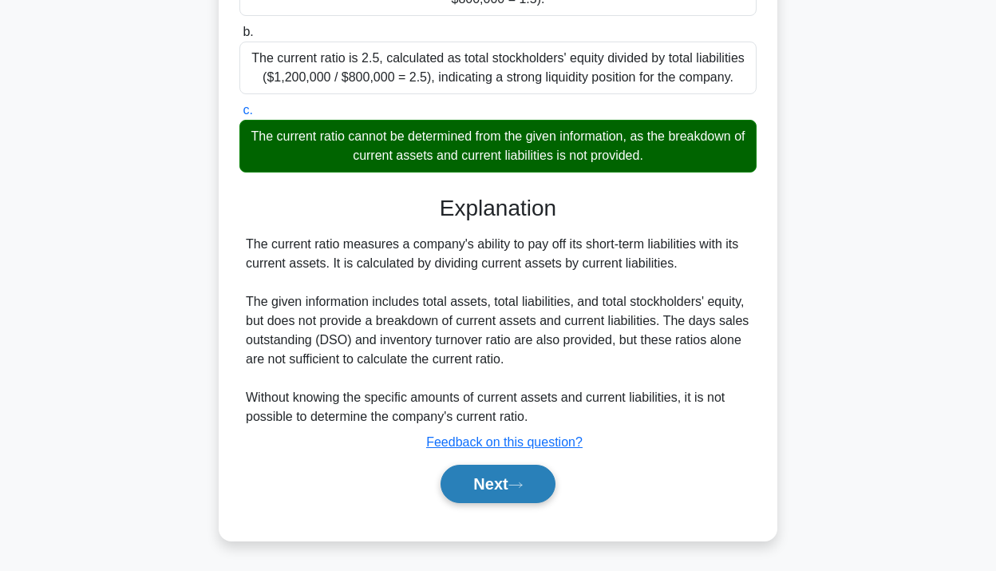
click at [476, 477] on button "Next" at bounding box center [498, 484] width 114 height 38
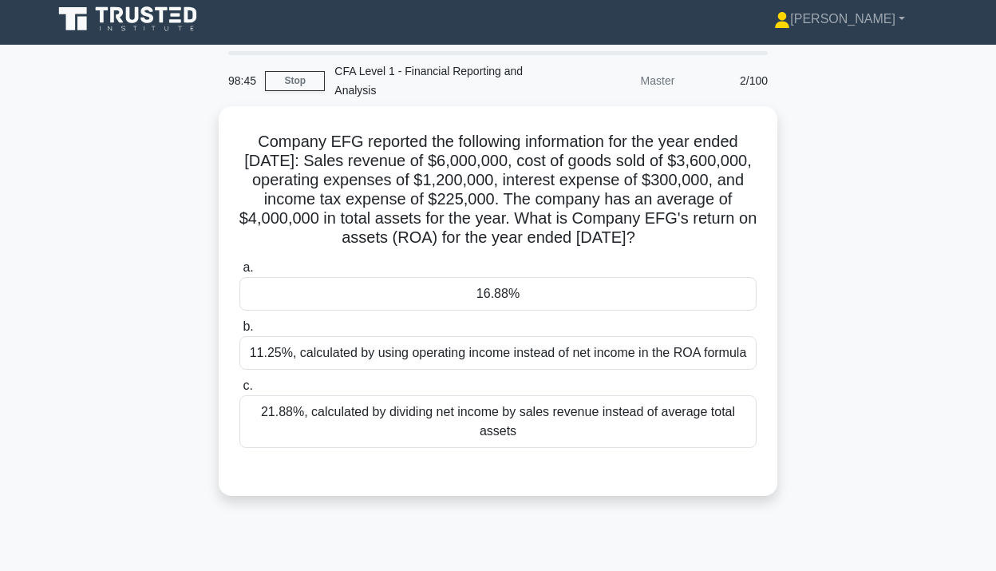
scroll to position [8, 0]
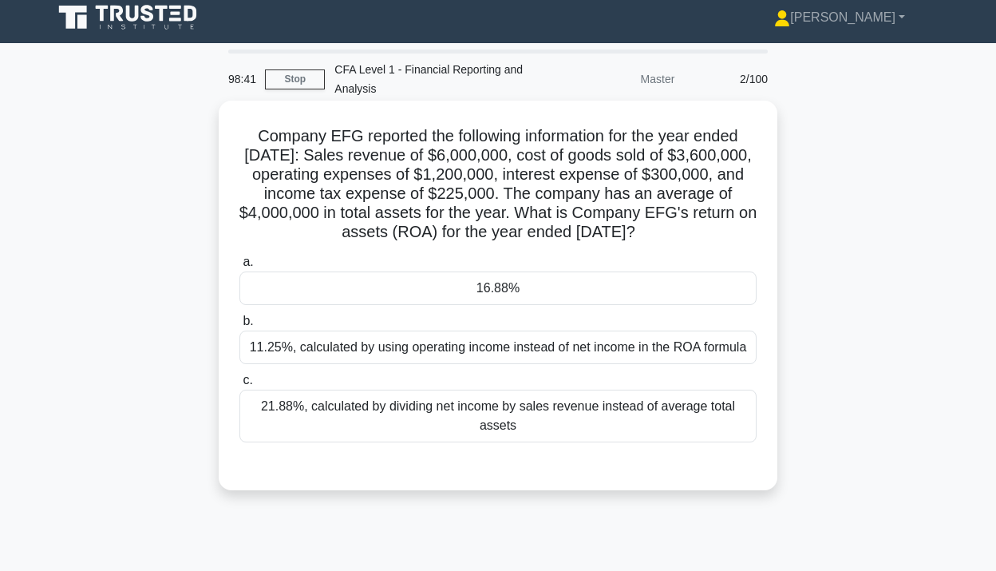
click at [496, 197] on h5 "Company EFG reported the following information for the year ended [DATE]: Sales…" at bounding box center [498, 184] width 520 height 117
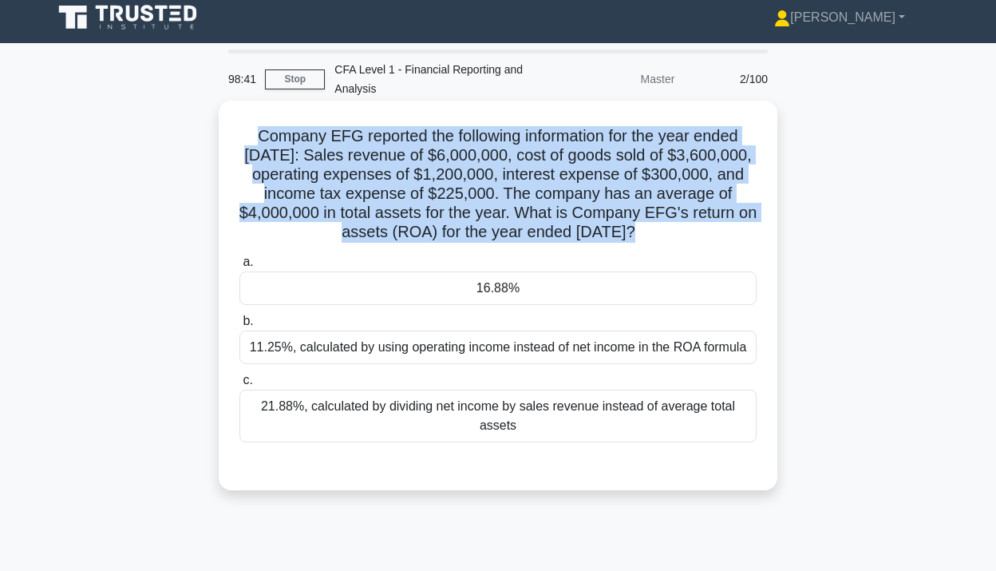
click at [496, 197] on h5 "Company EFG reported the following information for the year ended [DATE]: Sales…" at bounding box center [498, 184] width 520 height 117
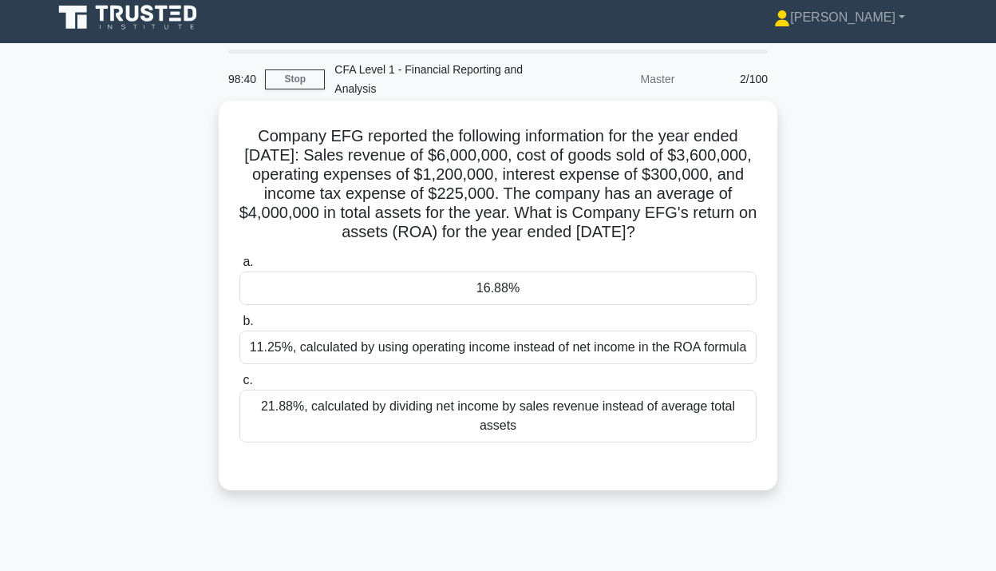
click at [522, 224] on h5 "Company EFG reported the following information for the year ended [DATE]: Sales…" at bounding box center [498, 184] width 520 height 117
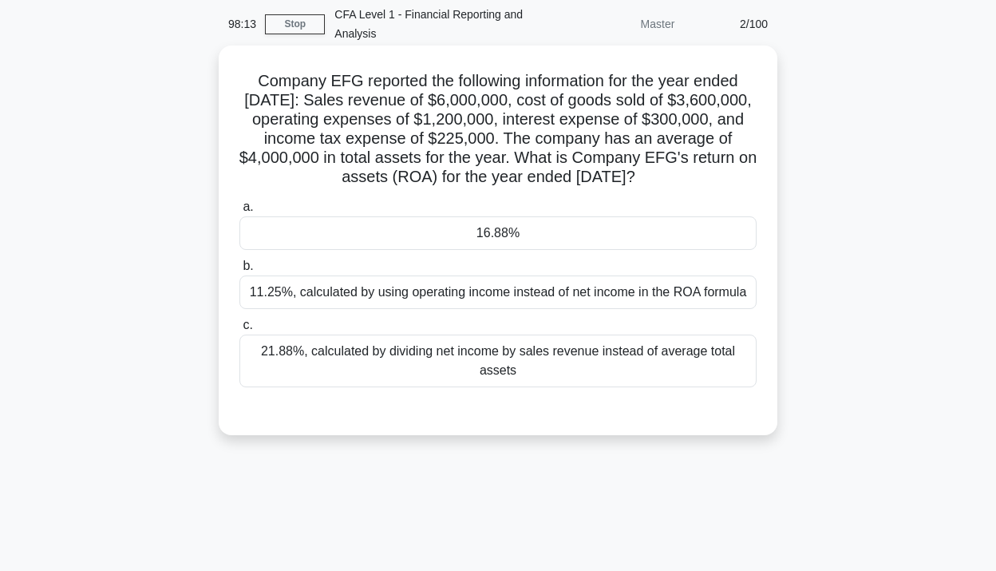
scroll to position [65, 0]
click at [555, 214] on label "a. 16.88%" at bounding box center [497, 222] width 517 height 53
click at [239, 211] on input "a. 16.88%" at bounding box center [239, 205] width 0 height 10
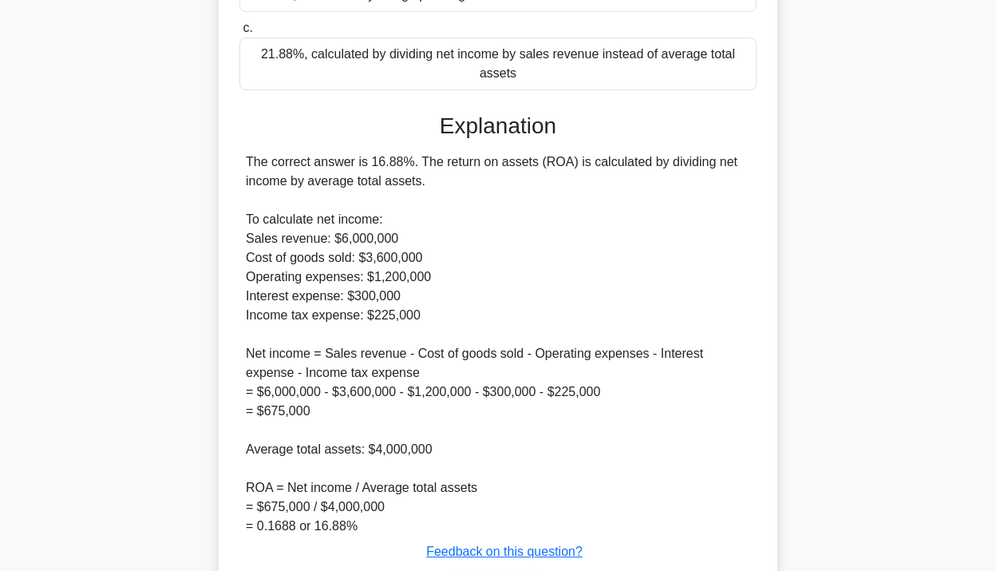
scroll to position [469, 0]
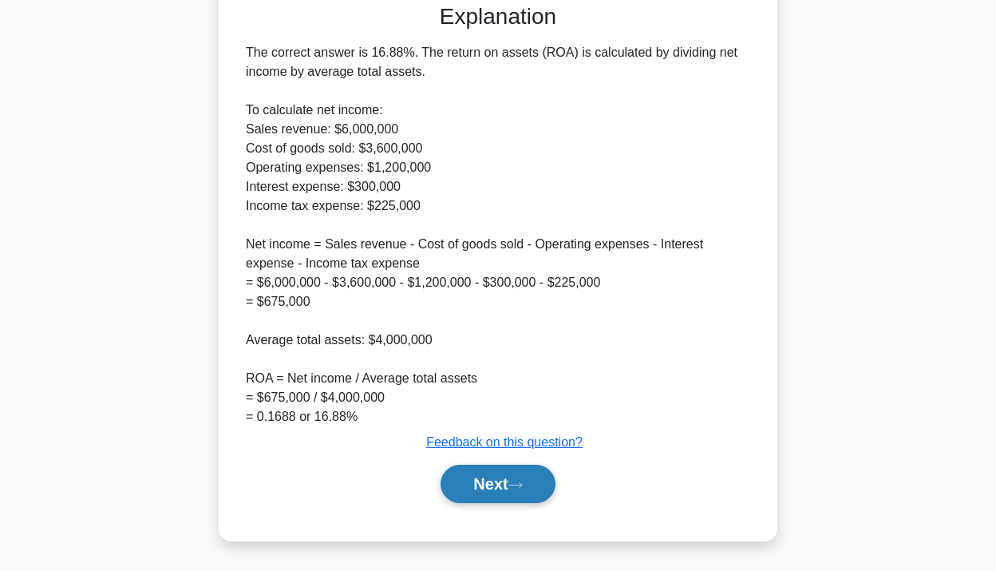
click at [512, 485] on button "Next" at bounding box center [498, 484] width 114 height 38
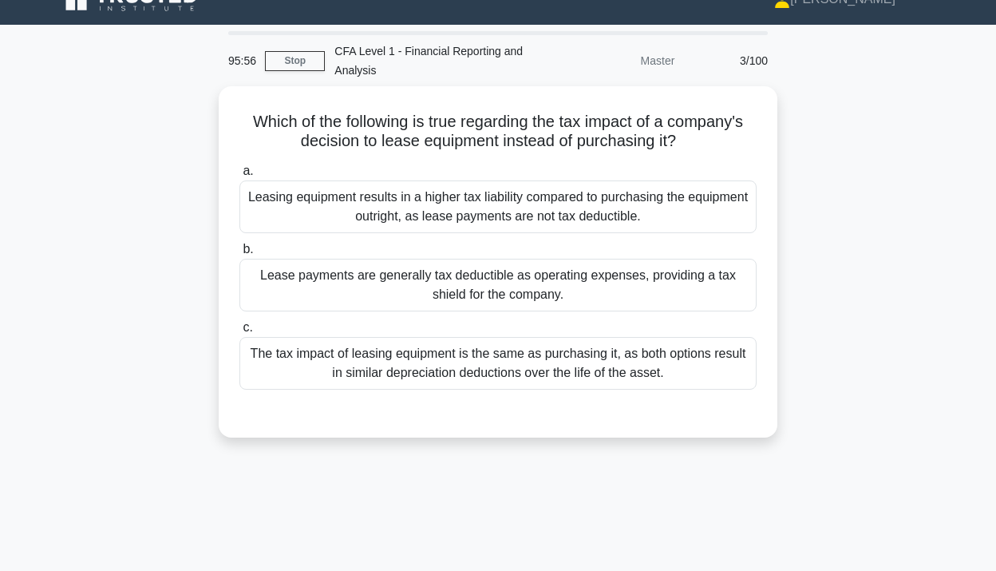
scroll to position [27, 0]
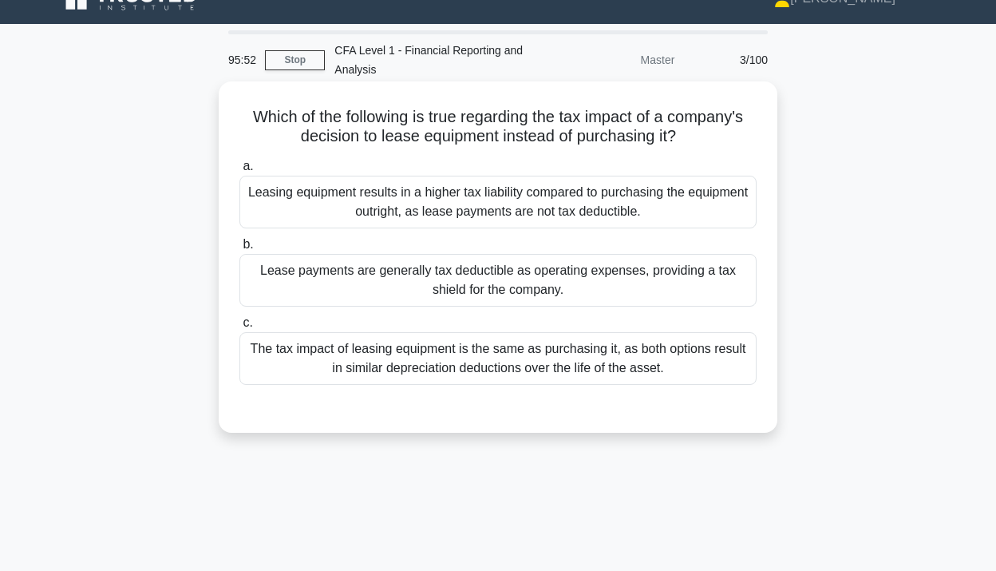
click at [671, 268] on div "Lease payments are generally tax deductible as operating expenses, providing a …" at bounding box center [497, 280] width 517 height 53
click at [239, 250] on input "b. Lease payments are generally tax deductible as operating expenses, providing…" at bounding box center [239, 244] width 0 height 10
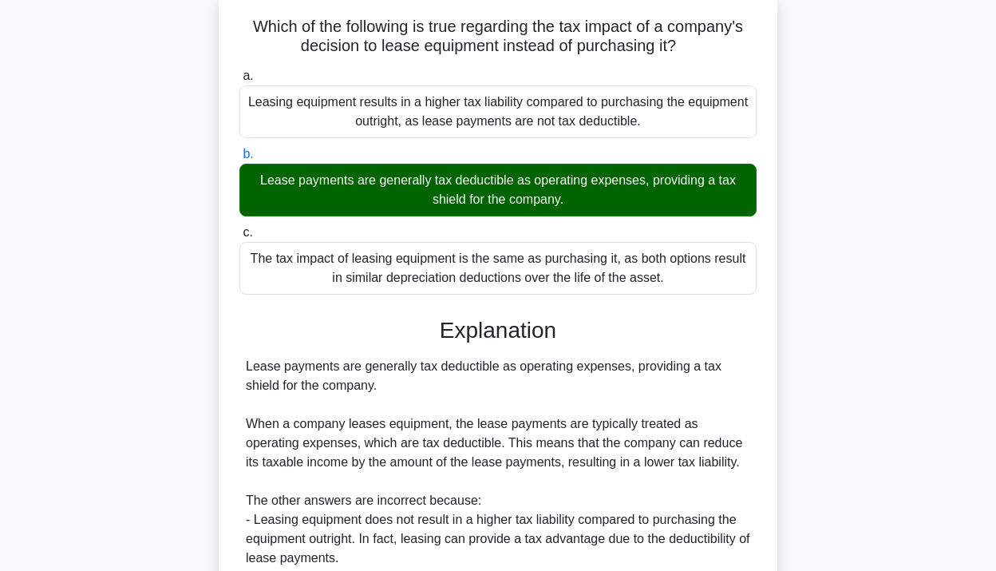
scroll to position [335, 0]
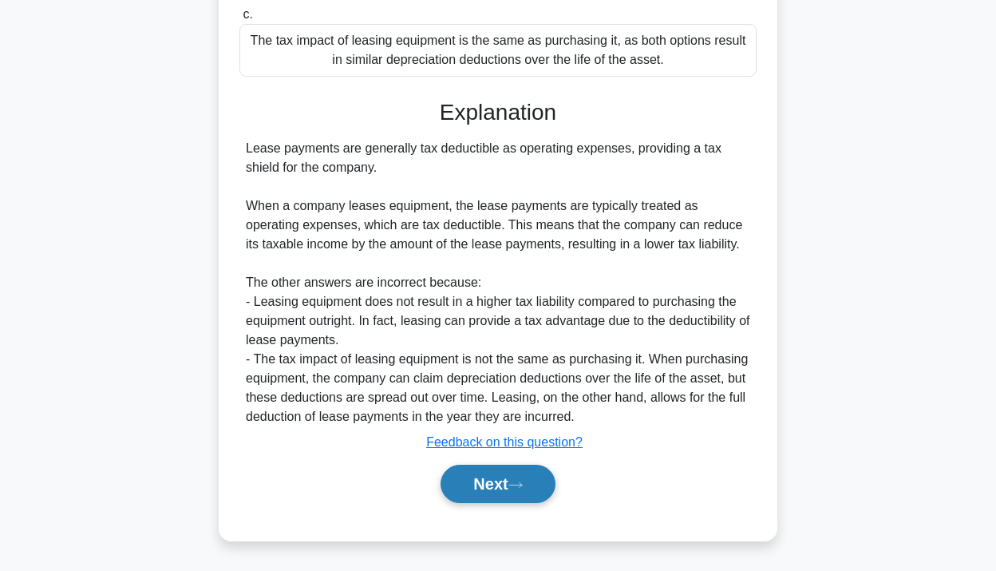
click at [496, 486] on button "Next" at bounding box center [498, 484] width 114 height 38
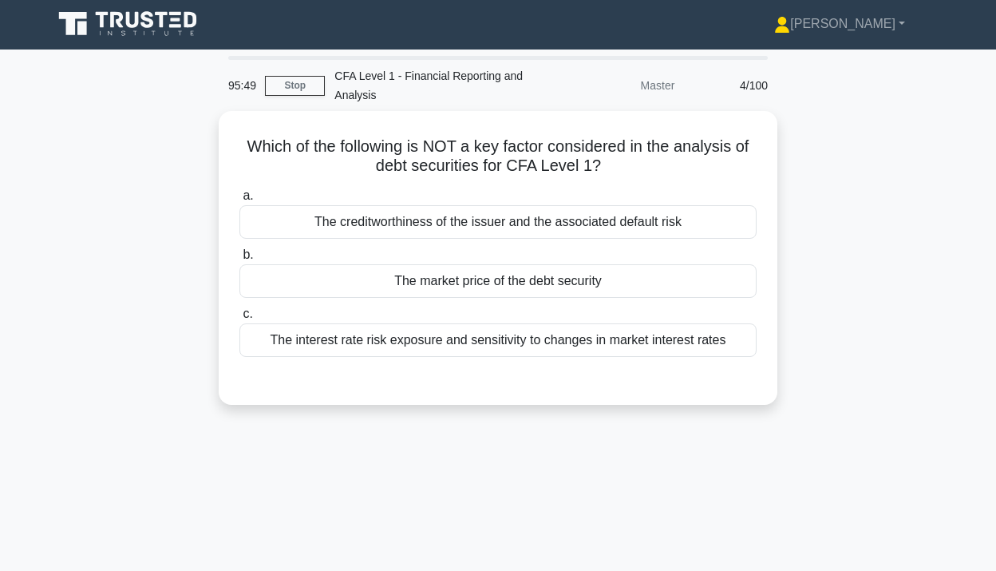
scroll to position [0, 0]
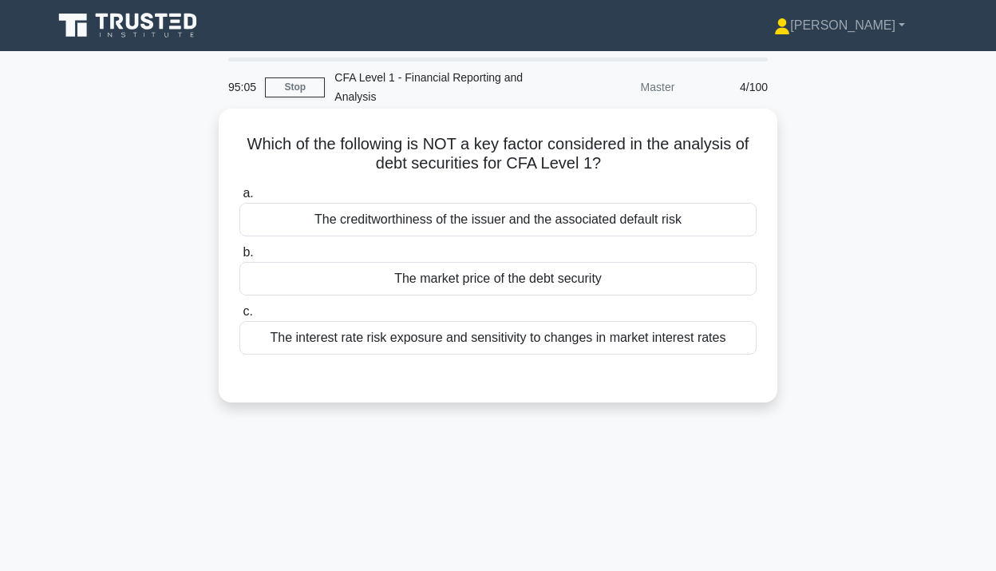
click at [695, 136] on h5 "Which of the following is NOT a key factor considered in the analysis of debt s…" at bounding box center [498, 154] width 520 height 40
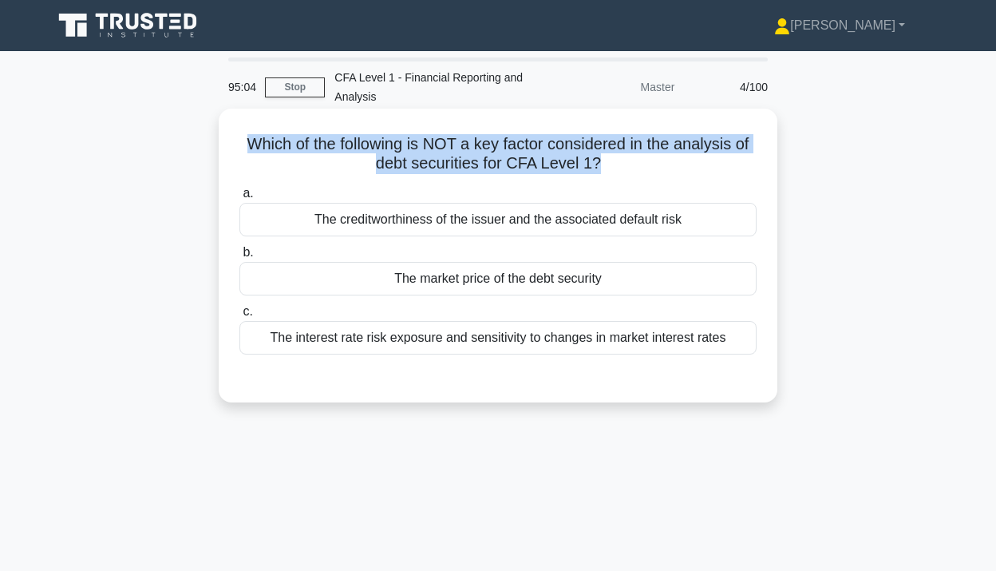
click at [695, 136] on h5 "Which of the following is NOT a key factor considered in the analysis of debt s…" at bounding box center [498, 154] width 520 height 40
click at [679, 172] on h5 "Which of the following is NOT a key factor considered in the analysis of debt s…" at bounding box center [498, 154] width 520 height 40
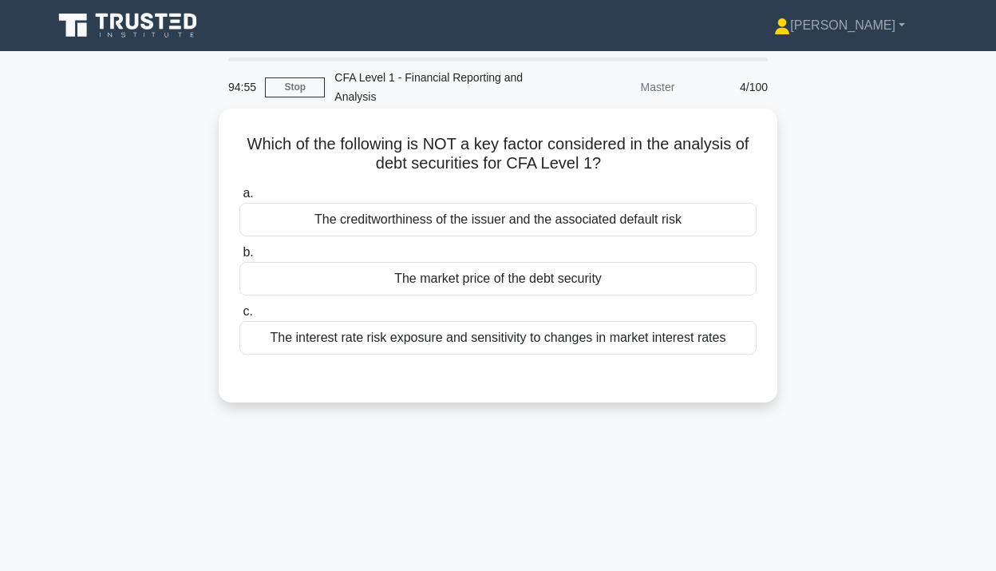
click at [676, 267] on div "The market price of the debt security" at bounding box center [497, 279] width 517 height 34
click at [239, 258] on input "b. The market price of the debt security" at bounding box center [239, 252] width 0 height 10
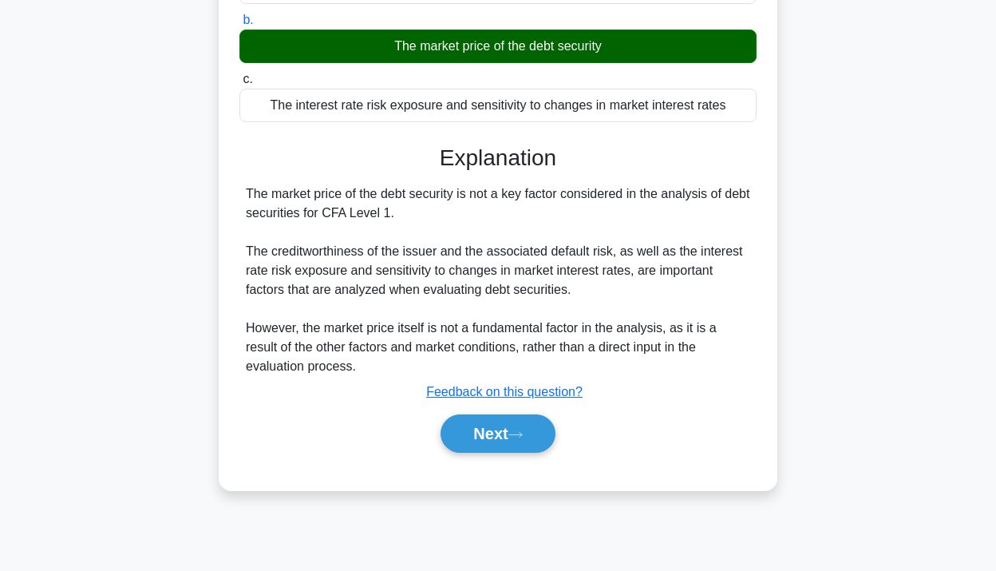
scroll to position [291, 0]
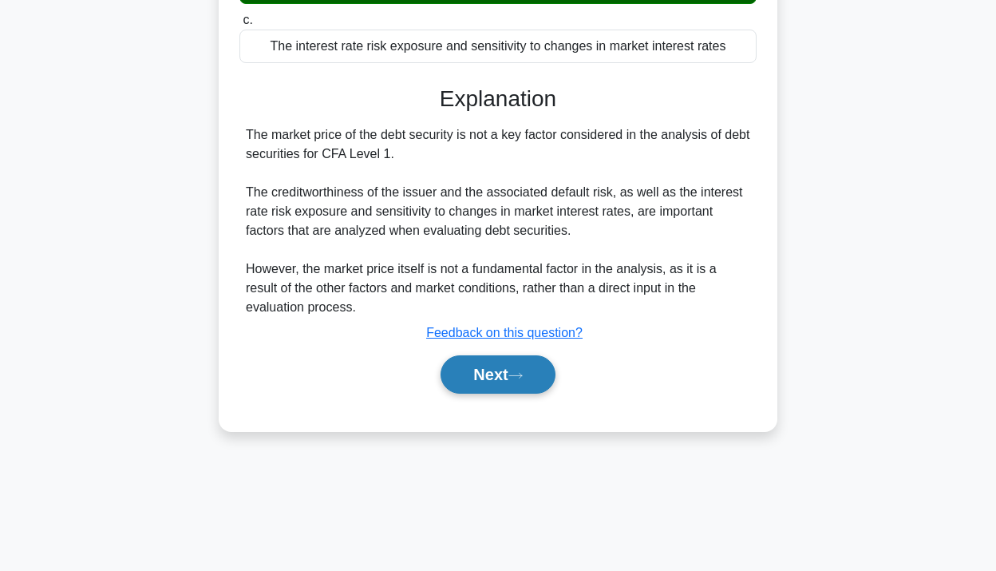
click at [532, 386] on button "Next" at bounding box center [498, 374] width 114 height 38
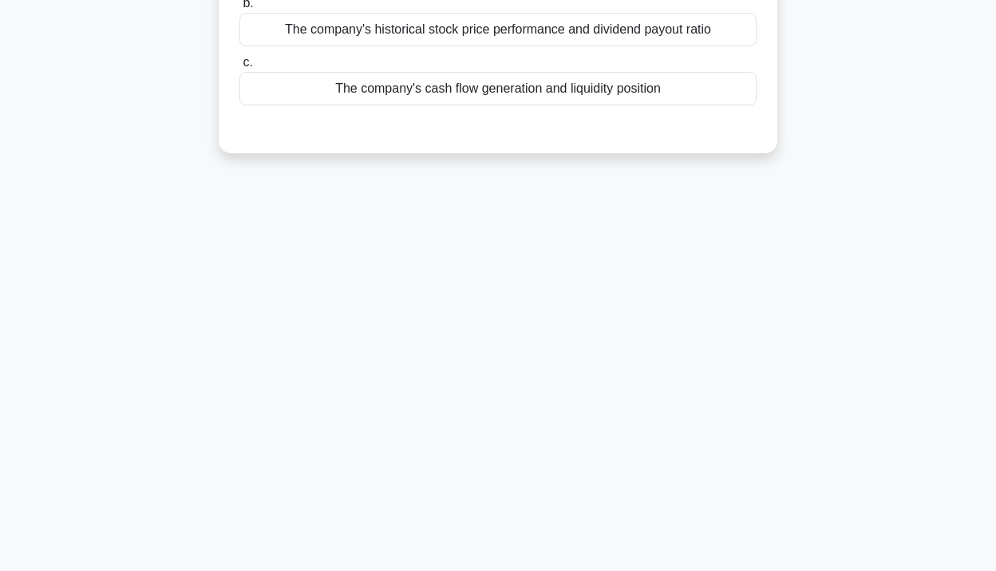
scroll to position [0, 0]
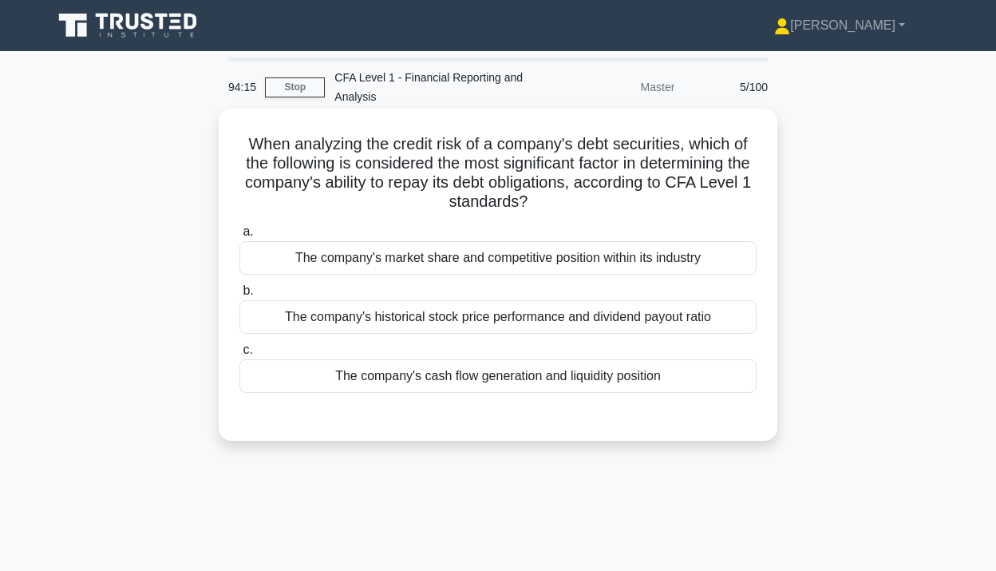
click at [489, 265] on div "The company's market share and competitive position within its industry" at bounding box center [497, 258] width 517 height 34
click at [239, 237] on input "a. The company's market share and competitive position within its industry" at bounding box center [239, 232] width 0 height 10
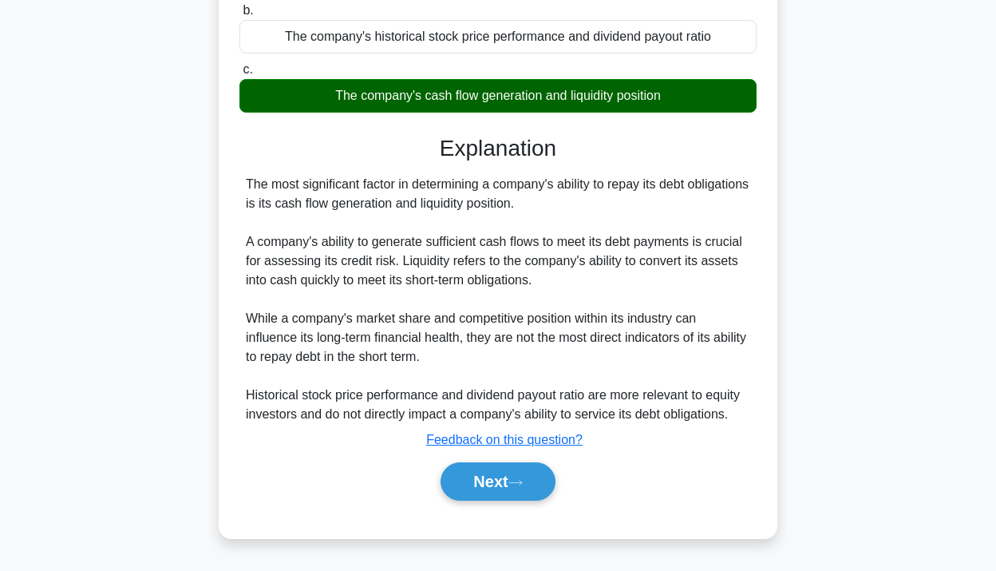
scroll to position [291, 0]
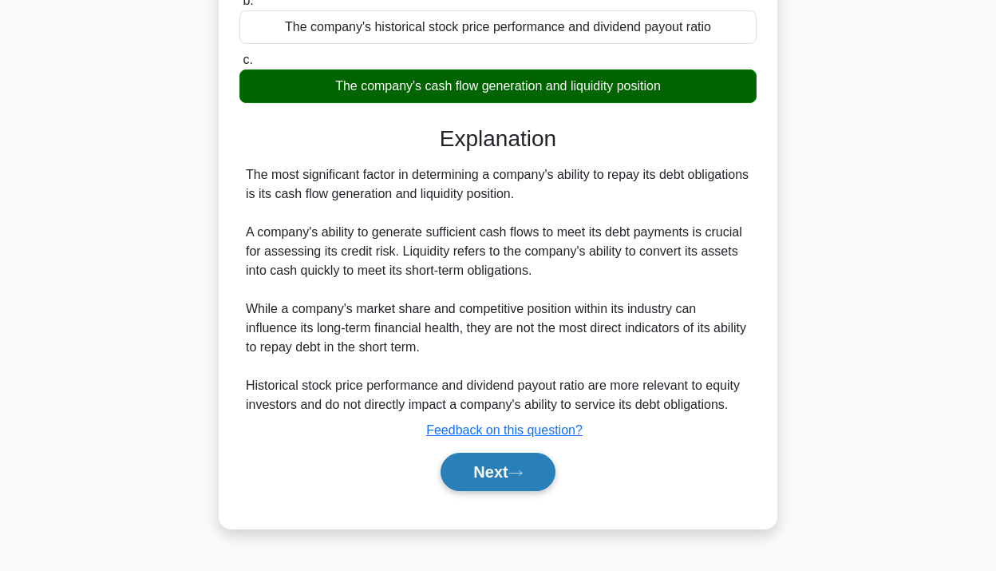
click at [498, 473] on button "Next" at bounding box center [498, 472] width 114 height 38
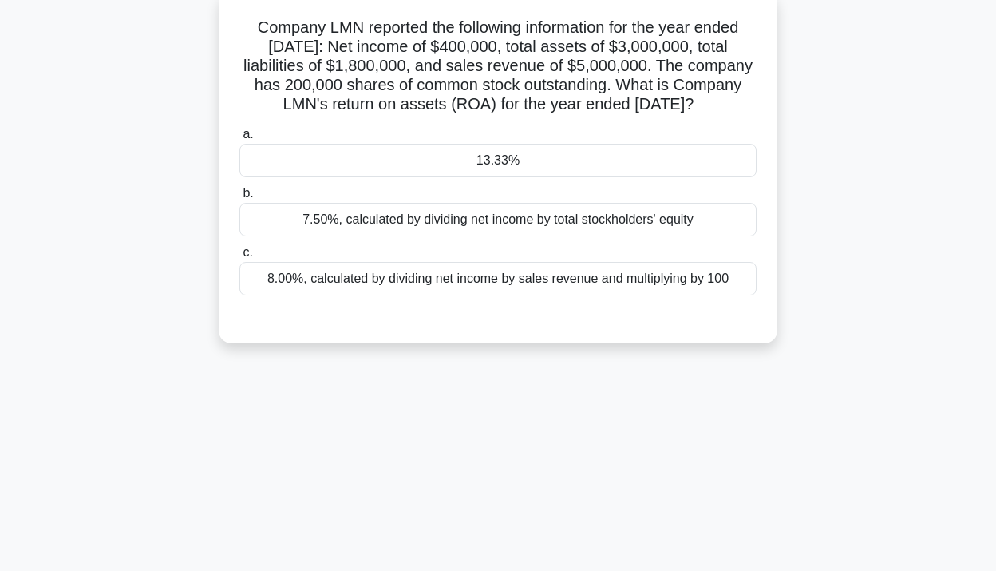
scroll to position [0, 0]
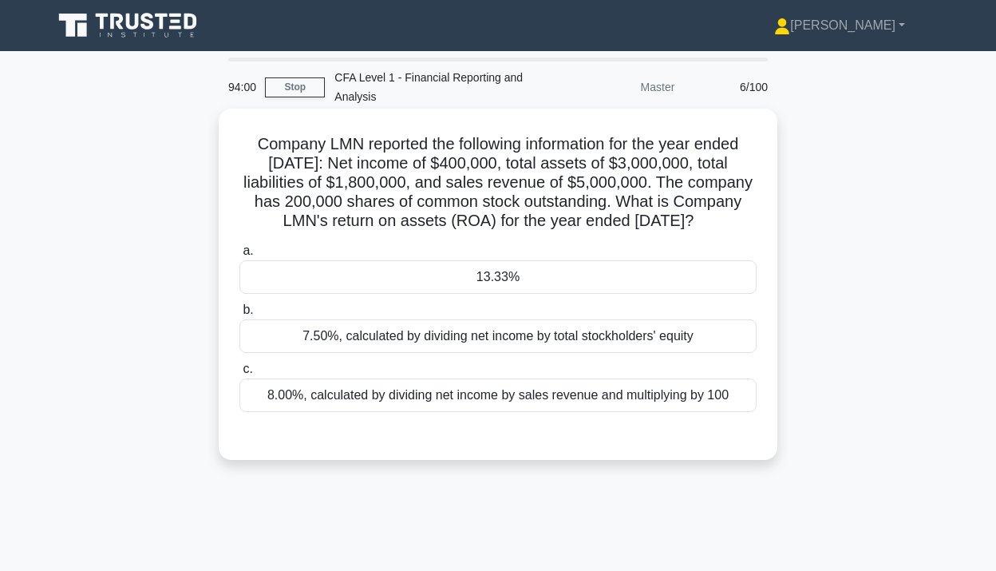
click at [502, 149] on h5 "Company LMN reported the following information for the year ended [DATE]: Net i…" at bounding box center [498, 182] width 520 height 97
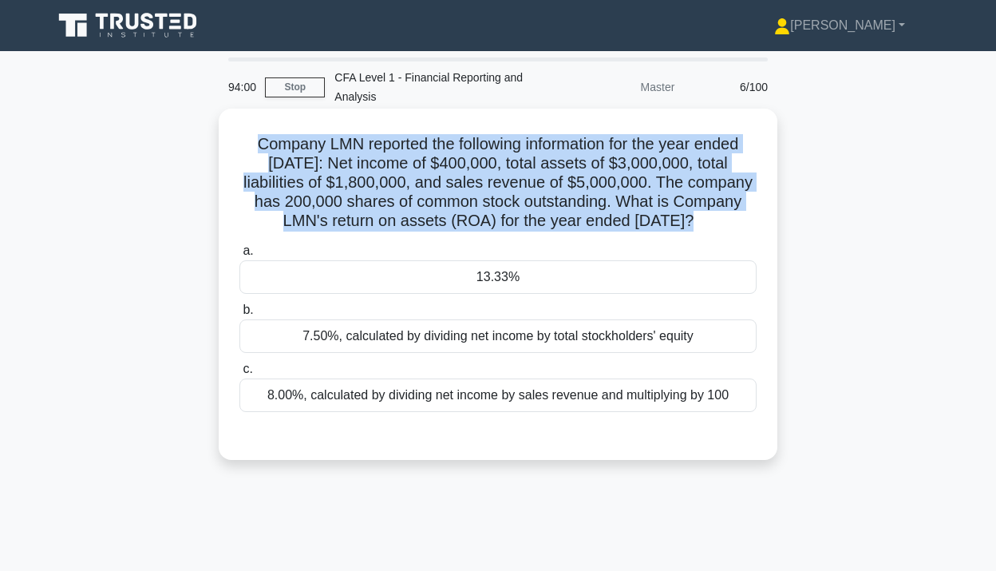
click at [502, 149] on h5 "Company LMN reported the following information for the year ended [DATE]: Net i…" at bounding box center [498, 182] width 520 height 97
click at [502, 150] on h5 "Company LMN reported the following information for the year ended [DATE]: Net i…" at bounding box center [498, 182] width 520 height 97
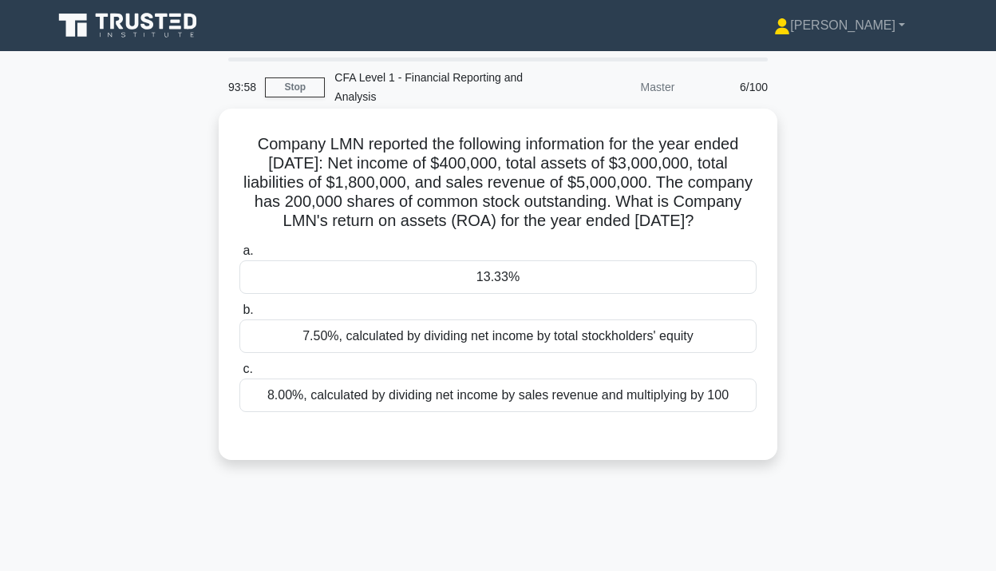
click at [561, 183] on h5 "Company LMN reported the following information for the year ended [DATE]: Net i…" at bounding box center [498, 182] width 520 height 97
click at [468, 294] on div "13.33%" at bounding box center [497, 277] width 517 height 34
click at [239, 256] on input "a. 13.33%" at bounding box center [239, 251] width 0 height 10
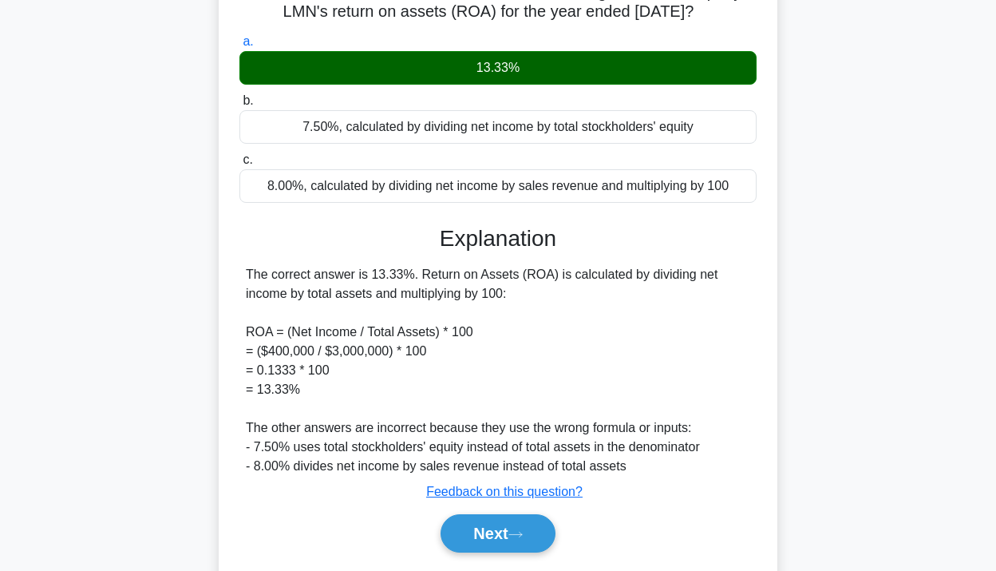
scroll to position [291, 0]
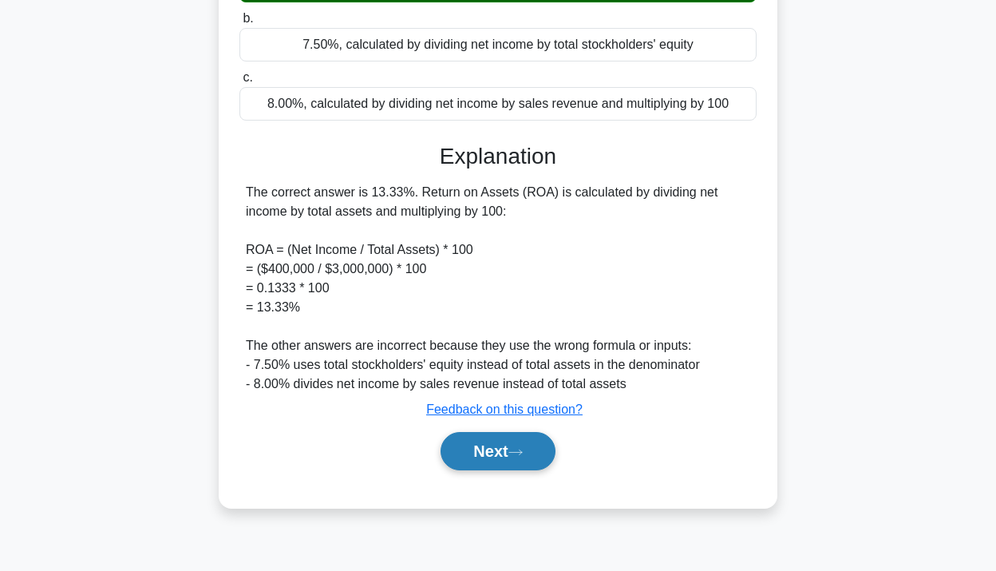
click at [526, 470] on button "Next" at bounding box center [498, 451] width 114 height 38
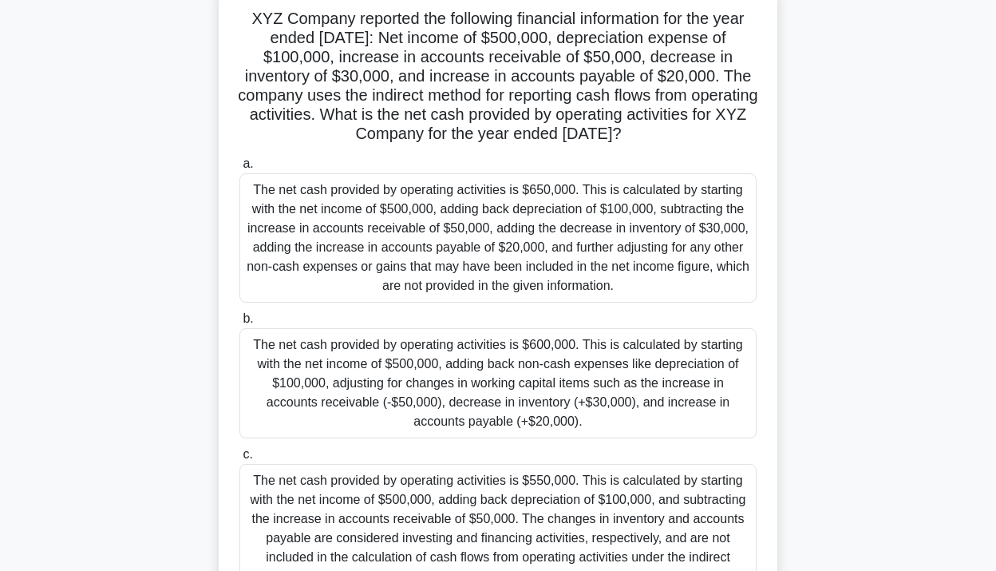
scroll to position [127, 0]
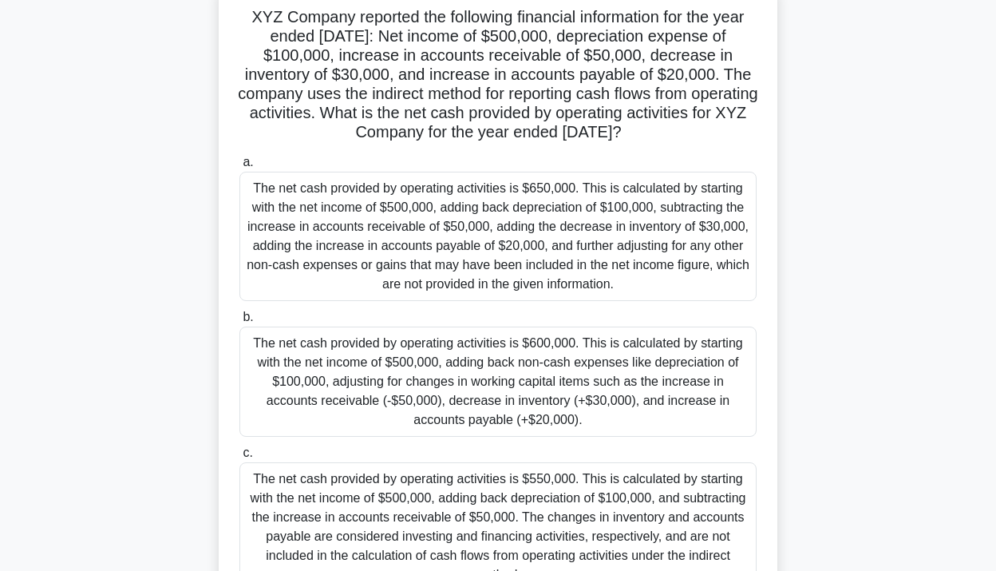
click at [402, 86] on h5 "XYZ Company reported the following financial information for the year ended [DA…" at bounding box center [498, 75] width 520 height 136
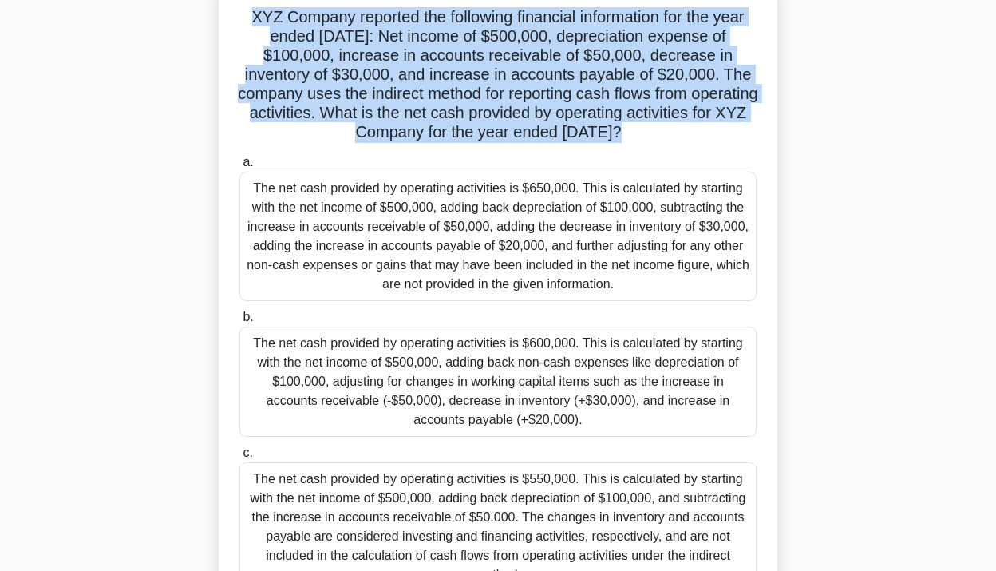
click at [402, 86] on h5 "XYZ Company reported the following financial information for the year ended [DA…" at bounding box center [498, 75] width 520 height 136
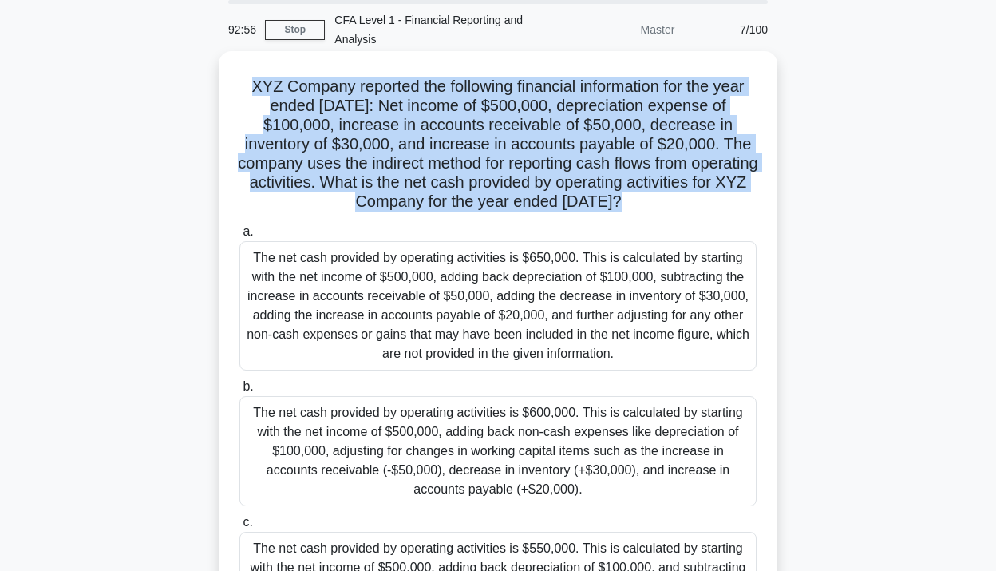
scroll to position [43, 0]
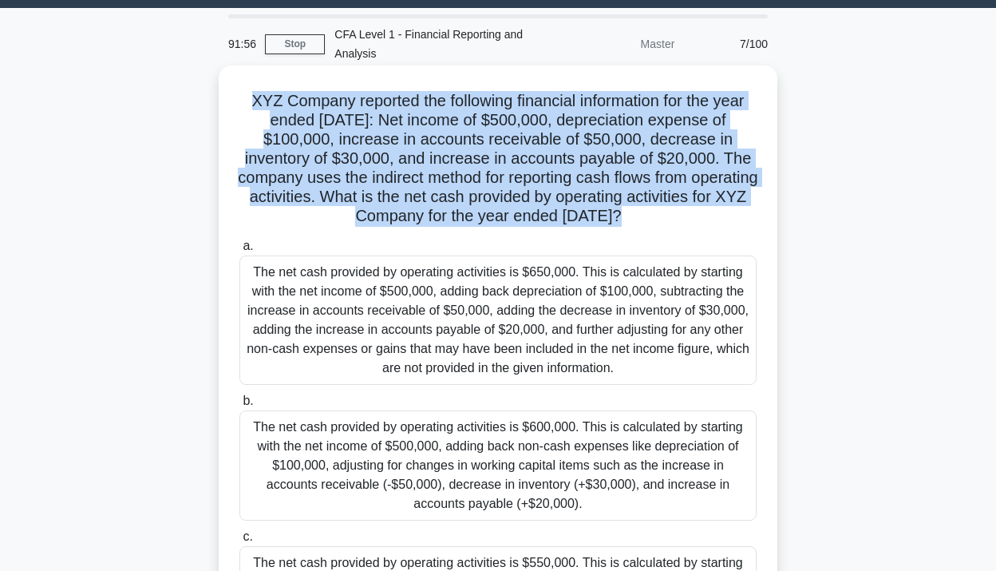
click at [639, 172] on h5 "XYZ Company reported the following financial information for the year ended [DA…" at bounding box center [498, 159] width 520 height 136
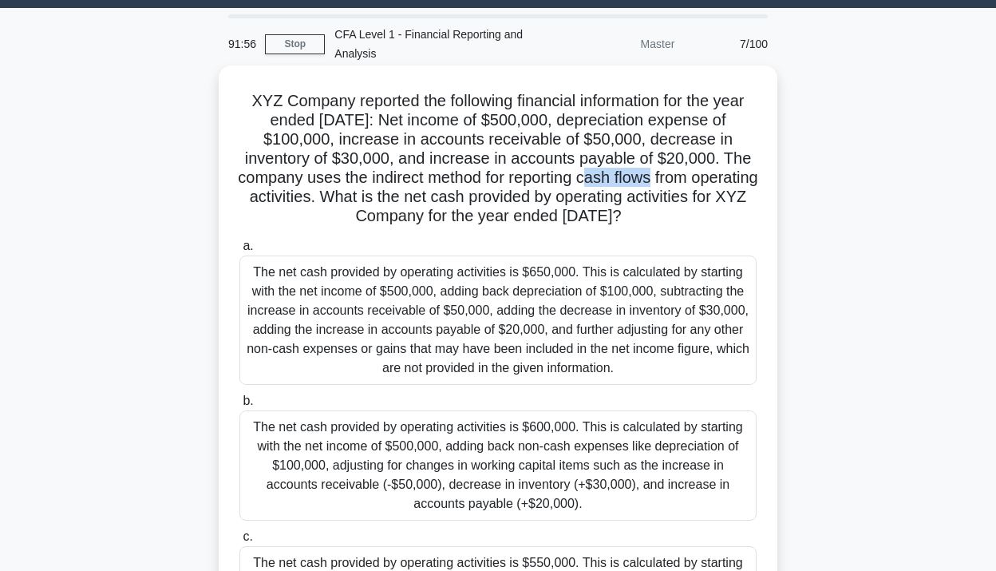
click at [639, 172] on h5 "XYZ Company reported the following financial information for the year ended [DA…" at bounding box center [498, 159] width 520 height 136
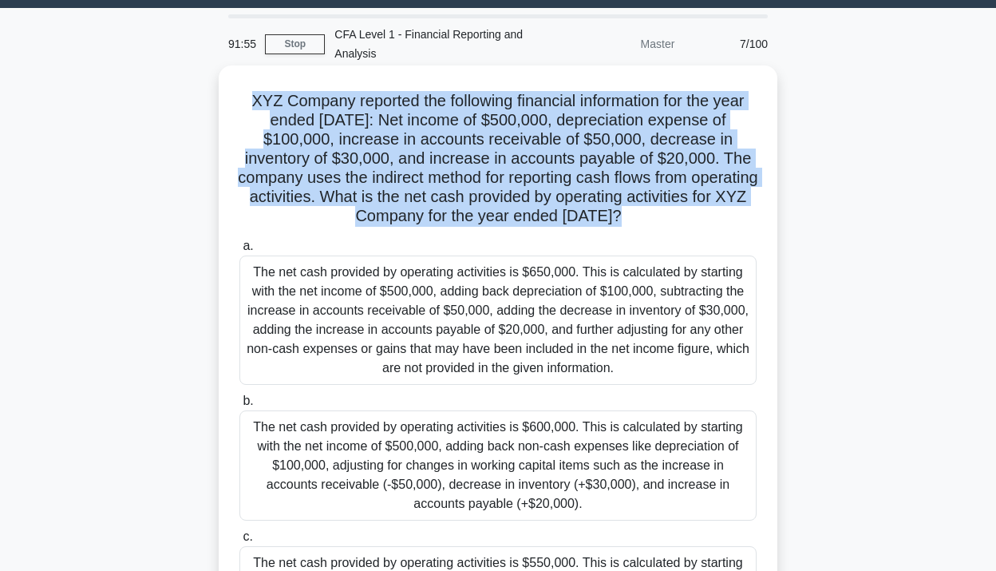
click at [639, 172] on h5 "XYZ Company reported the following financial information for the year ended [DA…" at bounding box center [498, 159] width 520 height 136
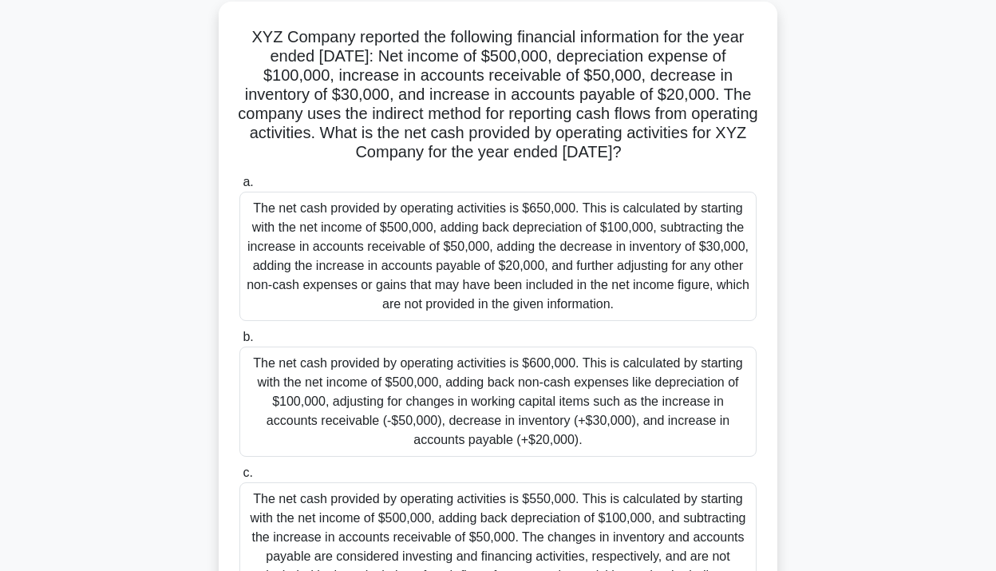
scroll to position [111, 0]
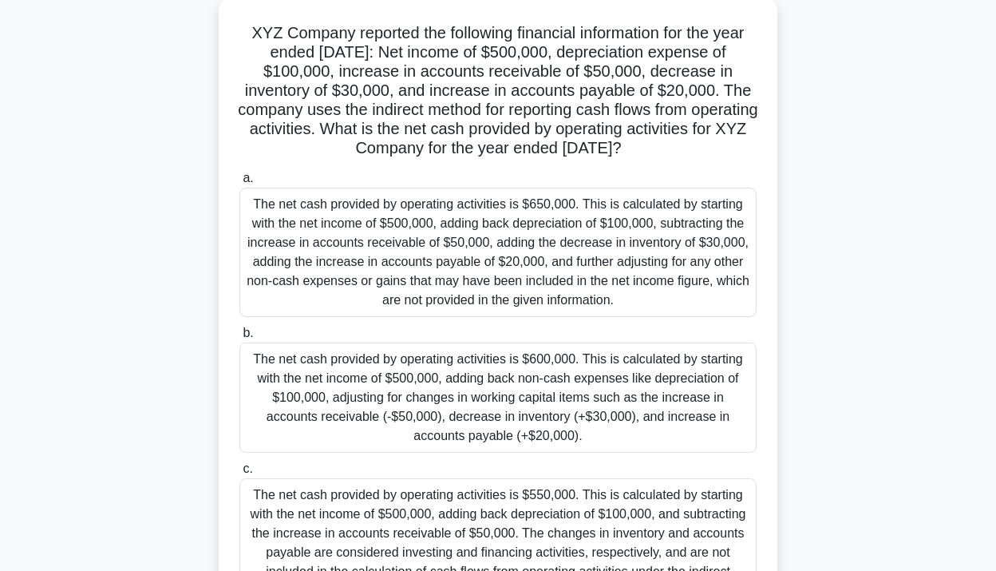
click at [640, 135] on h5 "XYZ Company reported the following financial information for the year ended [DA…" at bounding box center [498, 91] width 520 height 136
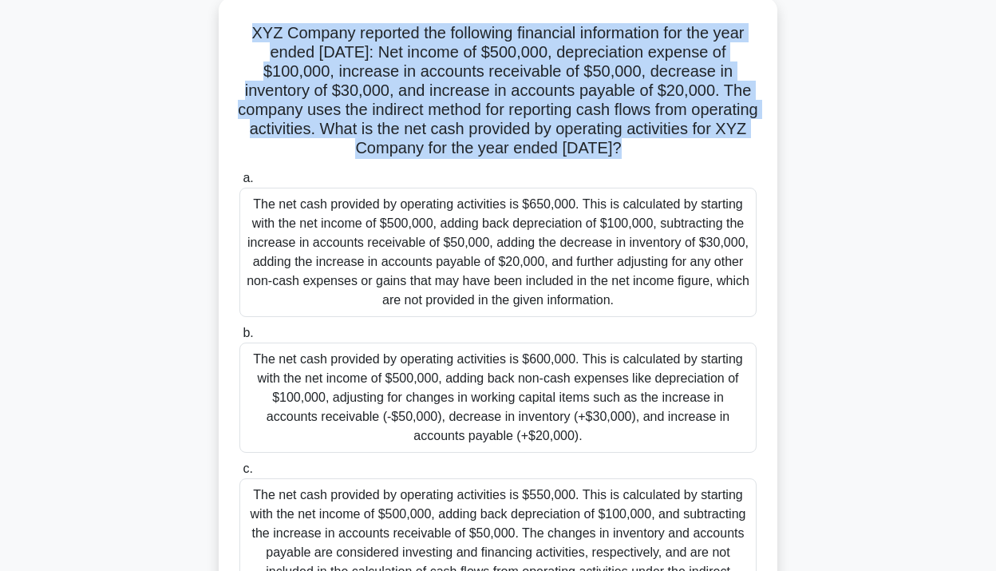
click at [640, 135] on h5 "XYZ Company reported the following financial information for the year ended [DA…" at bounding box center [498, 91] width 520 height 136
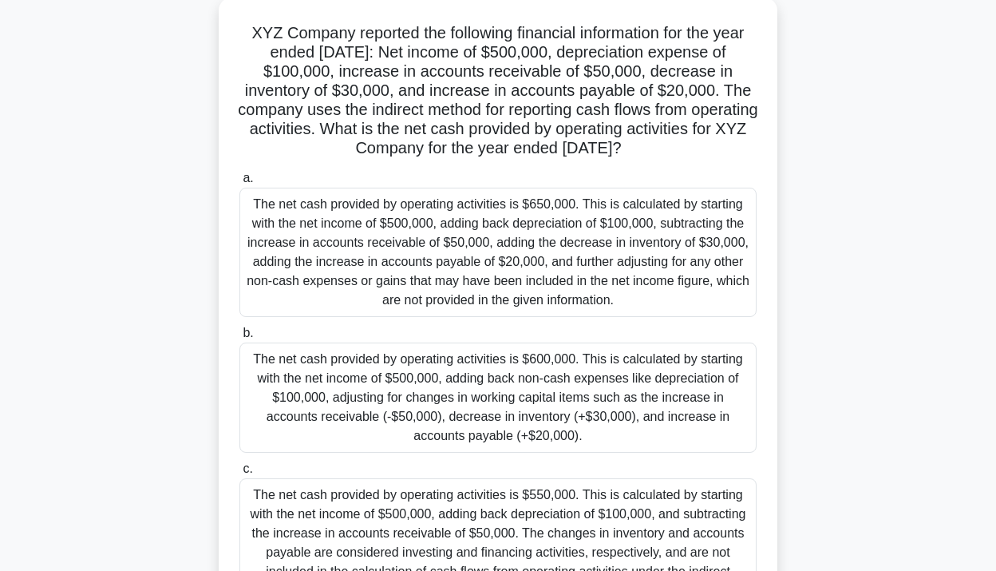
click at [640, 137] on h5 "XYZ Company reported the following financial information for the year ended [DA…" at bounding box center [498, 91] width 520 height 136
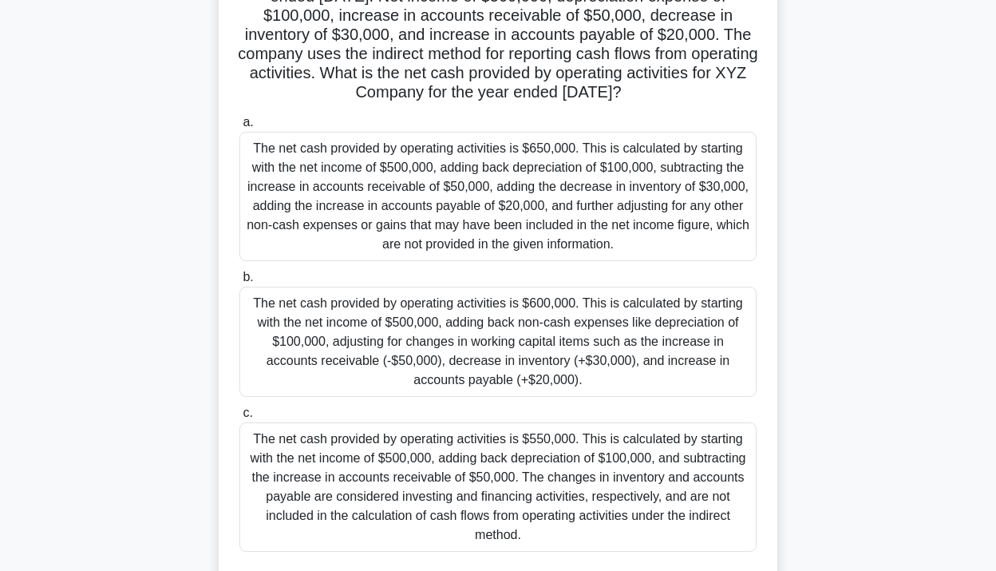
scroll to position [0, 0]
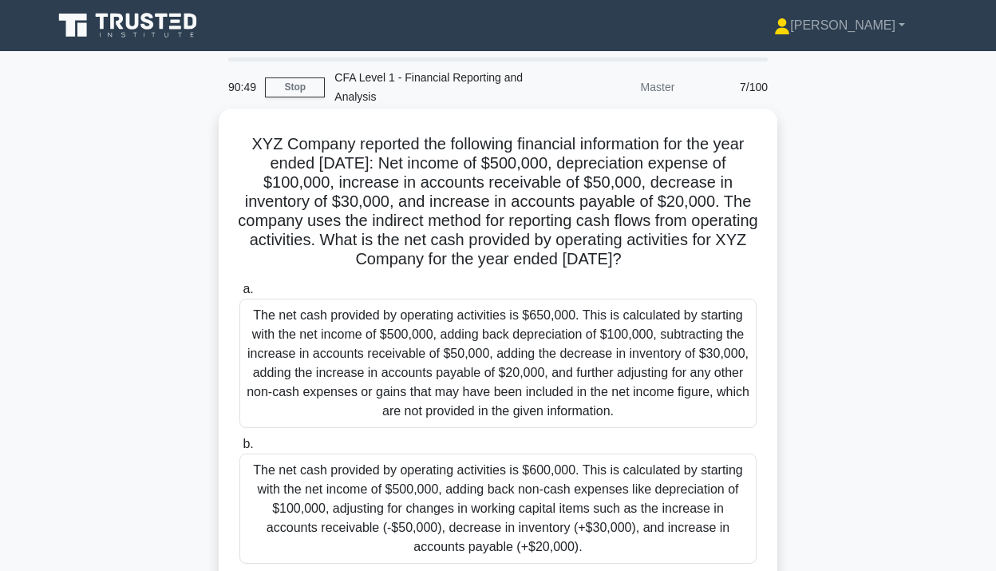
click at [694, 173] on h5 "XYZ Company reported the following financial information for the year ended [DA…" at bounding box center [498, 202] width 520 height 136
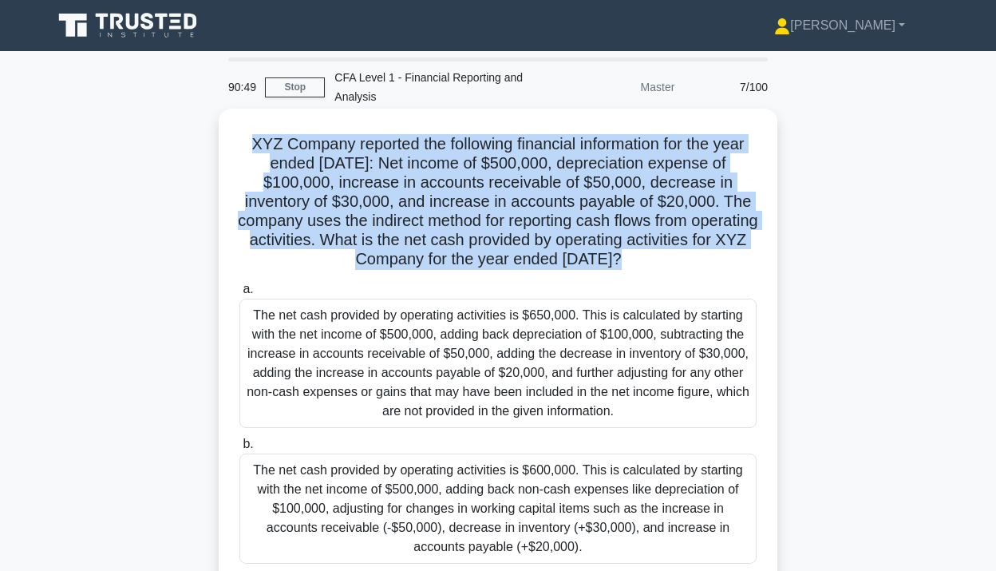
click at [694, 173] on h5 "XYZ Company reported the following financial information for the year ended [DA…" at bounding box center [498, 202] width 520 height 136
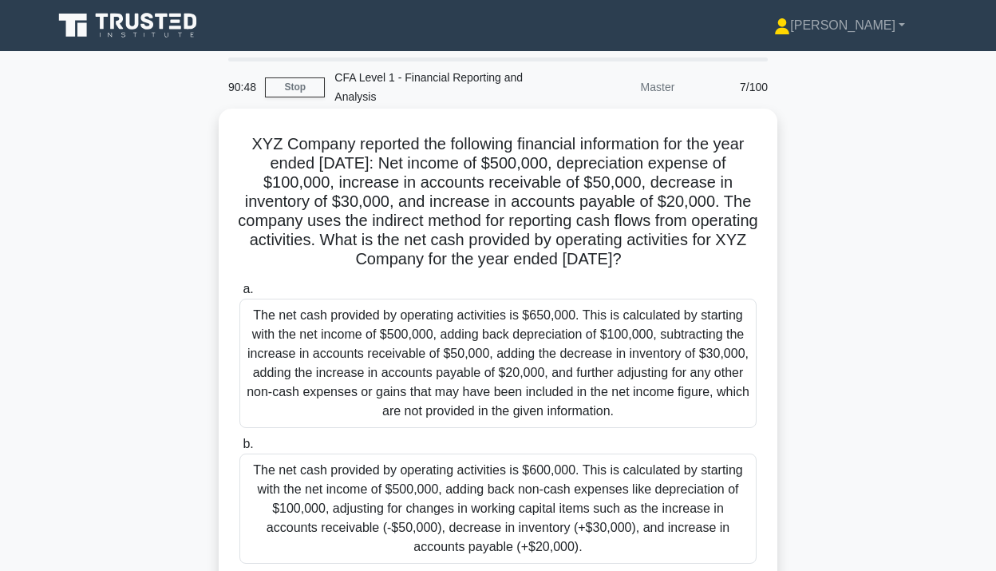
click at [678, 184] on h5 "XYZ Company reported the following financial information for the year ended [DA…" at bounding box center [498, 202] width 520 height 136
click at [622, 241] on h5 "XYZ Company reported the following financial information for the year ended [DA…" at bounding box center [498, 202] width 520 height 136
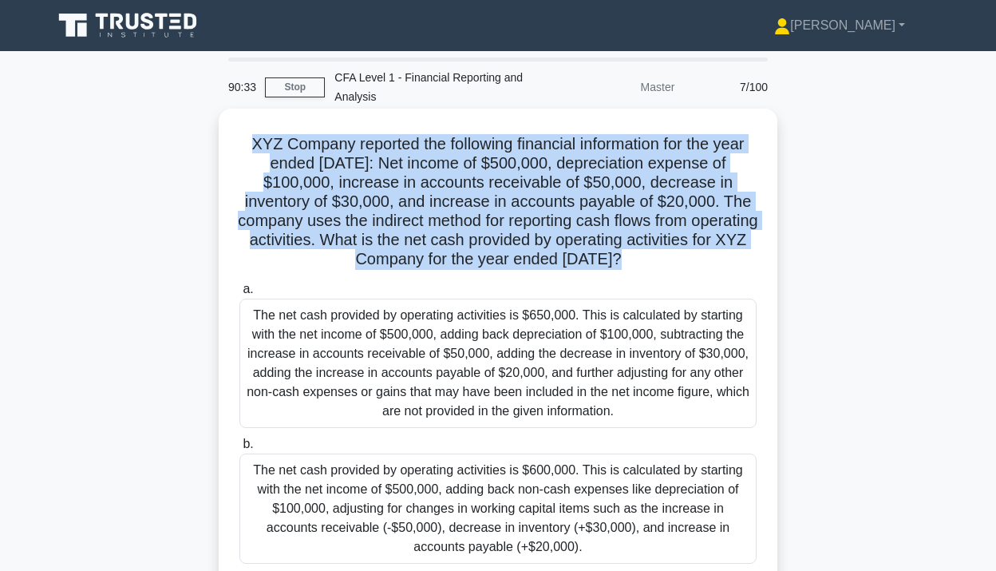
click at [622, 241] on h5 "XYZ Company reported the following financial information for the year ended [DA…" at bounding box center [498, 202] width 520 height 136
click at [651, 210] on h5 "XYZ Company reported the following financial information for the year ended [DA…" at bounding box center [498, 202] width 520 height 136
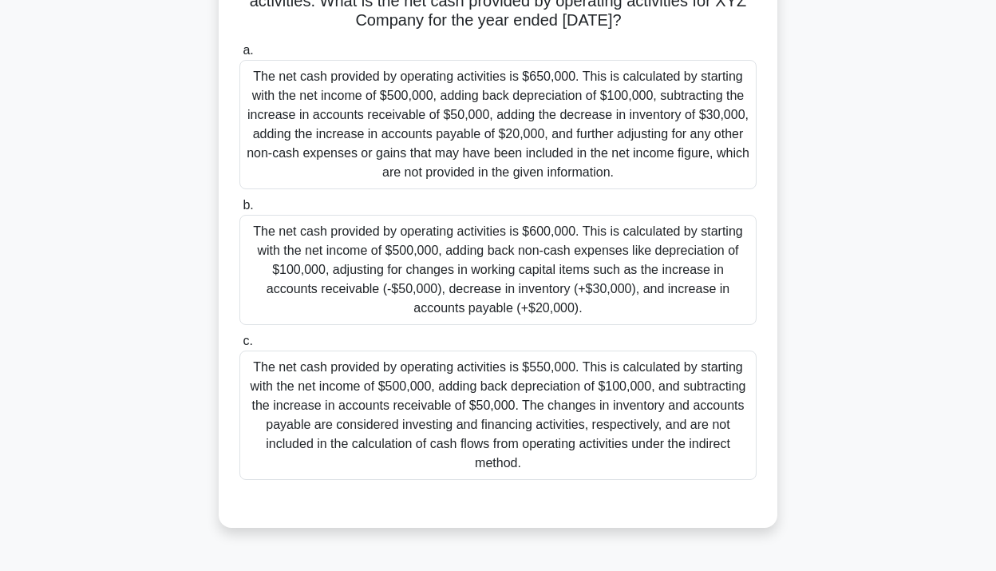
scroll to position [250, 0]
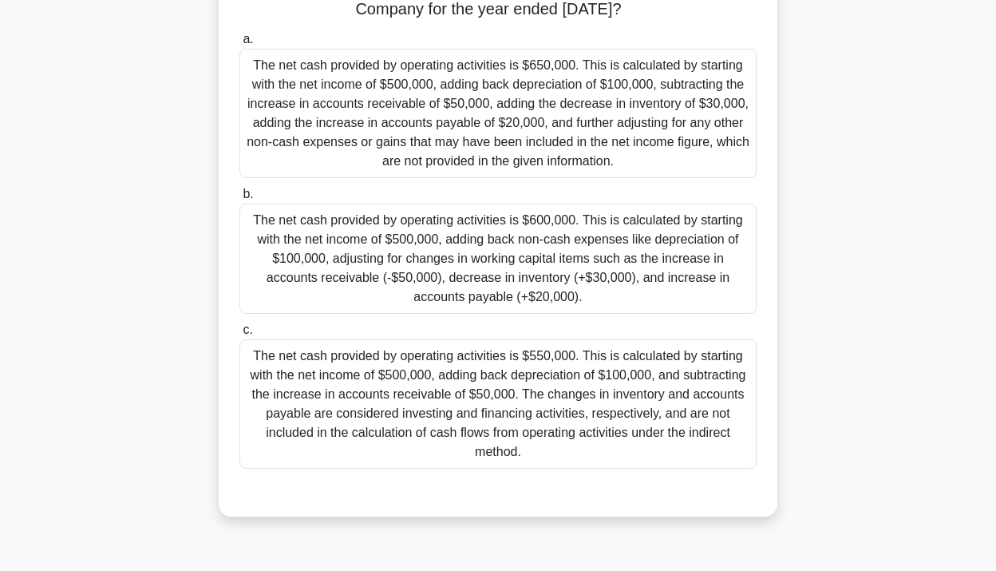
click at [617, 384] on div "The net cash provided by operating activities is $550,000. This is calculated b…" at bounding box center [497, 403] width 517 height 129
click at [239, 335] on input "c. The net cash provided by operating activities is $550,000. This is calculate…" at bounding box center [239, 330] width 0 height 10
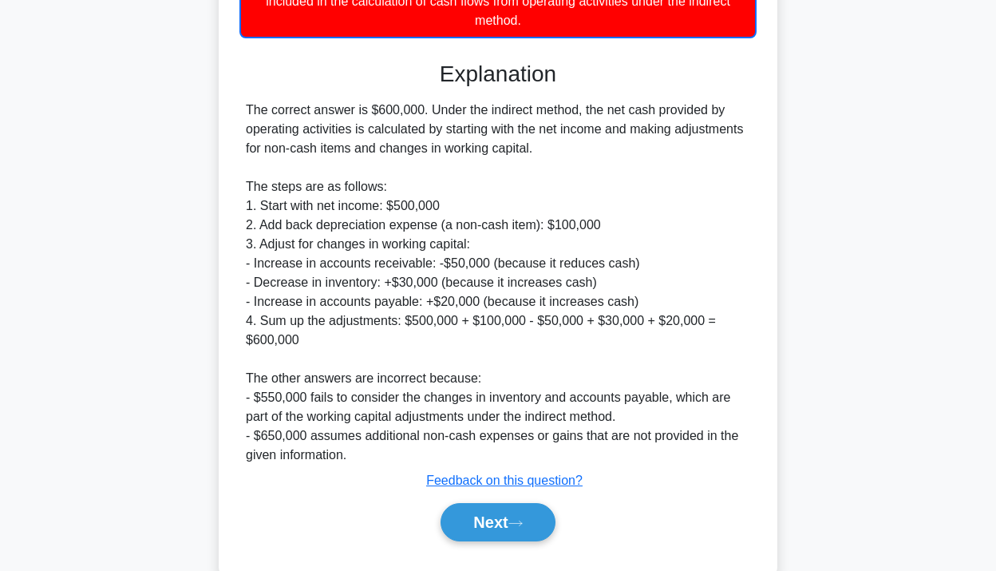
scroll to position [694, 0]
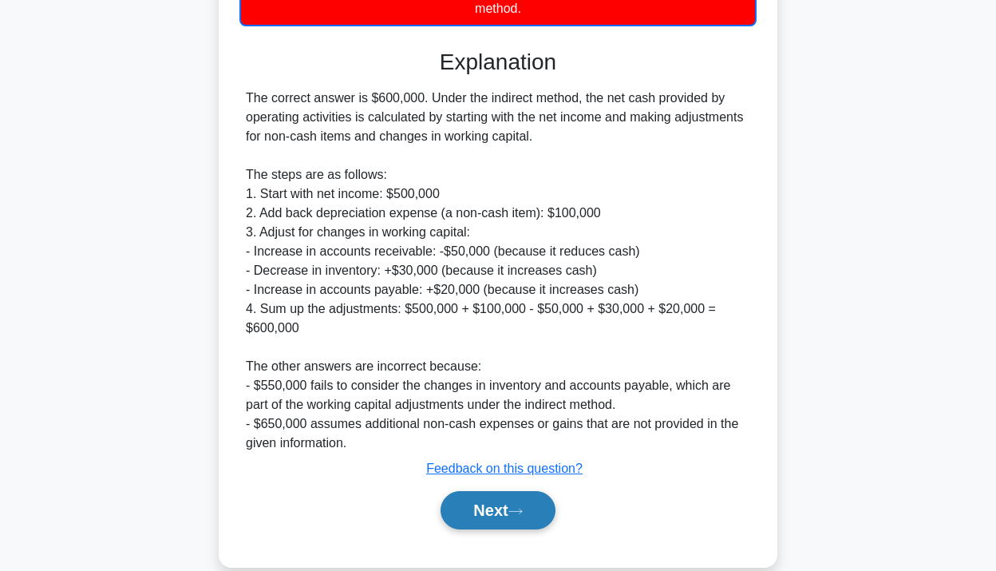
click at [531, 501] on button "Next" at bounding box center [498, 510] width 114 height 38
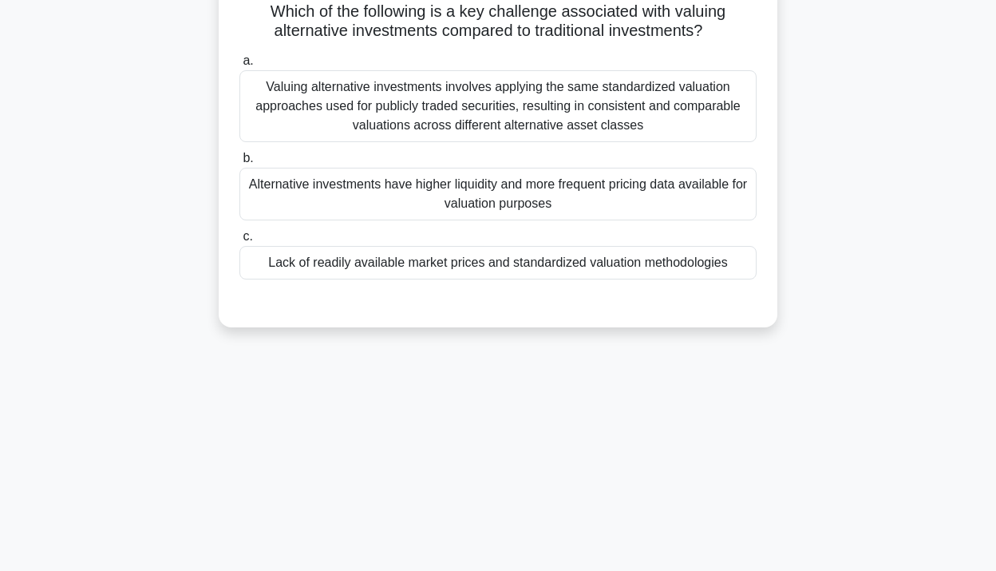
scroll to position [0, 0]
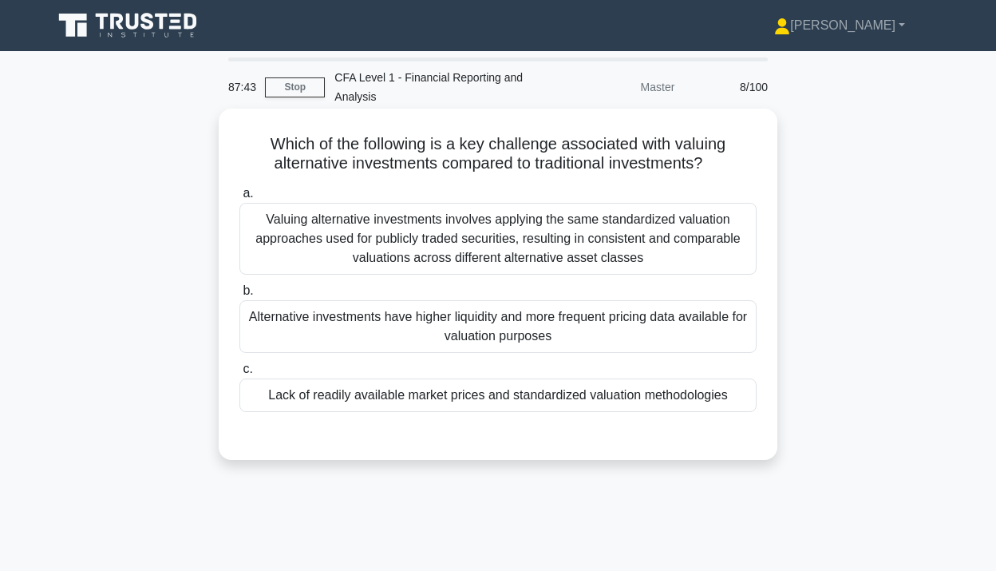
click at [619, 392] on div "Lack of readily available market prices and standardized valuation methodologies" at bounding box center [497, 395] width 517 height 34
click at [239, 374] on input "c. Lack of readily available market prices and standardized valuation methodolo…" at bounding box center [239, 369] width 0 height 10
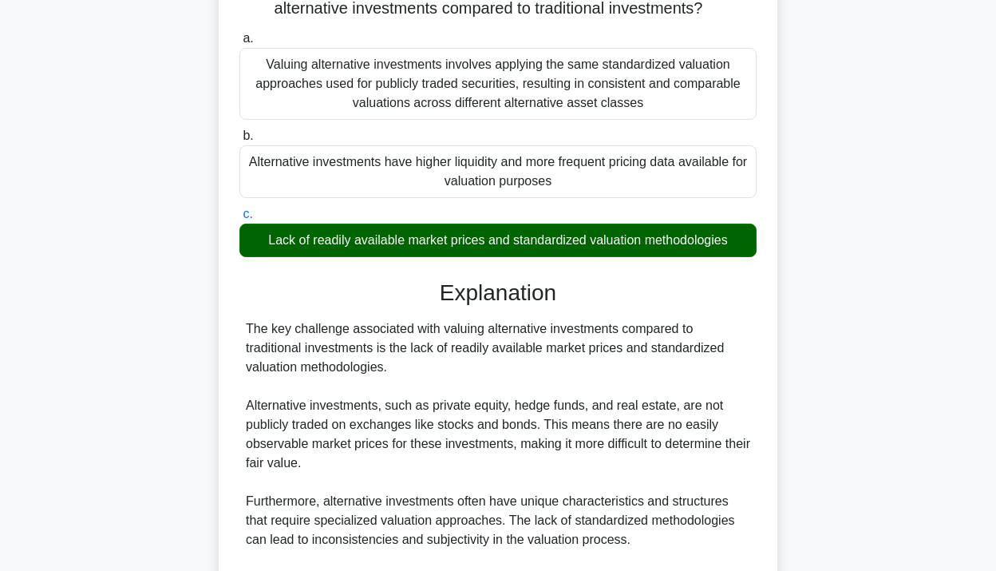
scroll to position [412, 0]
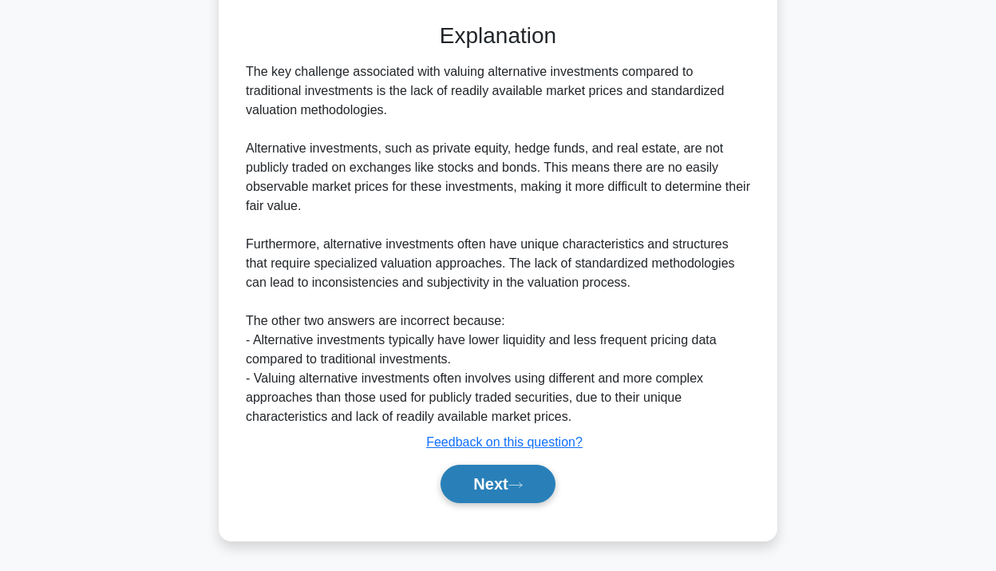
click at [500, 491] on button "Next" at bounding box center [498, 484] width 114 height 38
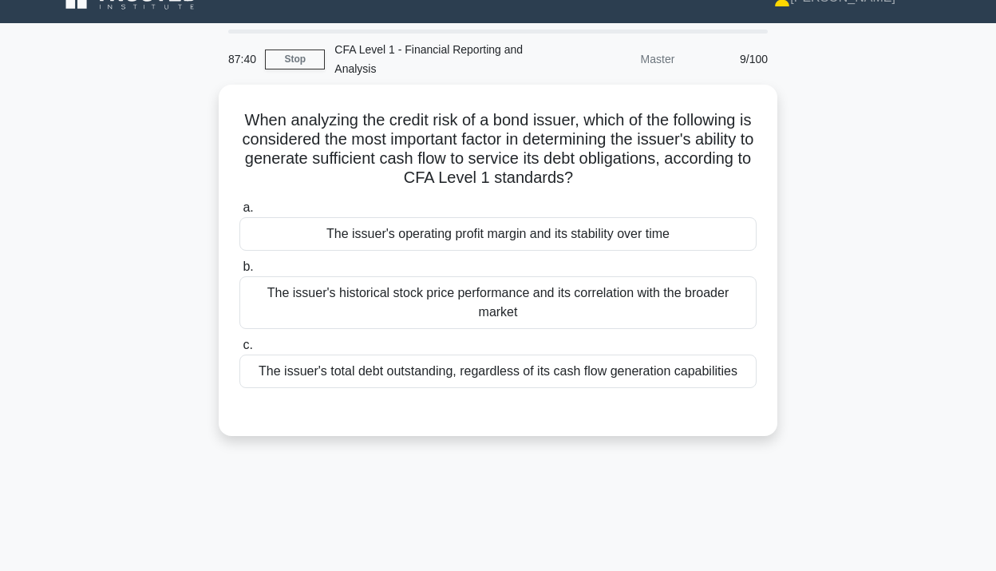
scroll to position [0, 0]
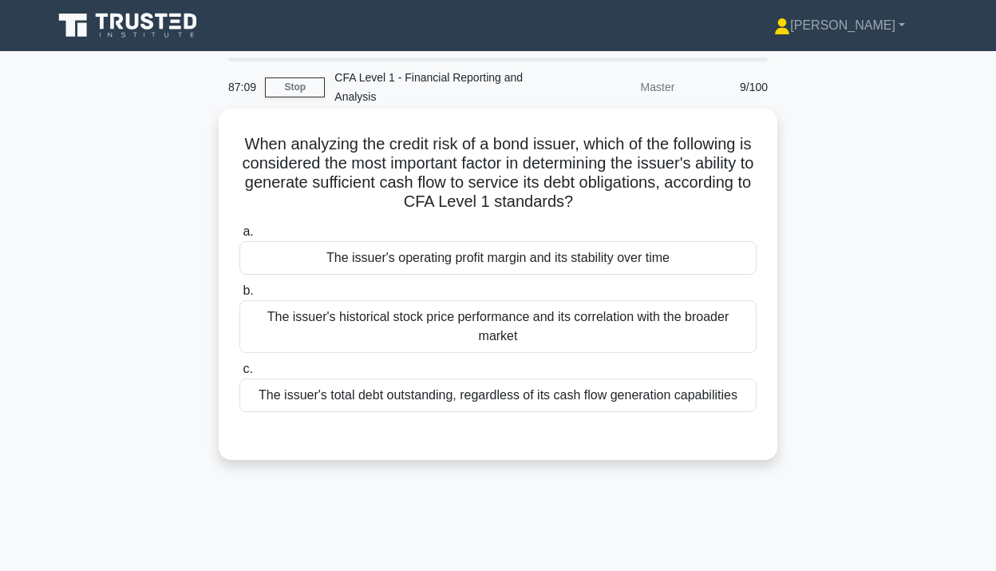
click at [563, 260] on div "The issuer's operating profit margin and its stability over time" at bounding box center [497, 258] width 517 height 34
click at [239, 237] on input "a. The issuer's operating profit margin and its stability over time" at bounding box center [239, 232] width 0 height 10
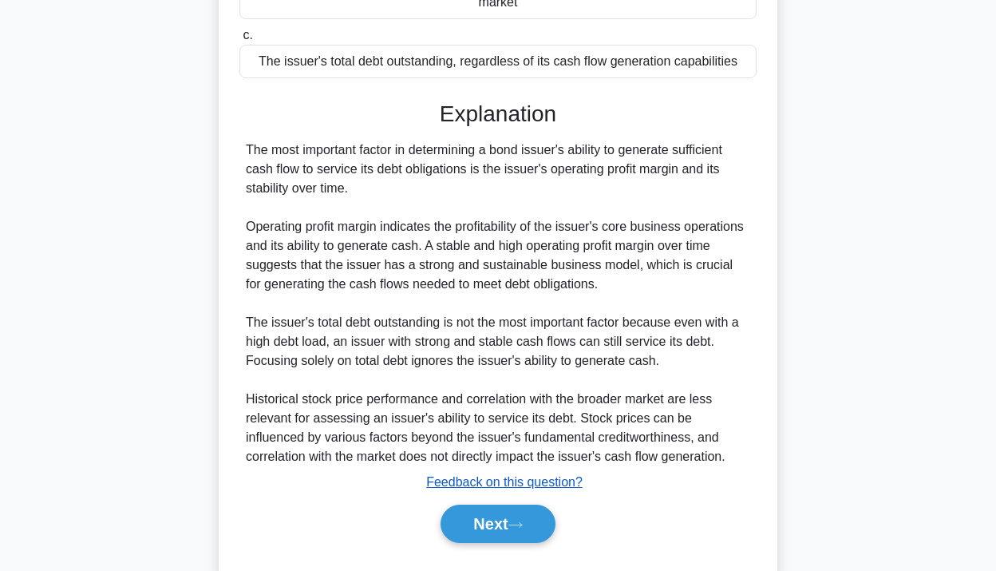
scroll to position [335, 0]
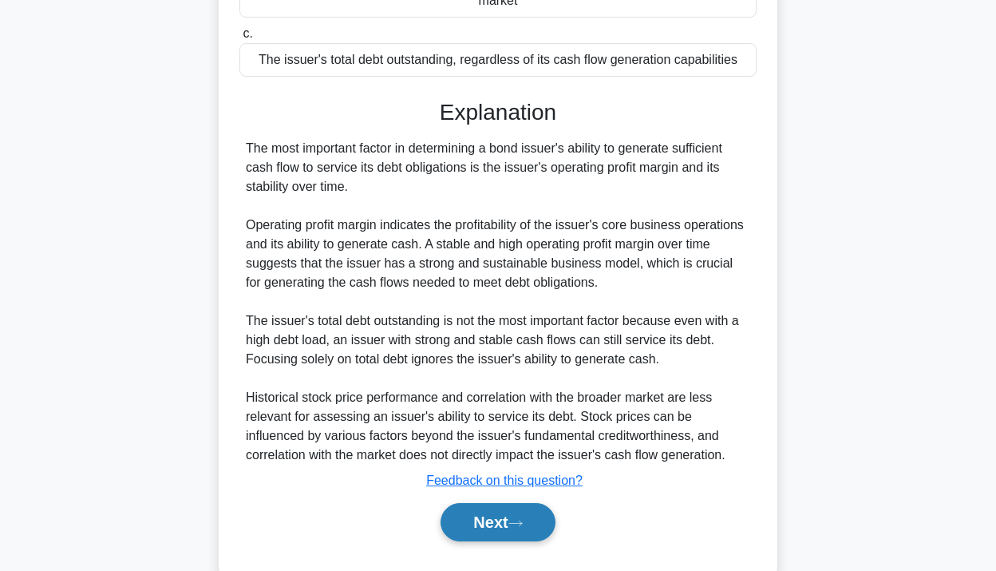
click at [501, 520] on button "Next" at bounding box center [498, 522] width 114 height 38
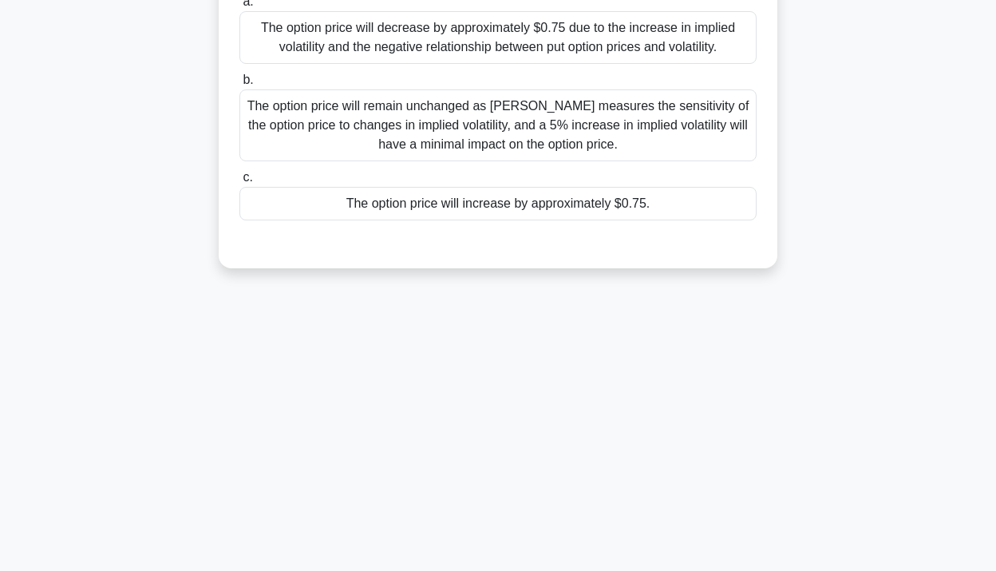
scroll to position [0, 0]
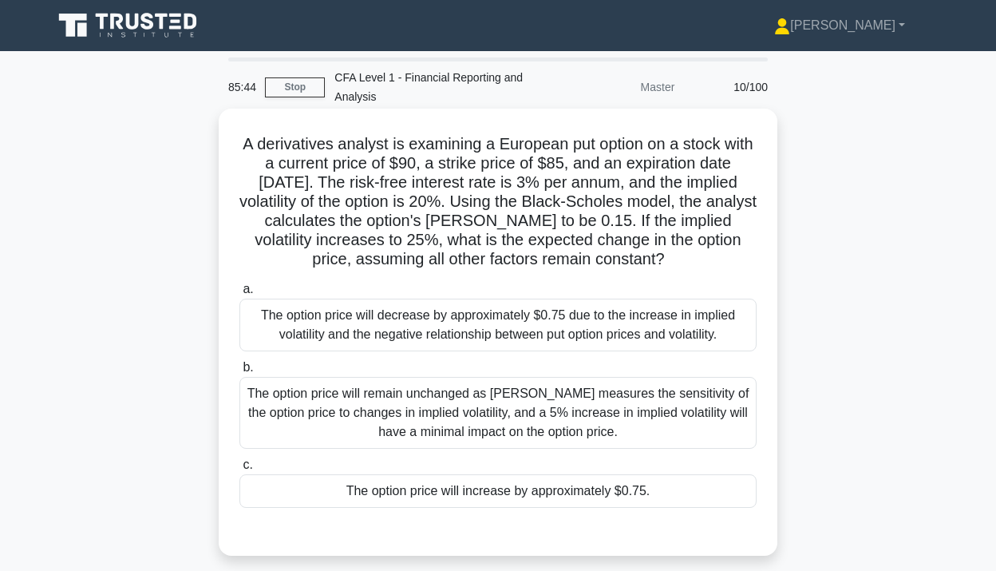
click at [524, 418] on div "The option price will remain unchanged as [PERSON_NAME] measures the sensitivit…" at bounding box center [497, 413] width 517 height 72
click at [239, 373] on input "b. The option price will remain unchanged as [PERSON_NAME] measures the sensiti…" at bounding box center [239, 367] width 0 height 10
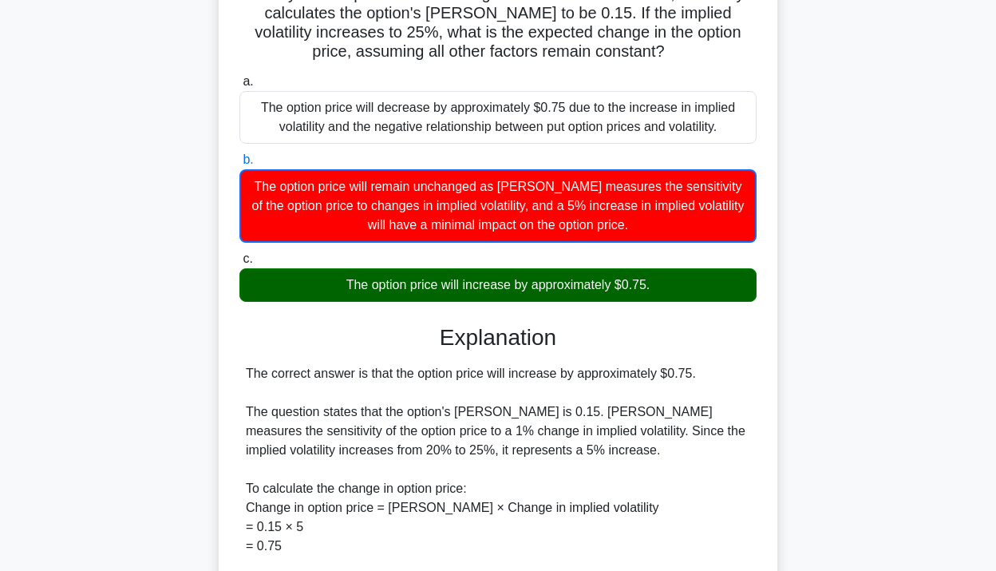
scroll to position [490, 0]
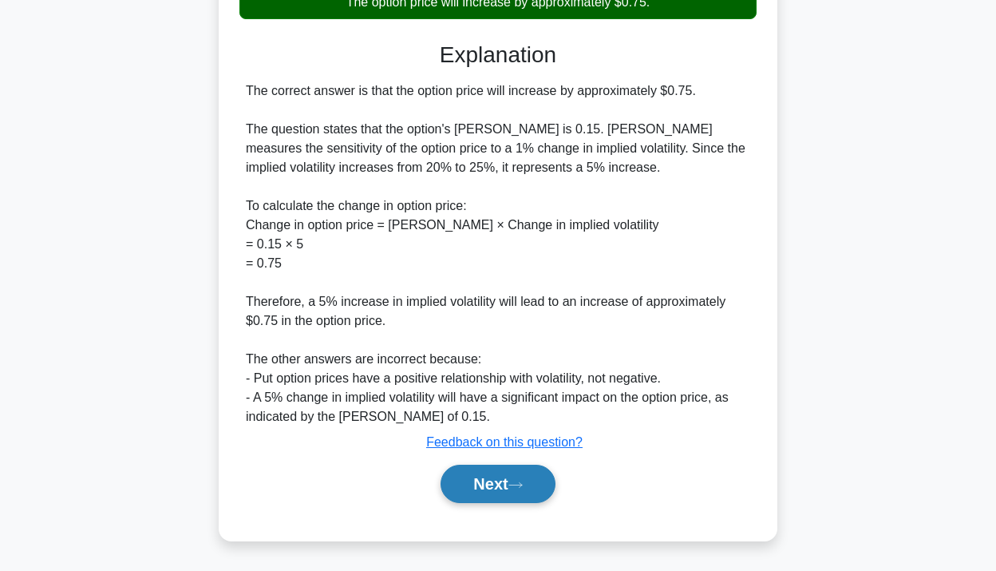
click at [511, 480] on button "Next" at bounding box center [498, 484] width 114 height 38
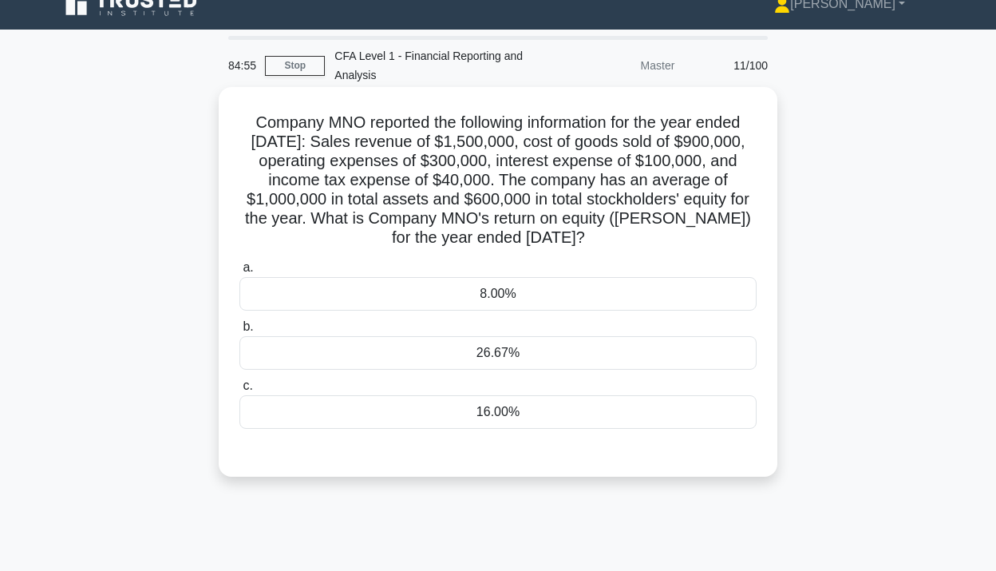
scroll to position [22, 0]
click at [461, 207] on h5 "Company MNO reported the following information for the year ended [DATE]: Sales…" at bounding box center [498, 180] width 520 height 136
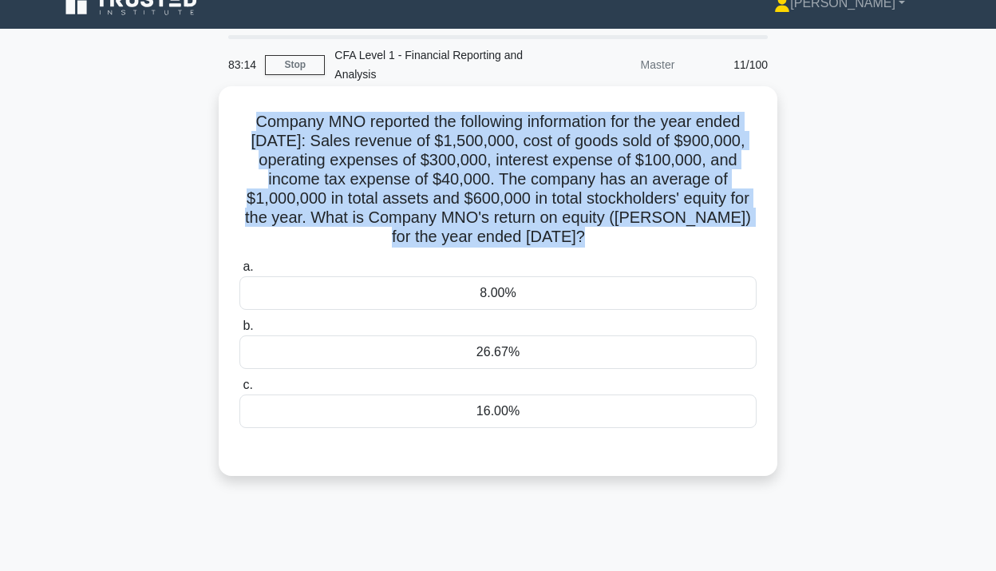
click at [461, 207] on h5 "Company MNO reported the following information for the year ended [DATE]: Sales…" at bounding box center [498, 180] width 520 height 136
click at [389, 192] on h5 "Company MNO reported the following information for the year ended [DATE]: Sales…" at bounding box center [498, 180] width 520 height 136
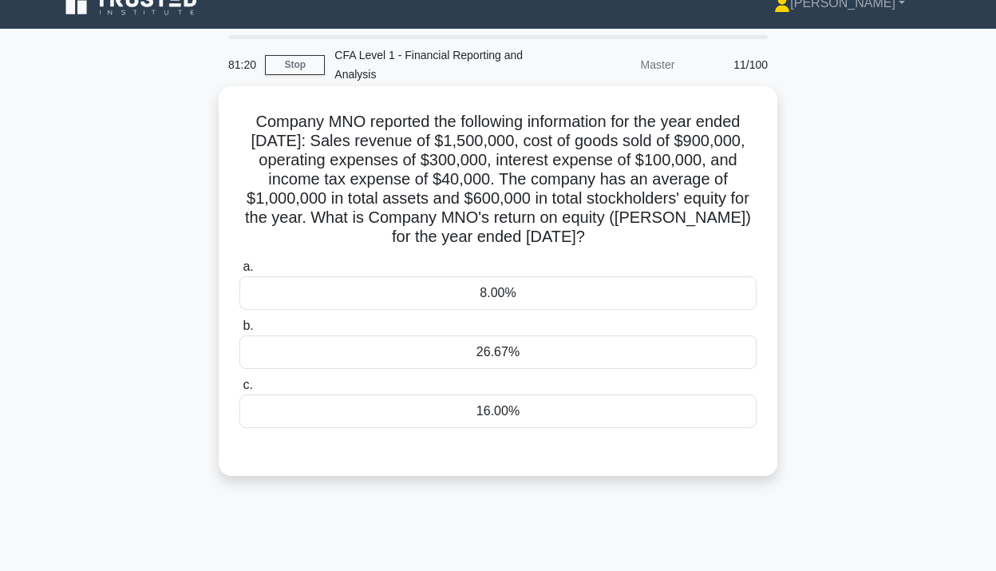
click at [390, 303] on div "8.00%" at bounding box center [497, 293] width 517 height 34
click at [239, 272] on input "a. 8.00%" at bounding box center [239, 267] width 0 height 10
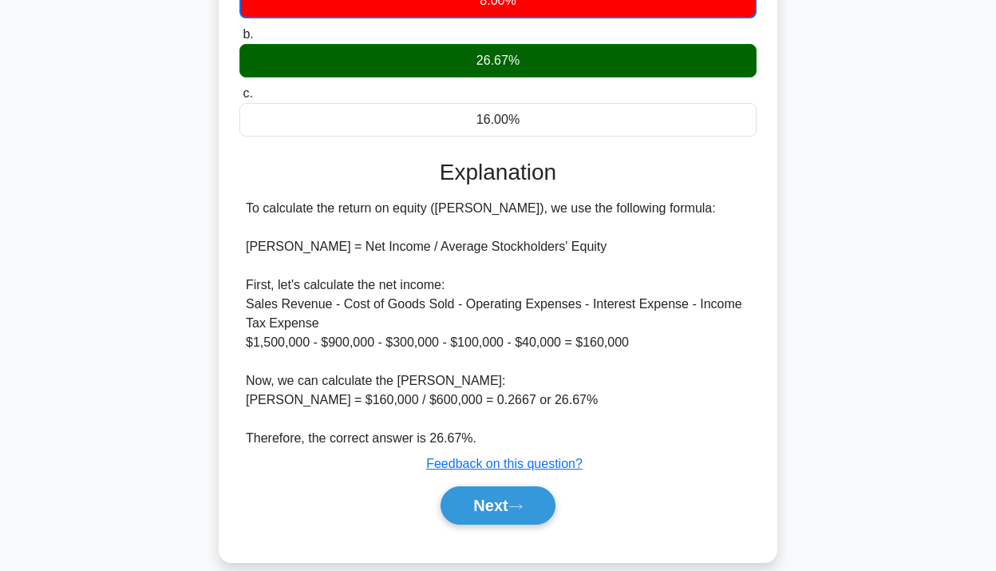
scroll to position [334, 0]
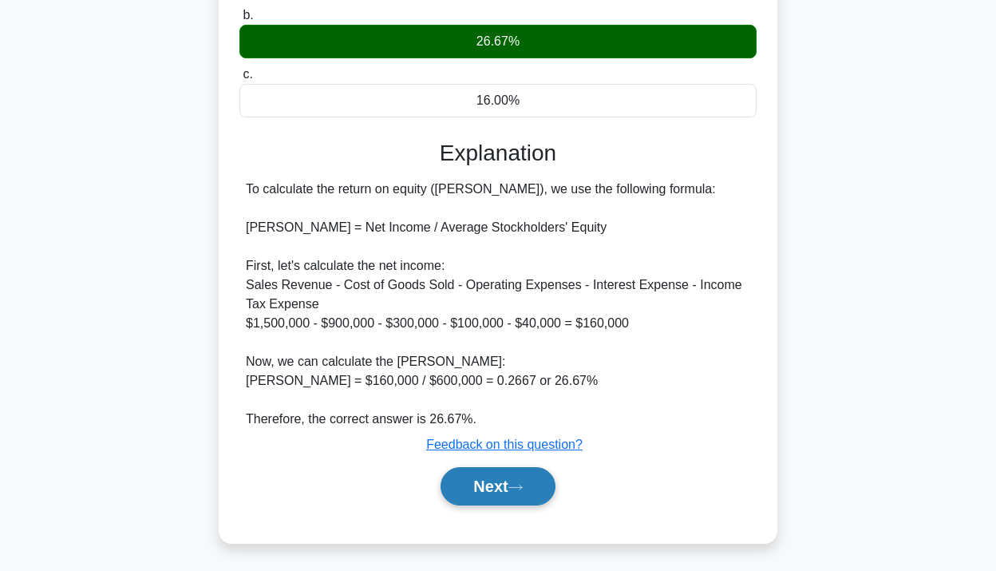
click at [490, 482] on button "Next" at bounding box center [498, 486] width 114 height 38
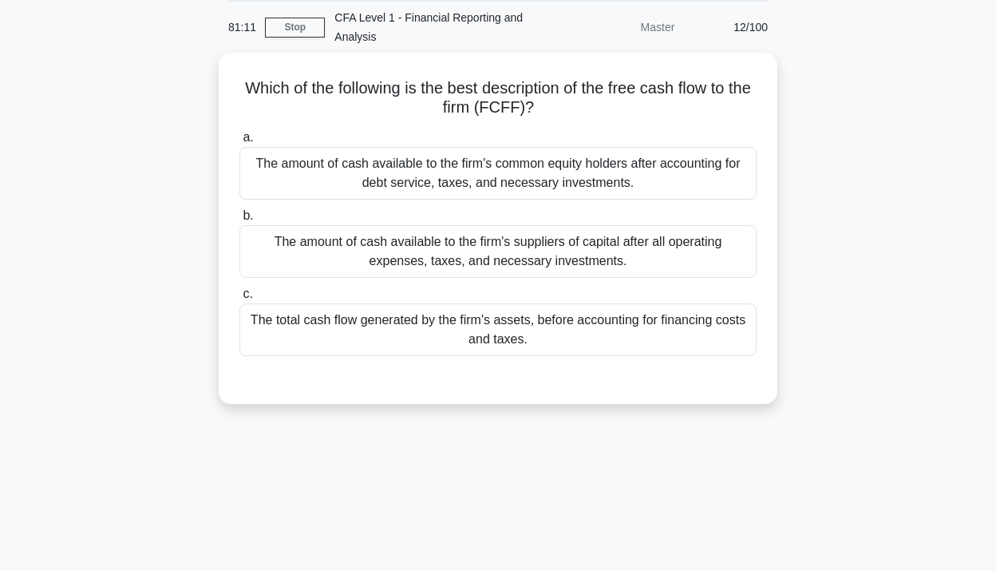
scroll to position [0, 0]
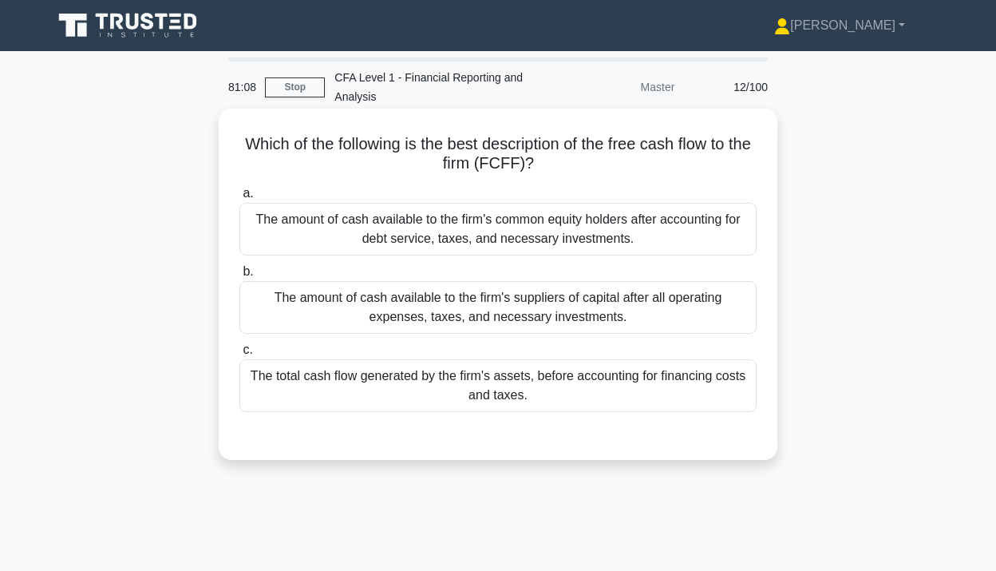
click at [599, 139] on h5 "Which of the following is the best description of the free cash flow to the fir…" at bounding box center [498, 154] width 520 height 40
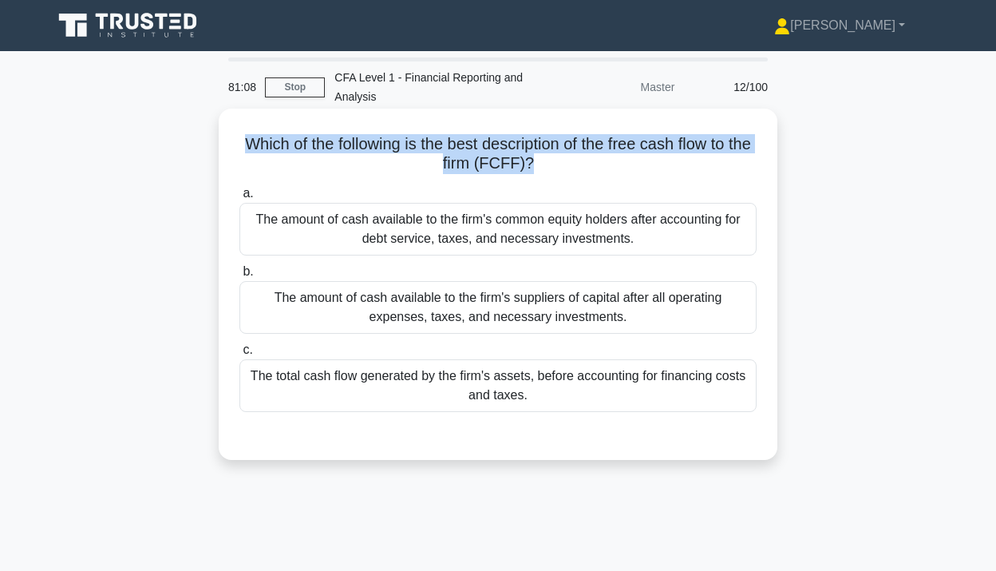
click at [599, 139] on h5 "Which of the following is the best description of the free cash flow to the fir…" at bounding box center [498, 154] width 520 height 40
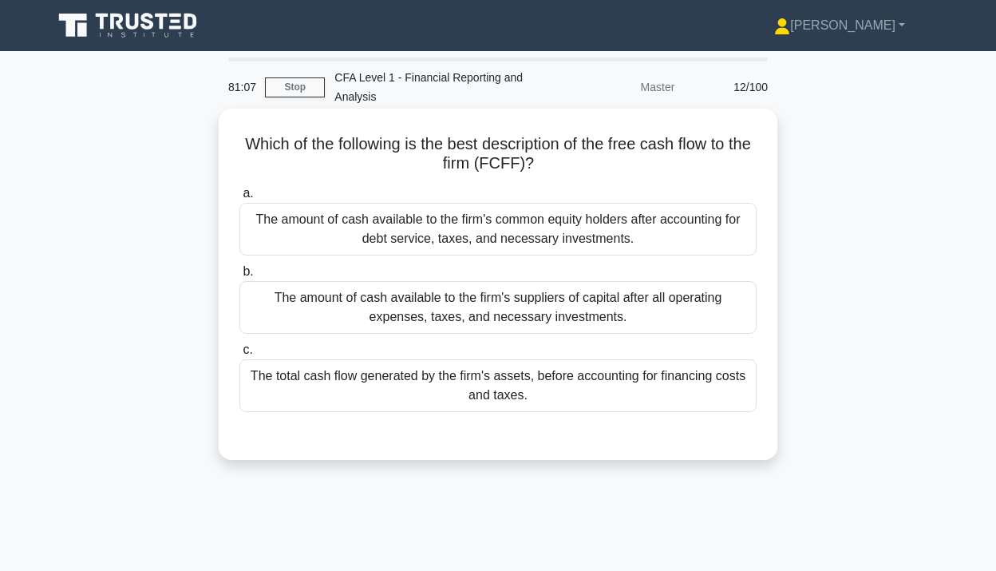
click at [627, 187] on label "a. The amount of cash available to the firm's common equity holders after accou…" at bounding box center [497, 220] width 517 height 72
click at [239, 188] on input "a. The amount of cash available to the firm's common equity holders after accou…" at bounding box center [239, 193] width 0 height 10
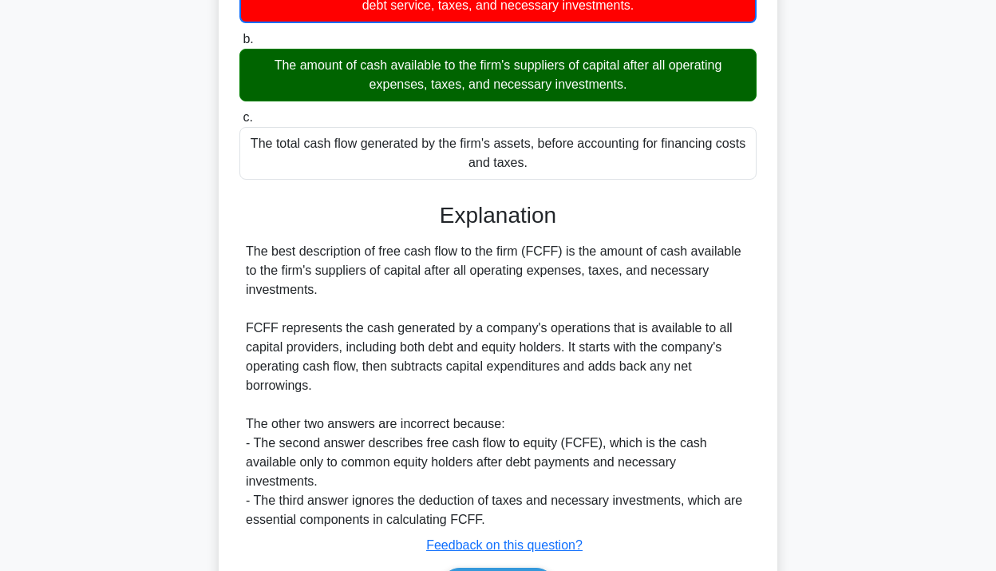
scroll to position [337, 0]
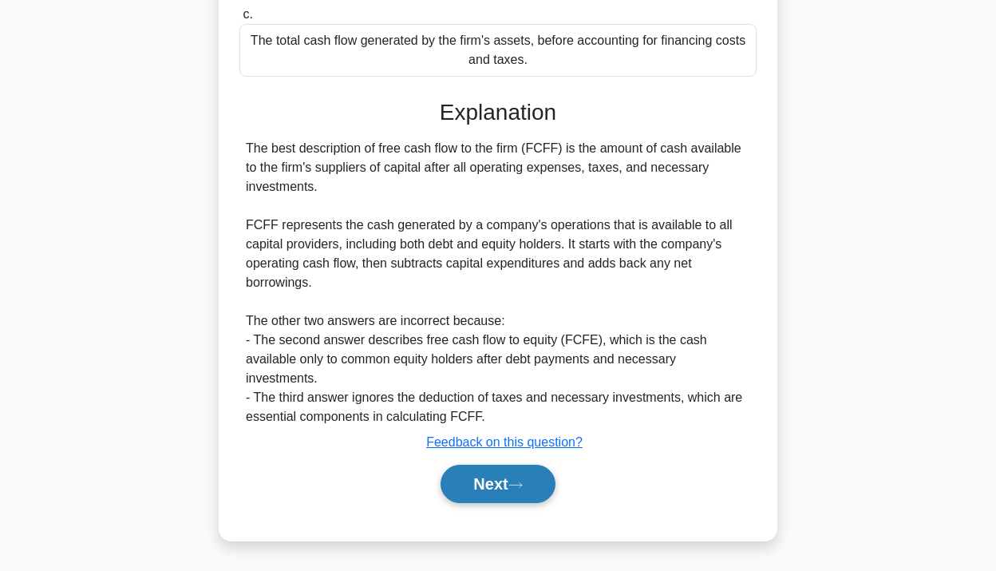
click at [512, 478] on button "Next" at bounding box center [498, 484] width 114 height 38
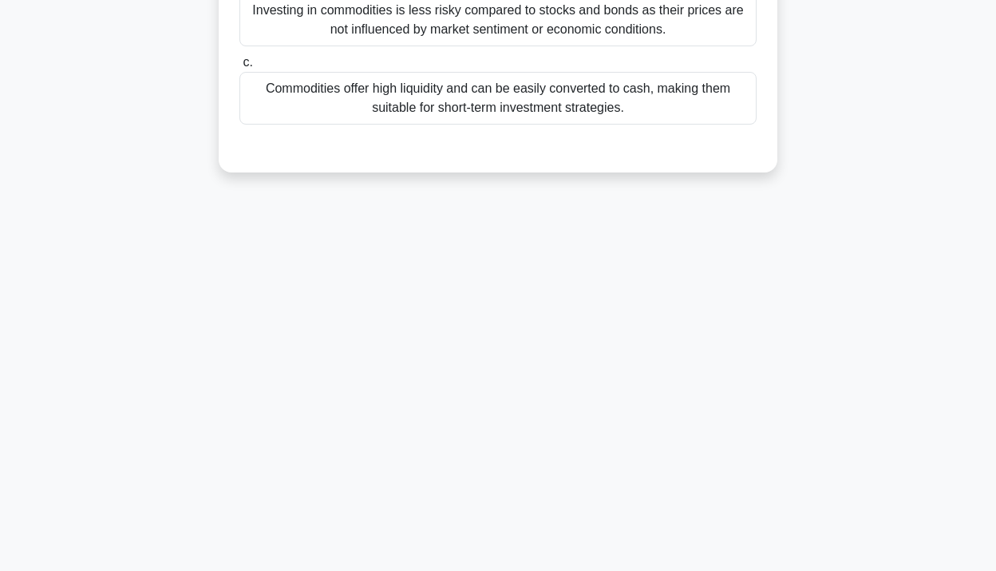
scroll to position [0, 0]
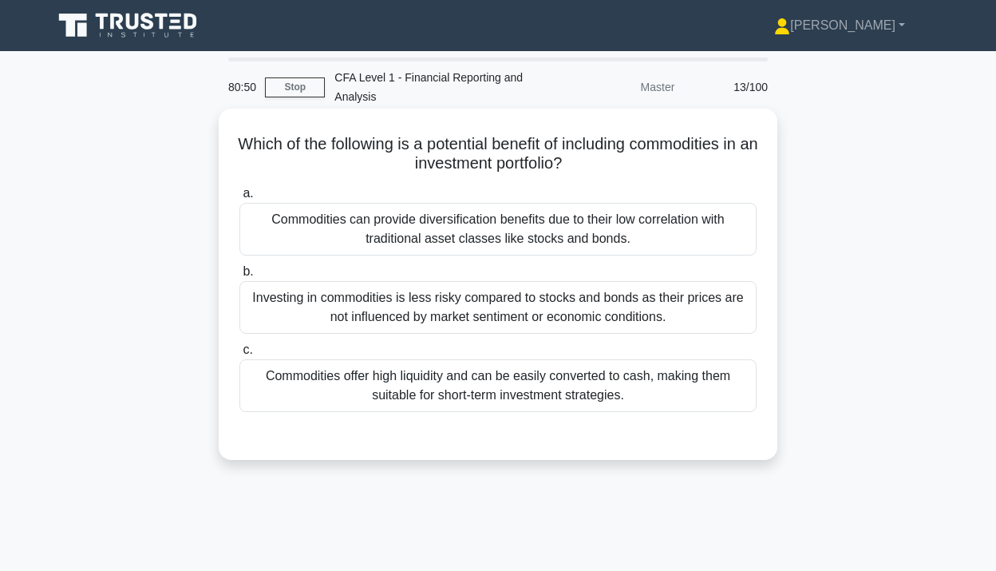
click at [715, 144] on h5 "Which of the following is a potential benefit of including commodities in an in…" at bounding box center [498, 154] width 520 height 40
click at [629, 421] on div "a. Commodities can provide diversification benefits due to their low correlatio…" at bounding box center [498, 310] width 520 height 260
click at [630, 394] on div "Commodities offer high liquidity and can be easily converted to cash, making th…" at bounding box center [497, 385] width 517 height 53
click at [239, 355] on input "c. Commodities offer high liquidity and can be easily converted to cash, making…" at bounding box center [239, 350] width 0 height 10
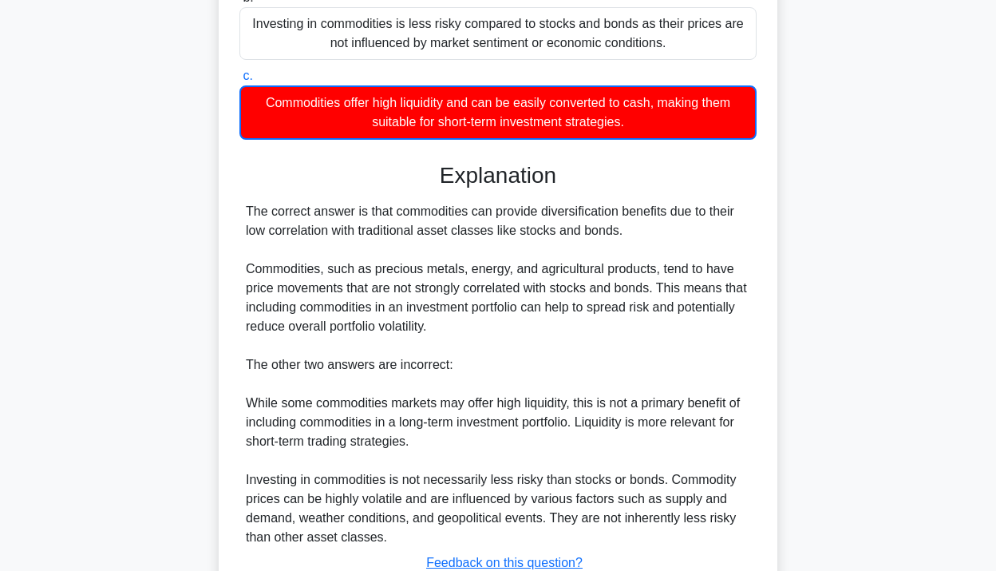
scroll to position [394, 0]
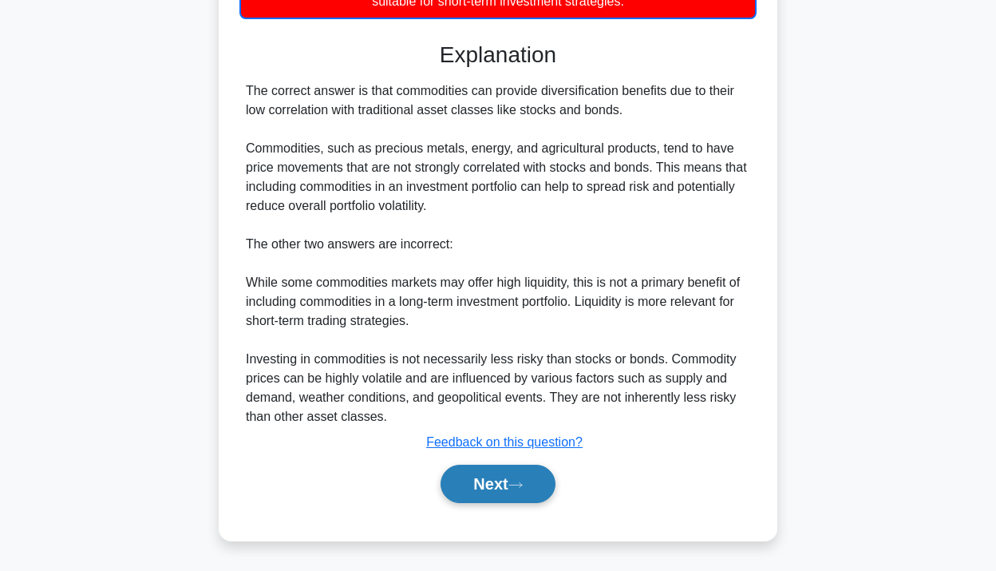
click at [493, 479] on button "Next" at bounding box center [498, 484] width 114 height 38
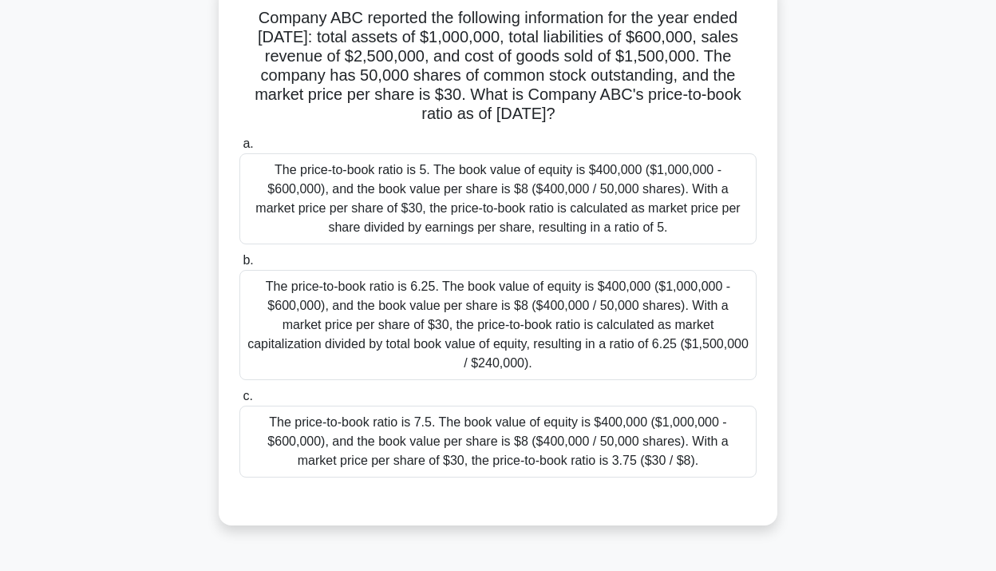
scroll to position [140, 0]
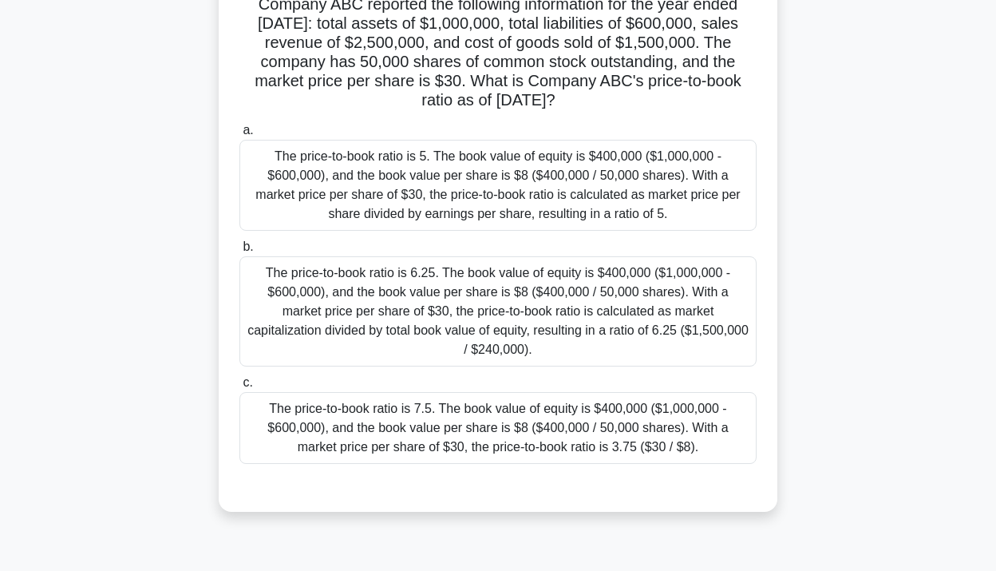
click at [472, 426] on div "The price-to-book ratio is 7.5. The book value of equity is $400,000 ($1,000,00…" at bounding box center [497, 428] width 517 height 72
click at [239, 388] on input "c. The price-to-book ratio is 7.5. The book value of equity is $400,000 ($1,000…" at bounding box center [239, 383] width 0 height 10
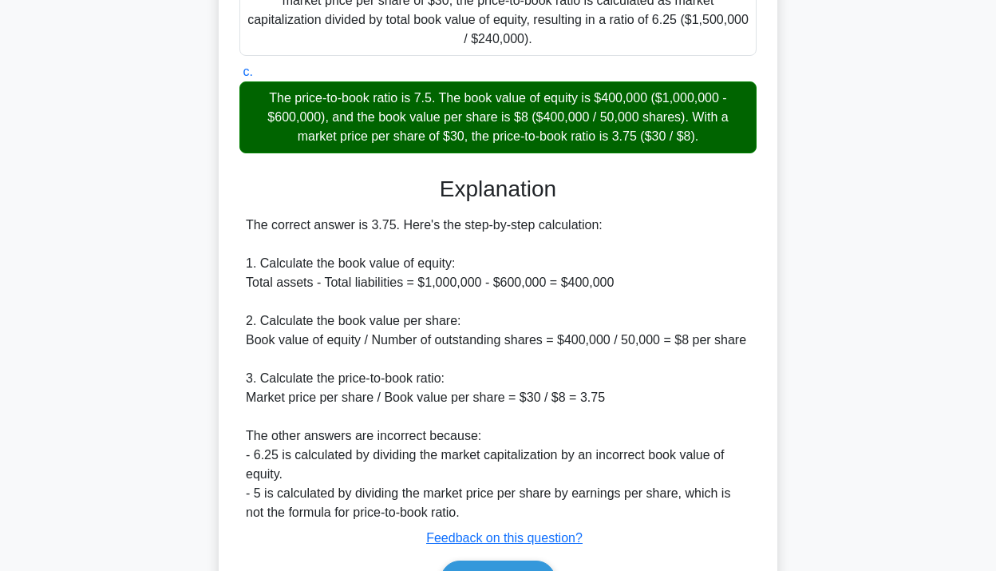
scroll to position [496, 0]
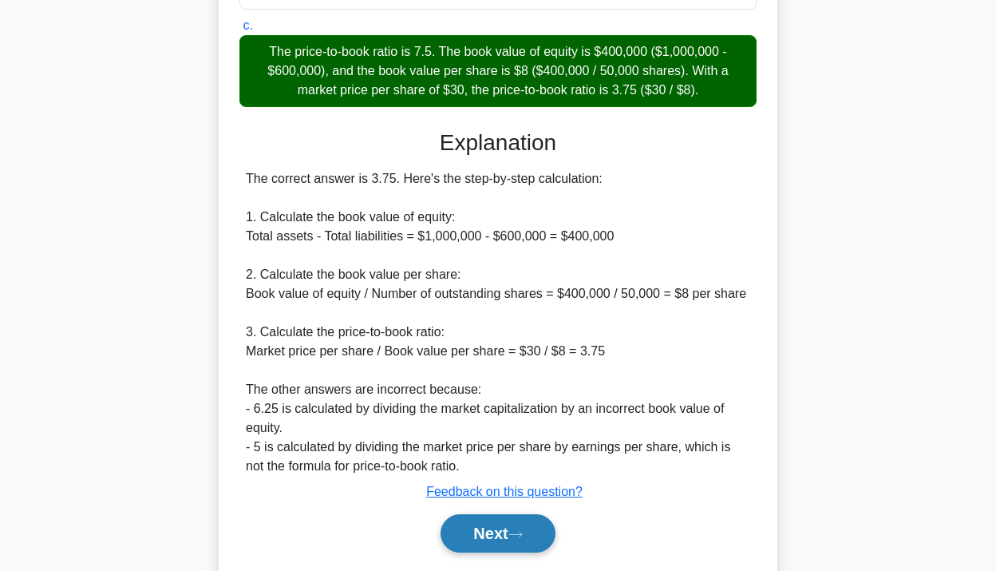
click at [500, 535] on button "Next" at bounding box center [498, 533] width 114 height 38
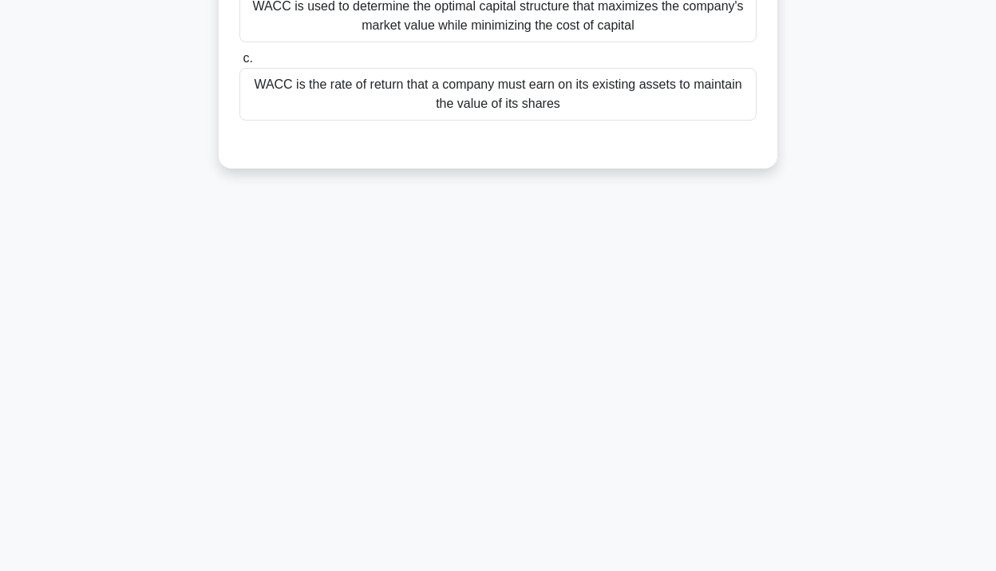
scroll to position [0, 0]
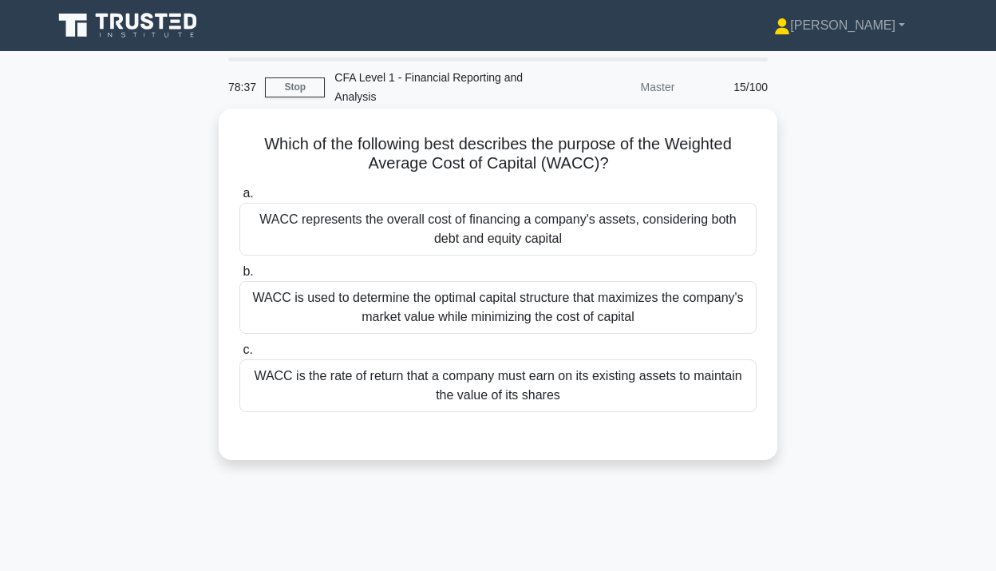
click at [554, 247] on div "WACC represents the overall cost of financing a company's assets, considering b…" at bounding box center [497, 229] width 517 height 53
click at [239, 199] on input "a. WACC represents the overall cost of financing a company's assets, considerin…" at bounding box center [239, 193] width 0 height 10
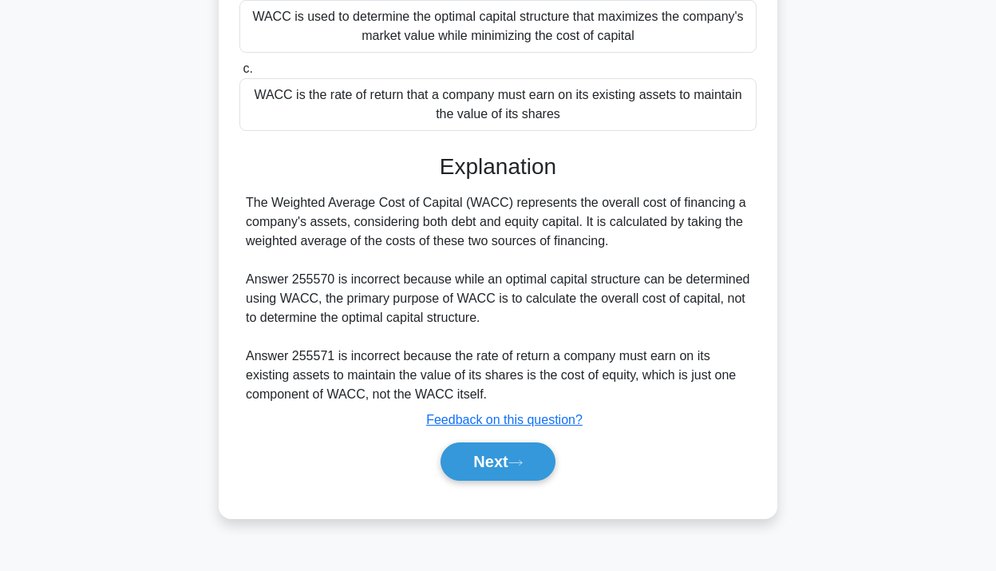
scroll to position [282, 0]
click at [489, 465] on button "Next" at bounding box center [498, 460] width 114 height 38
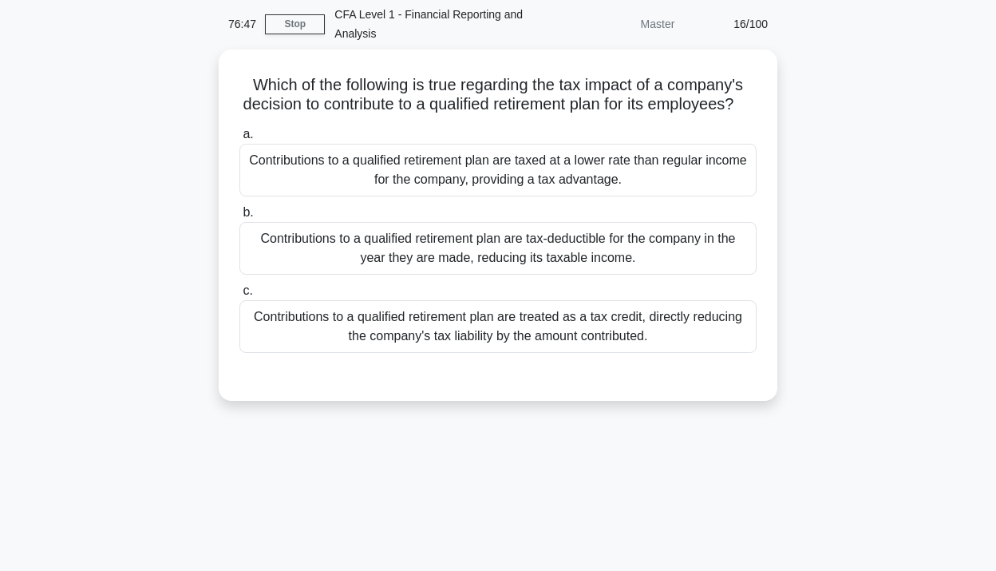
scroll to position [59, 0]
click at [613, 256] on div "Contributions to a qualified retirement plan are tax-deductible for the company…" at bounding box center [497, 248] width 517 height 53
click at [239, 218] on input "b. Contributions to a qualified retirement plan are tax-deductible for the comp…" at bounding box center [239, 213] width 0 height 10
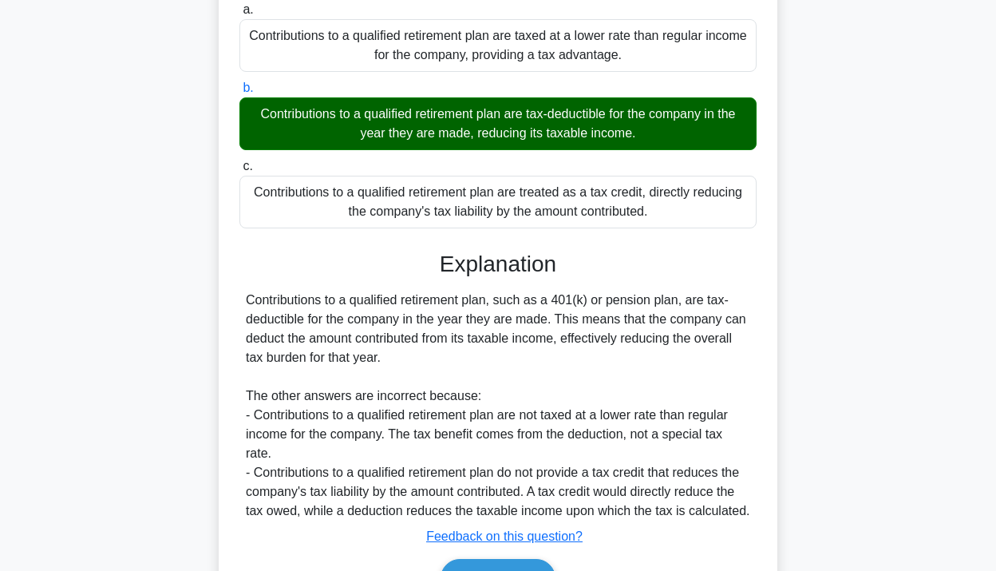
scroll to position [297, 0]
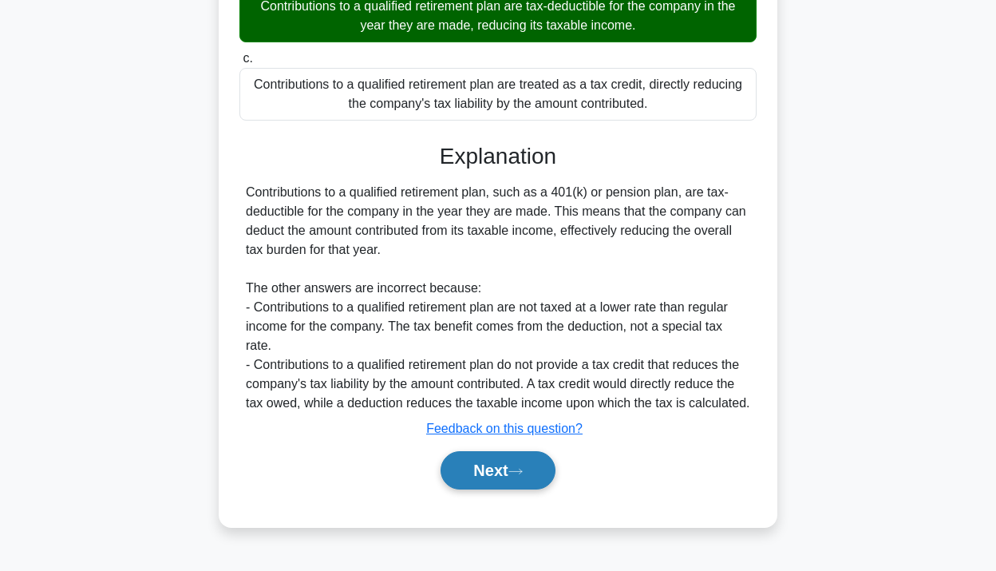
click at [493, 481] on button "Next" at bounding box center [498, 470] width 114 height 38
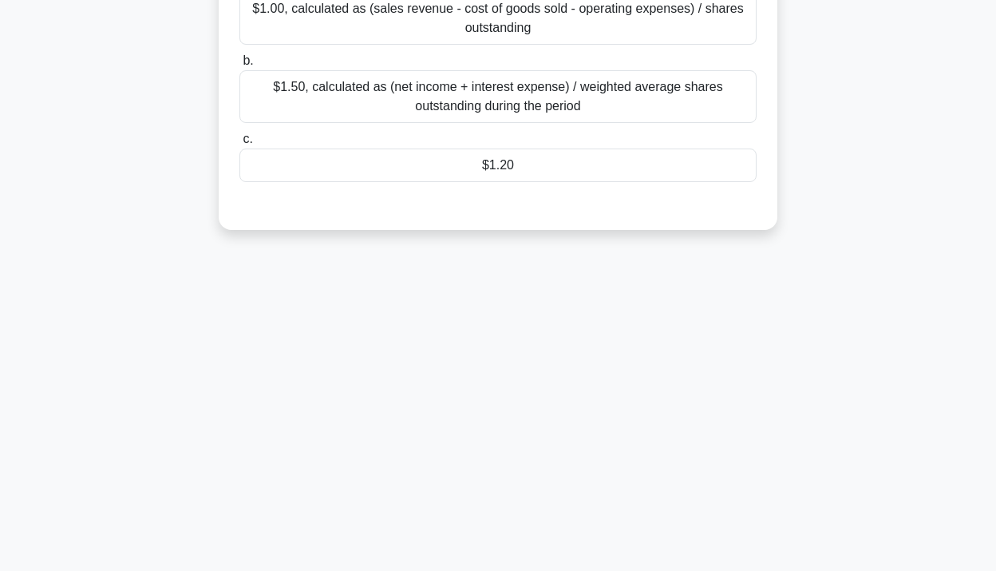
scroll to position [0, 0]
